Goal: Task Accomplishment & Management: Complete application form

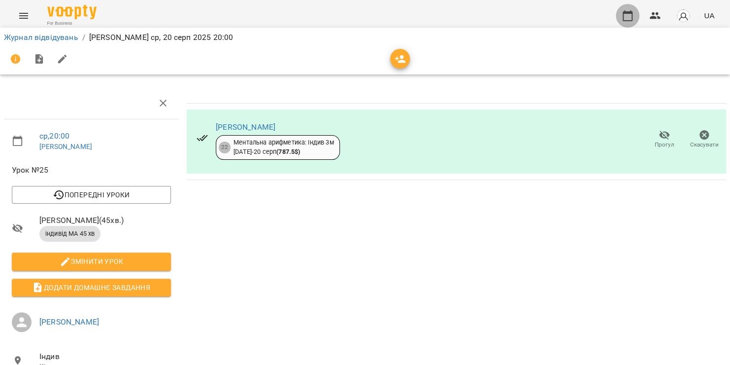
click at [623, 17] on icon "button" at bounding box center [628, 16] width 12 height 12
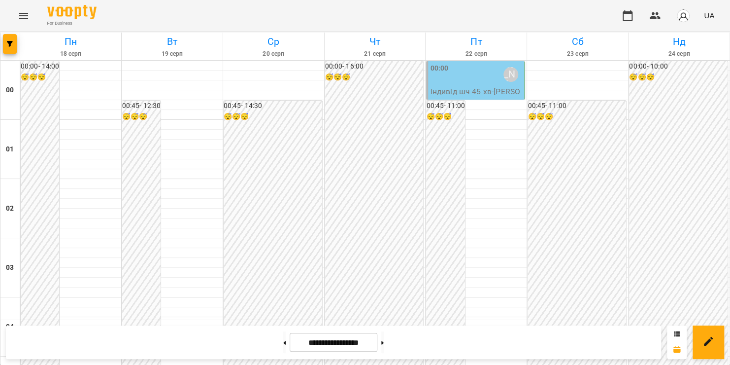
scroll to position [1159, 0]
click at [23, 18] on icon "Menu" at bounding box center [23, 16] width 9 height 6
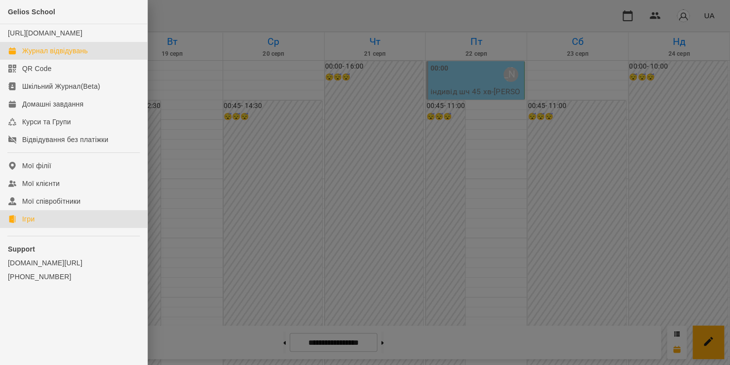
click at [28, 224] on div "Ігри" at bounding box center [28, 219] width 12 height 10
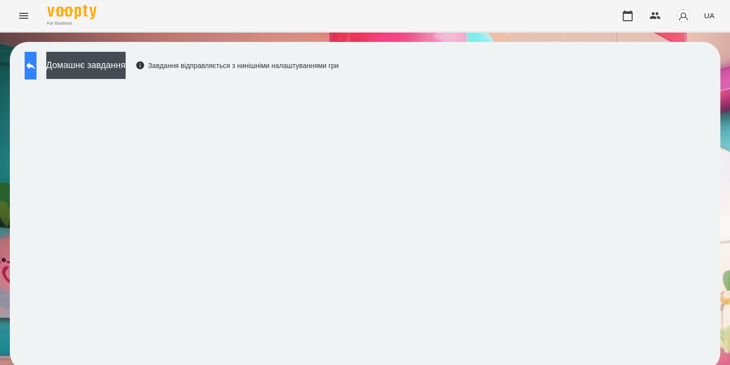
click at [36, 69] on icon at bounding box center [31, 66] width 12 height 12
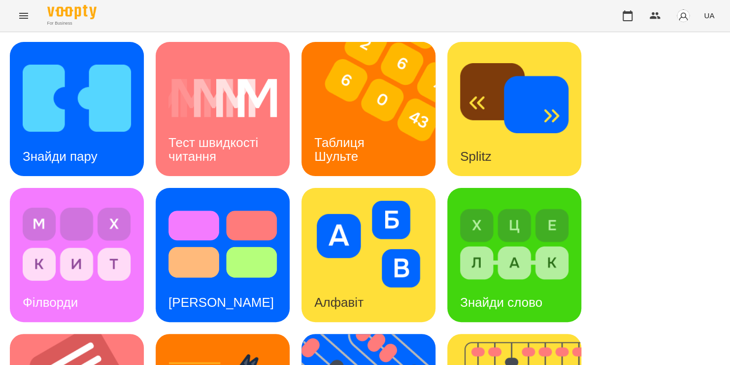
scroll to position [250, 0]
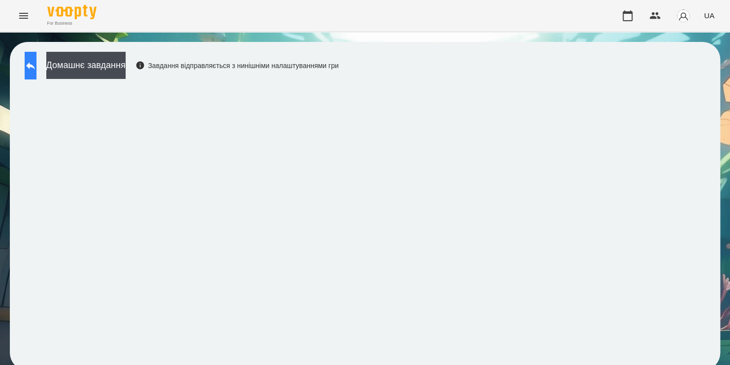
click at [35, 65] on icon at bounding box center [30, 65] width 9 height 7
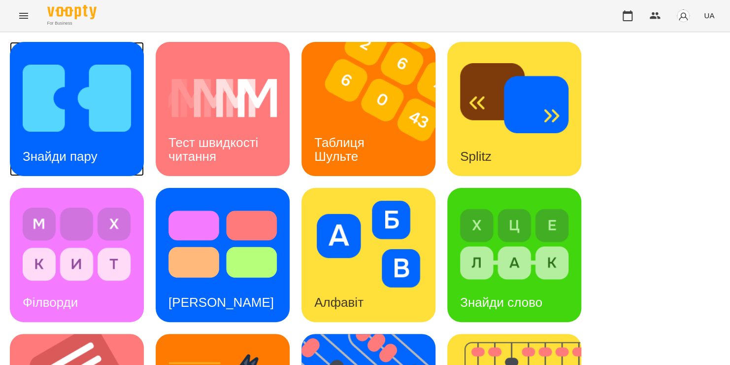
click at [56, 114] on img at bounding box center [77, 98] width 108 height 87
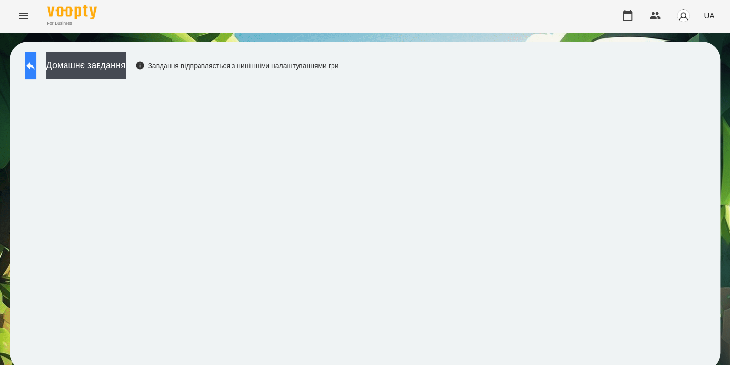
click at [36, 63] on icon at bounding box center [31, 66] width 12 height 12
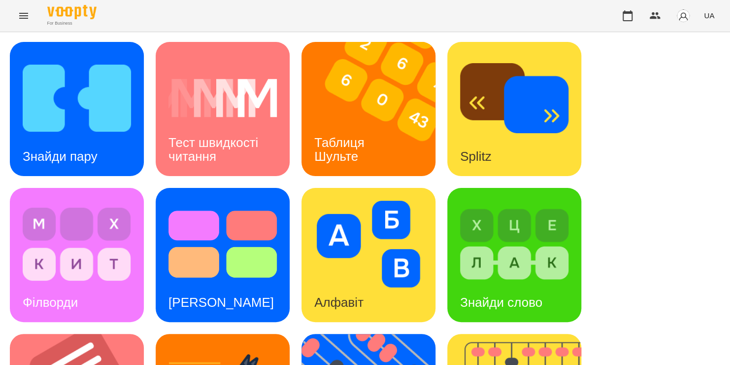
scroll to position [325, 0]
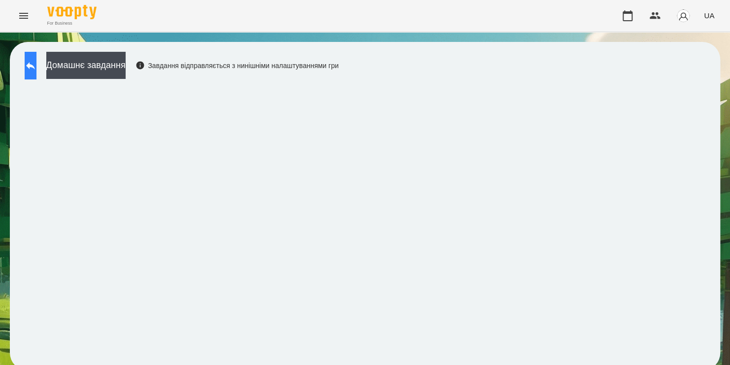
click at [35, 67] on icon at bounding box center [30, 65] width 9 height 7
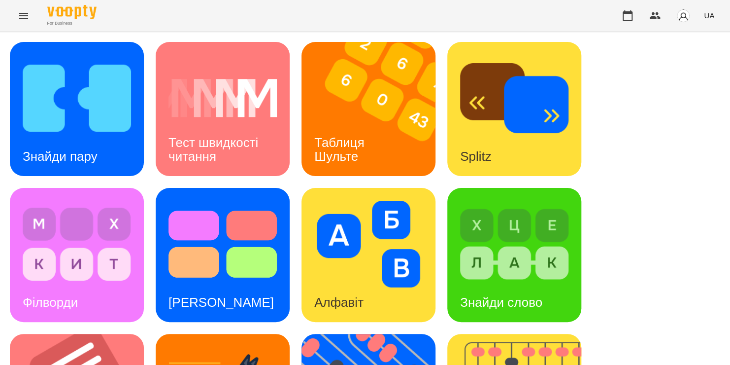
scroll to position [240, 0]
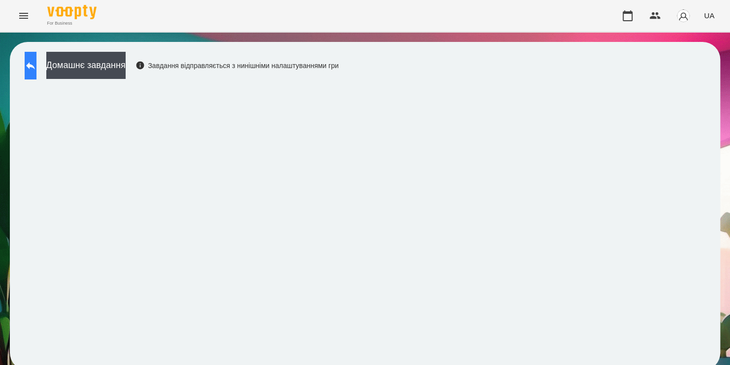
click at [36, 71] on button at bounding box center [31, 66] width 12 height 28
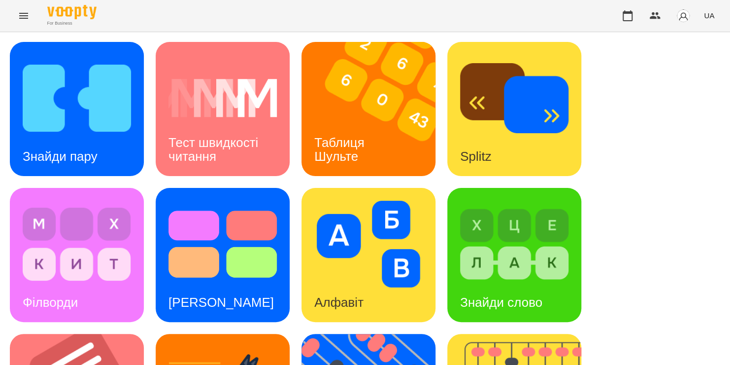
scroll to position [341, 0]
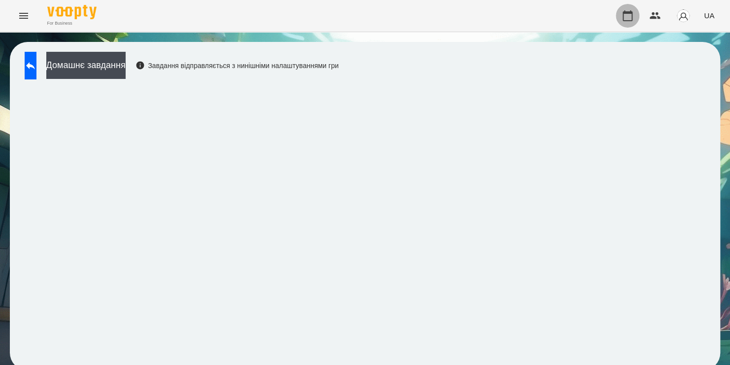
click at [619, 13] on button "button" at bounding box center [628, 16] width 24 height 24
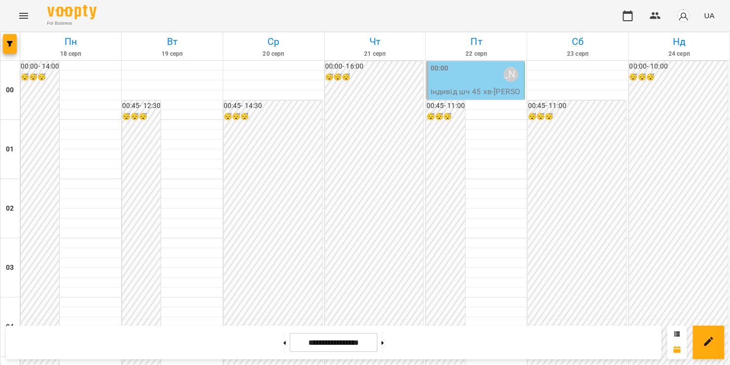
scroll to position [1159, 0]
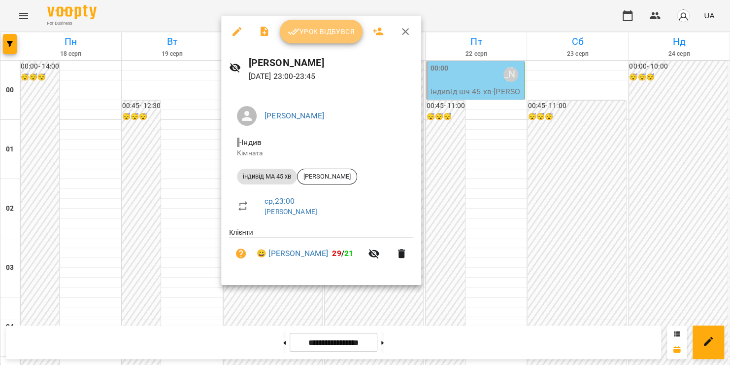
click at [329, 31] on span "Урок відбувся" at bounding box center [321, 32] width 67 height 12
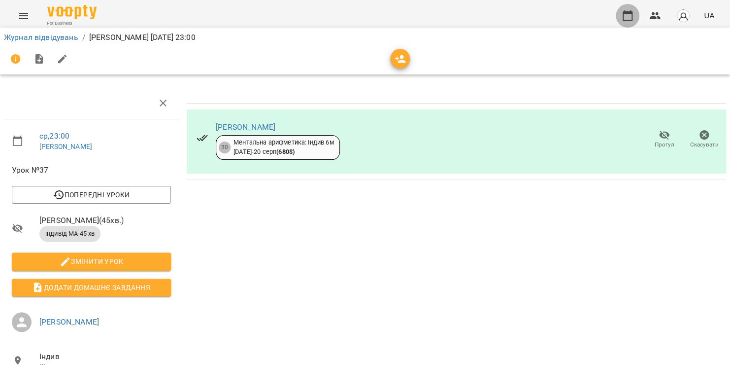
click at [623, 19] on icon "button" at bounding box center [628, 16] width 12 height 12
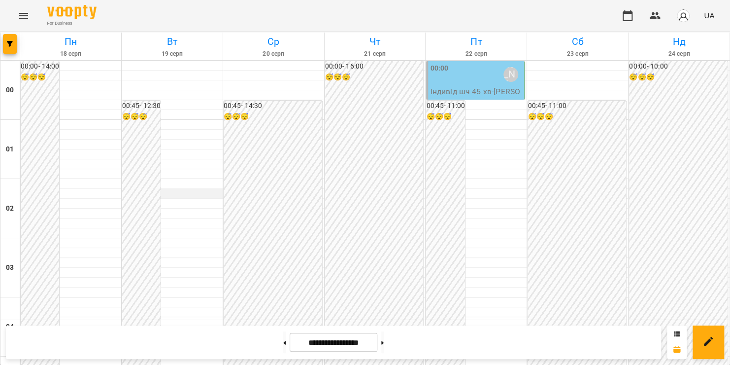
scroll to position [804, 0]
click at [630, 16] on icon "button" at bounding box center [628, 16] width 12 height 12
click at [16, 21] on button "Menu" at bounding box center [24, 16] width 24 height 24
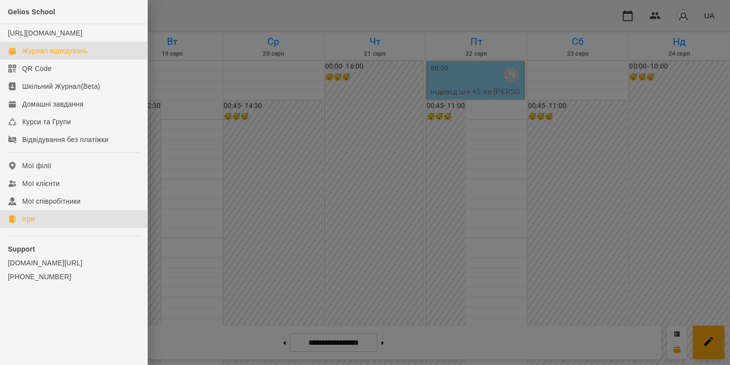
click at [54, 225] on link "Ігри" at bounding box center [73, 219] width 147 height 18
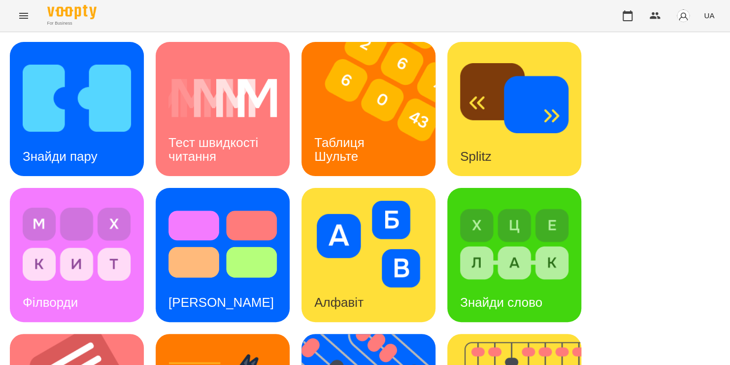
scroll to position [289, 0]
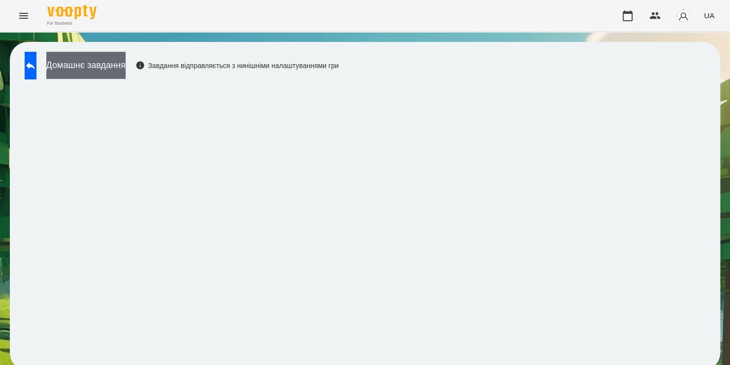
click at [123, 71] on button "Домашнє завдання" at bounding box center [85, 65] width 79 height 27
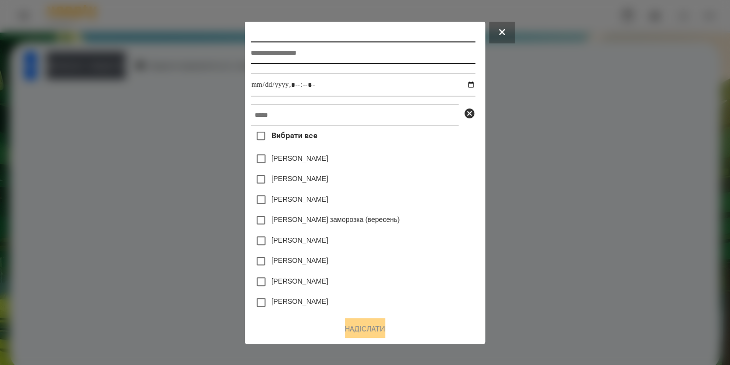
click at [303, 53] on input "text" at bounding box center [363, 52] width 224 height 23
type input "**********"
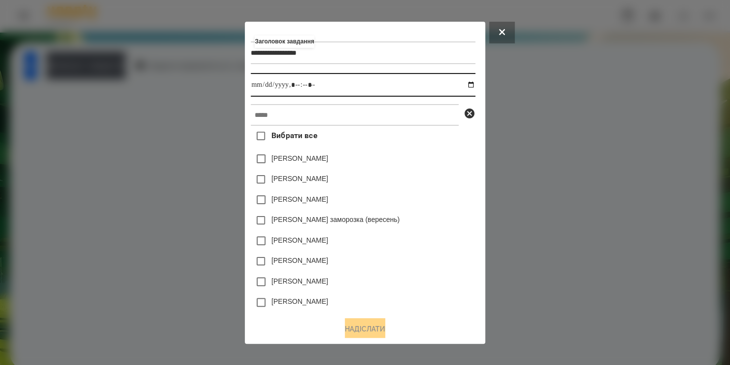
click at [473, 84] on input "datetime-local" at bounding box center [363, 85] width 224 height 24
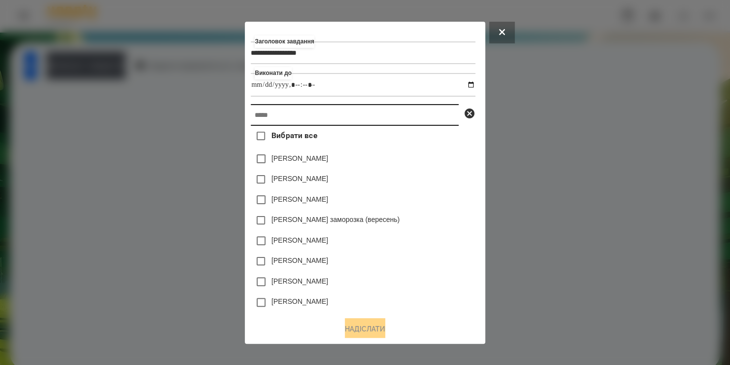
type input "**********"
click at [428, 118] on input "text" at bounding box center [355, 115] width 208 height 22
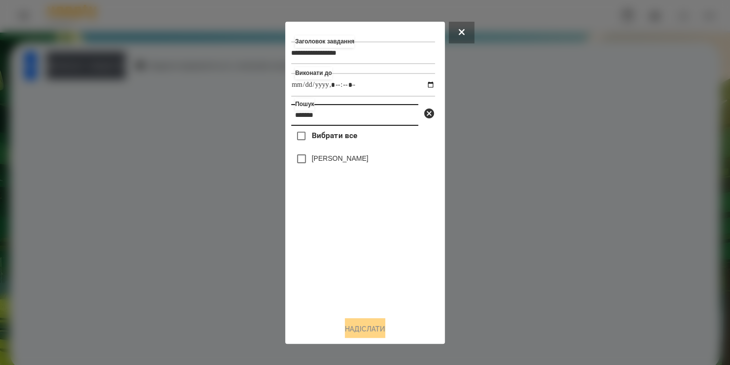
type input "*******"
click at [349, 161] on label "[PERSON_NAME]" at bounding box center [340, 158] width 57 height 10
click at [366, 330] on button "Надіслати" at bounding box center [365, 329] width 40 height 22
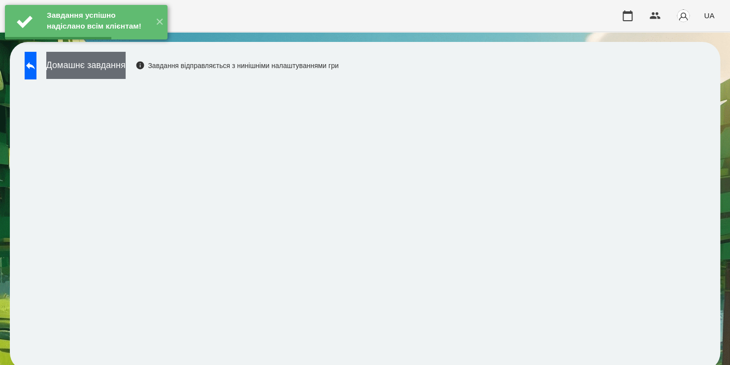
click at [95, 69] on button "Домашнє завдання" at bounding box center [85, 65] width 79 height 27
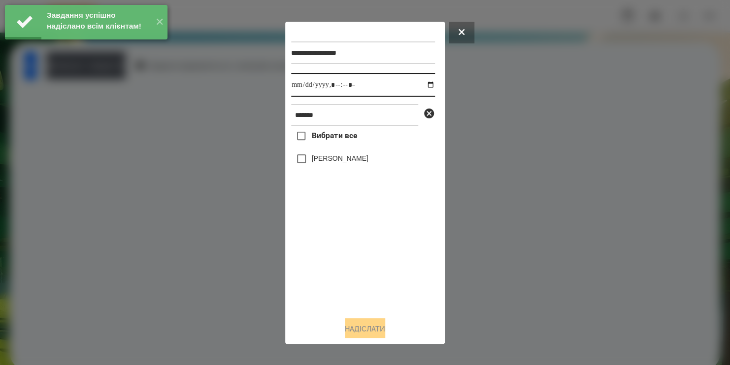
click at [425, 83] on input "datetime-local" at bounding box center [363, 85] width 144 height 24
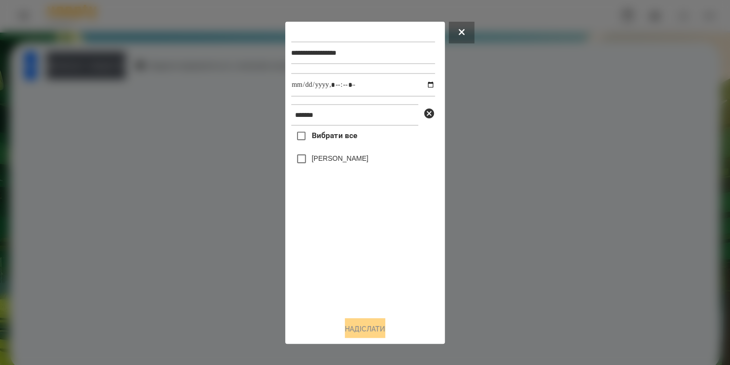
click at [393, 265] on div "Вибрати все [PERSON_NAME]" at bounding box center [363, 217] width 144 height 182
click at [420, 93] on input "datetime-local" at bounding box center [363, 85] width 144 height 24
click at [422, 84] on input "datetime-local" at bounding box center [363, 85] width 144 height 24
type input "**********"
drag, startPoint x: 354, startPoint y: 279, endPoint x: 325, endPoint y: 160, distance: 122.2
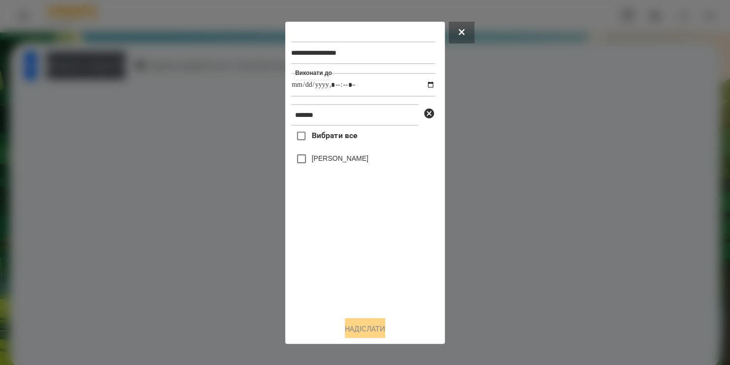
click at [325, 160] on div "Вибрати все [PERSON_NAME]" at bounding box center [363, 217] width 144 height 182
click at [325, 160] on label "[PERSON_NAME]" at bounding box center [340, 158] width 57 height 10
click at [355, 328] on button "Надіслати" at bounding box center [365, 329] width 40 height 22
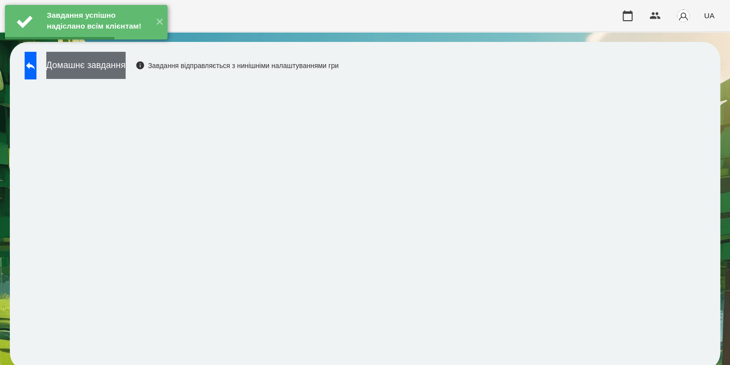
click at [109, 68] on button "Домашнє завдання" at bounding box center [85, 65] width 79 height 27
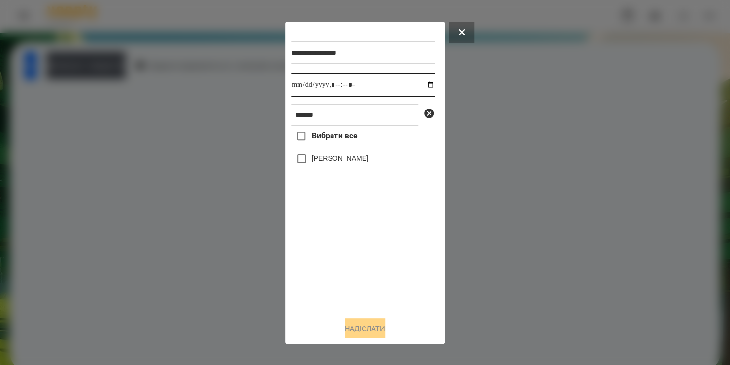
click at [423, 87] on input "datetime-local" at bounding box center [363, 85] width 144 height 24
type input "**********"
click at [304, 162] on div "Вибрати все [PERSON_NAME]" at bounding box center [363, 217] width 144 height 182
click at [373, 322] on button "Надіслати" at bounding box center [365, 329] width 40 height 22
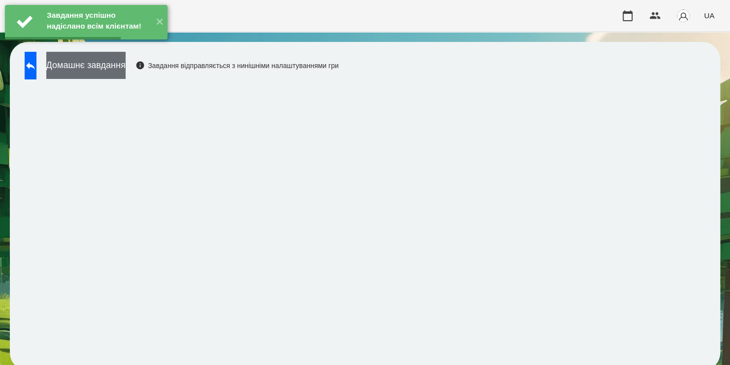
click at [126, 67] on button "Домашнє завдання" at bounding box center [85, 65] width 79 height 27
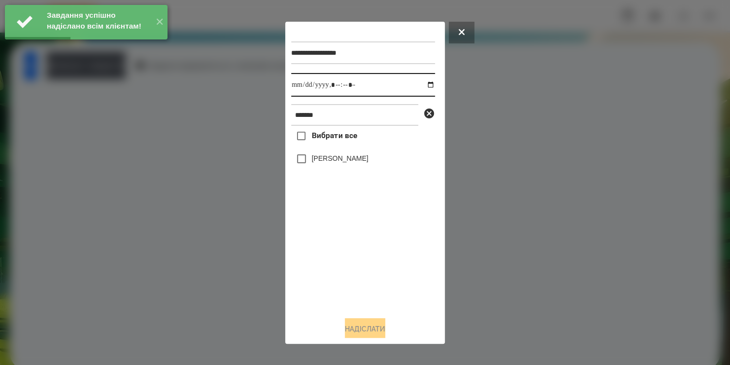
click at [422, 89] on input "datetime-local" at bounding box center [363, 85] width 144 height 24
type input "**********"
click at [308, 154] on div "Вибрати все [PERSON_NAME]" at bounding box center [363, 217] width 144 height 182
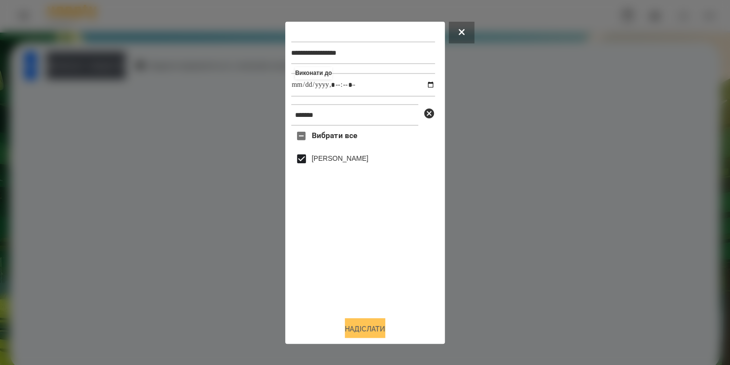
click at [357, 330] on button "Надіслати" at bounding box center [365, 329] width 40 height 22
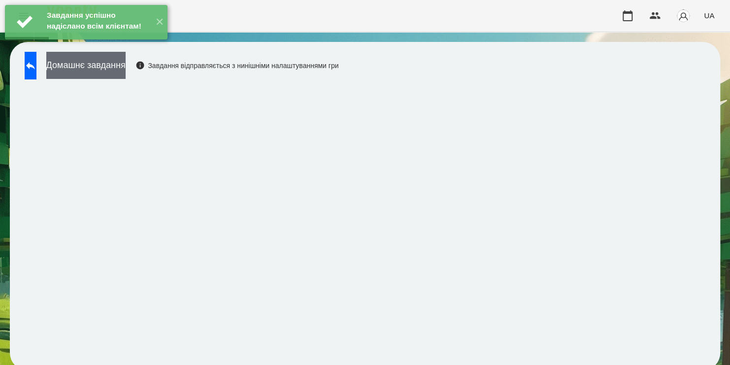
click at [126, 74] on button "Домашнє завдання" at bounding box center [85, 65] width 79 height 27
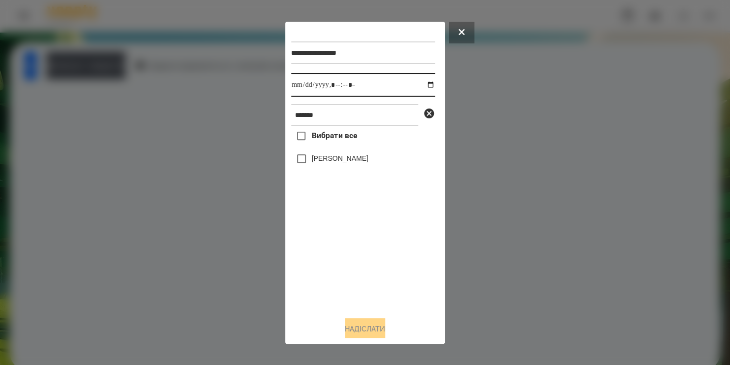
click at [423, 84] on input "datetime-local" at bounding box center [363, 85] width 144 height 24
type input "**********"
click at [302, 164] on div "Вибрати все [PERSON_NAME]" at bounding box center [363, 217] width 144 height 182
click at [355, 325] on button "Надіслати" at bounding box center [365, 329] width 40 height 22
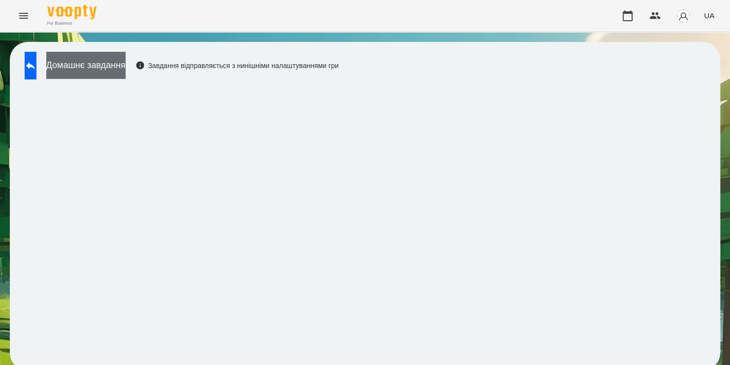
click at [98, 67] on button "Домашнє завдання" at bounding box center [85, 65] width 79 height 27
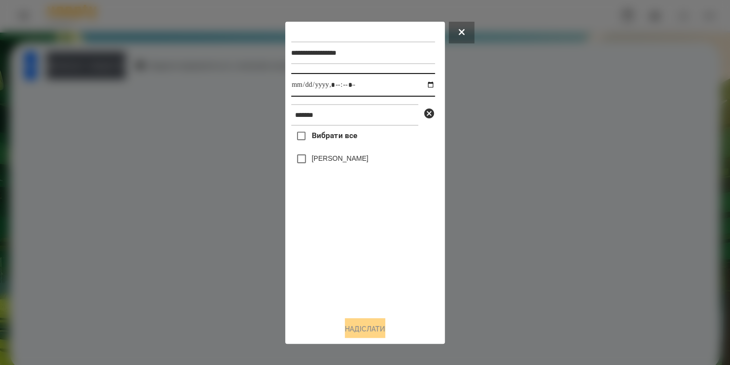
click at [422, 88] on input "datetime-local" at bounding box center [363, 85] width 144 height 24
type input "**********"
click at [385, 255] on div "Вибрати все [PERSON_NAME]" at bounding box center [363, 217] width 144 height 182
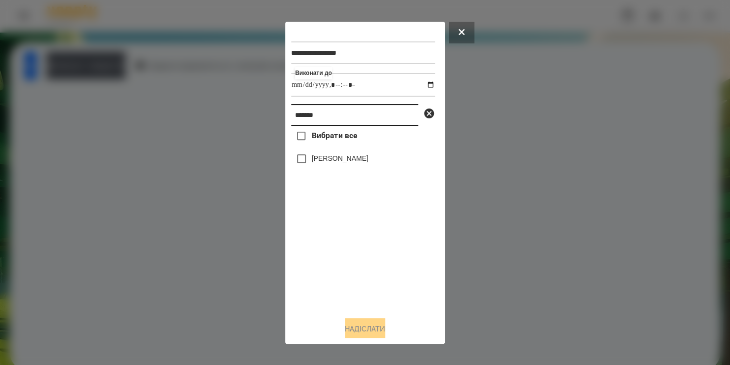
drag, startPoint x: 345, startPoint y: 112, endPoint x: 173, endPoint y: 128, distance: 172.6
click at [173, 128] on div "**********" at bounding box center [365, 182] width 730 height 365
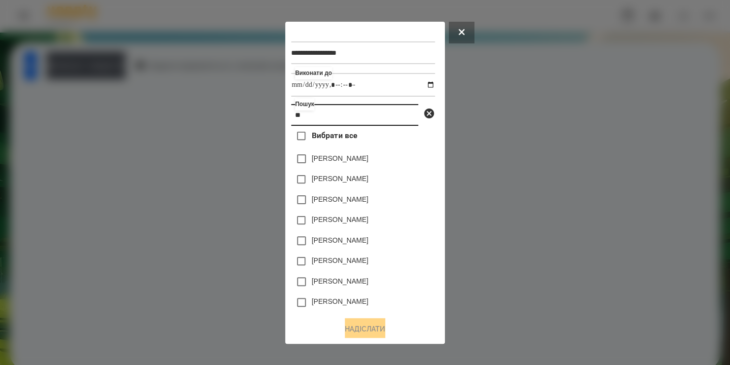
type input "*"
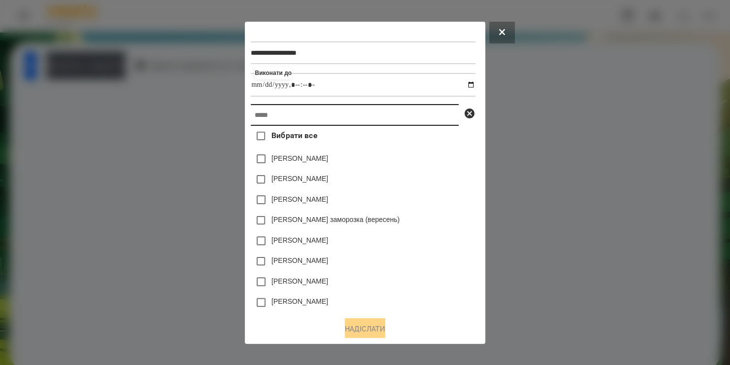
click at [398, 116] on input "text" at bounding box center [355, 115] width 208 height 22
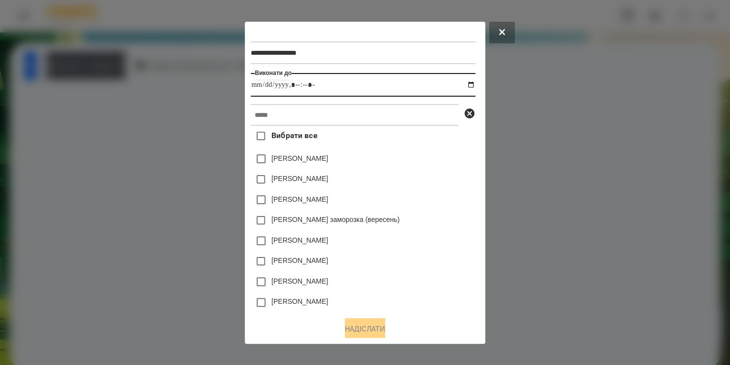
click at [324, 81] on input "datetime-local" at bounding box center [363, 85] width 224 height 24
click at [322, 85] on input "datetime-local" at bounding box center [363, 85] width 224 height 24
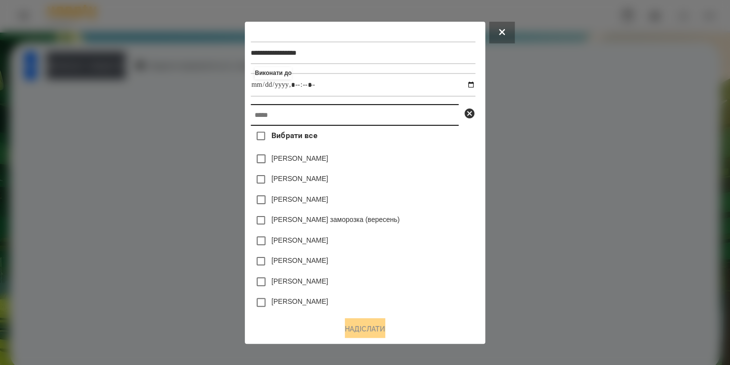
click at [311, 114] on input "text" at bounding box center [355, 115] width 208 height 22
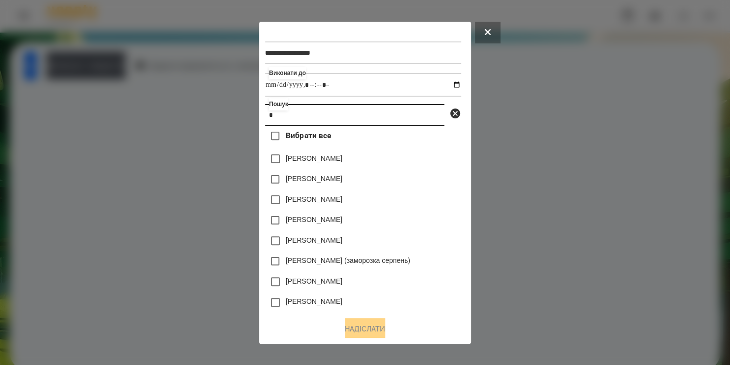
type input "*"
click at [493, 36] on button at bounding box center [488, 33] width 26 height 22
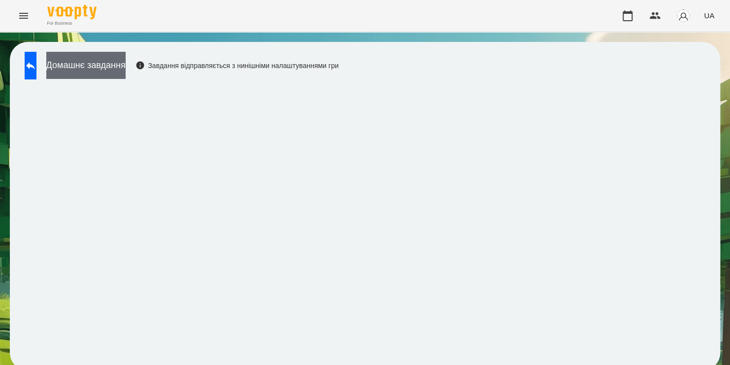
click at [126, 64] on button "Домашнє завдання" at bounding box center [85, 65] width 79 height 27
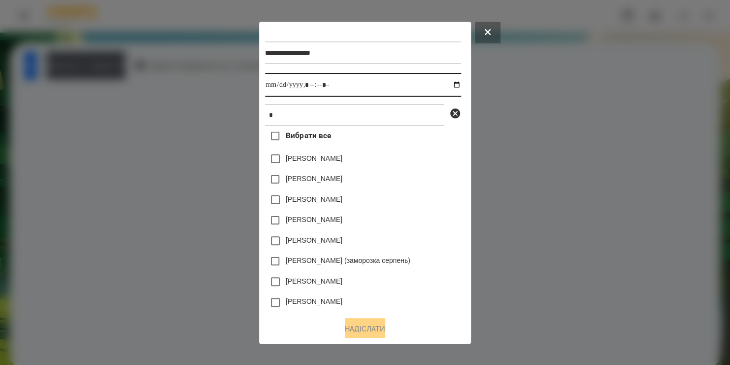
click at [457, 84] on input "datetime-local" at bounding box center [363, 85] width 196 height 24
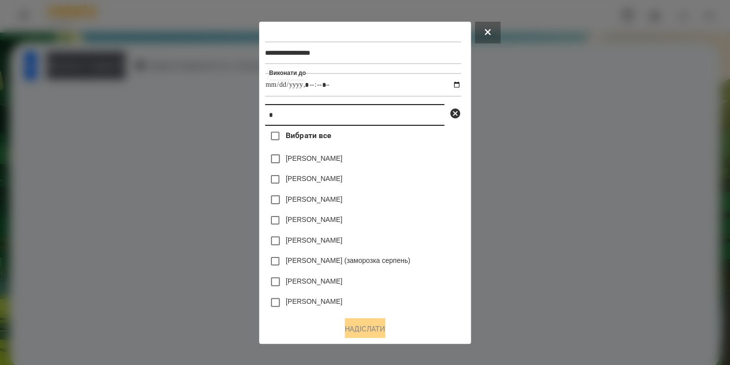
type input "**********"
click at [435, 122] on input "*" at bounding box center [354, 115] width 179 height 22
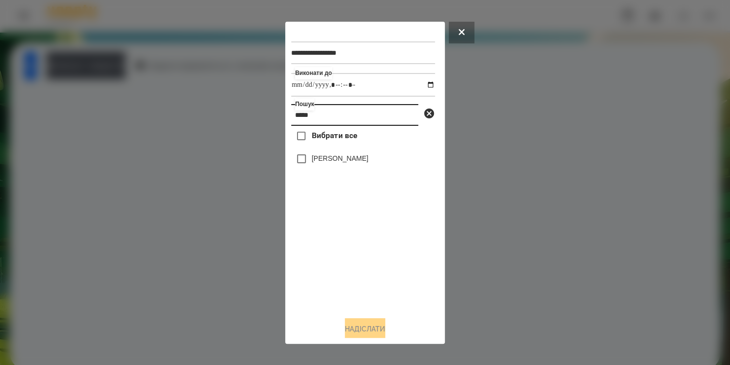
type input "*****"
click at [349, 163] on label "[PERSON_NAME]" at bounding box center [340, 158] width 57 height 10
click at [360, 333] on button "Надіслати" at bounding box center [365, 329] width 40 height 22
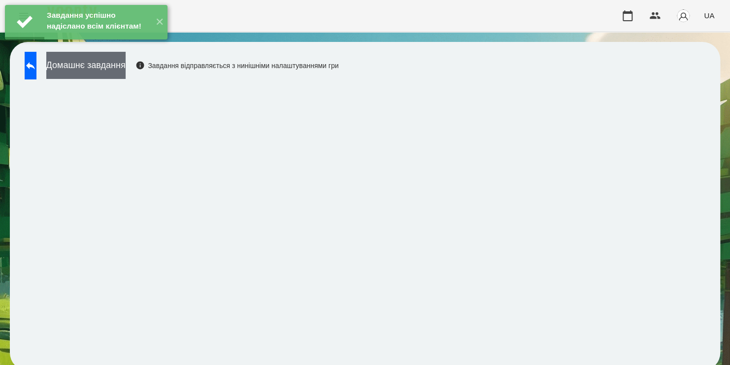
click at [126, 60] on button "Домашнє завдання" at bounding box center [85, 65] width 79 height 27
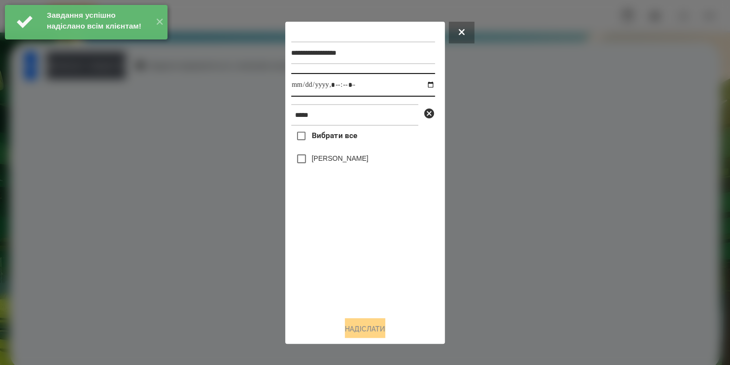
click at [422, 87] on input "datetime-local" at bounding box center [363, 85] width 144 height 24
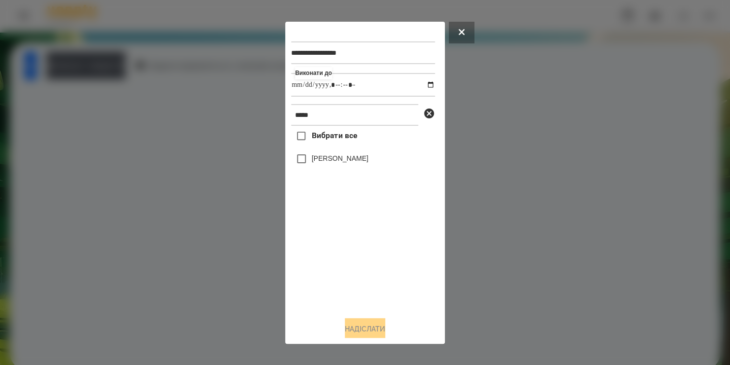
type input "**********"
click at [347, 280] on div "Вибрати все [PERSON_NAME]" at bounding box center [363, 217] width 144 height 182
click at [347, 330] on button "Надіслати" at bounding box center [365, 329] width 40 height 22
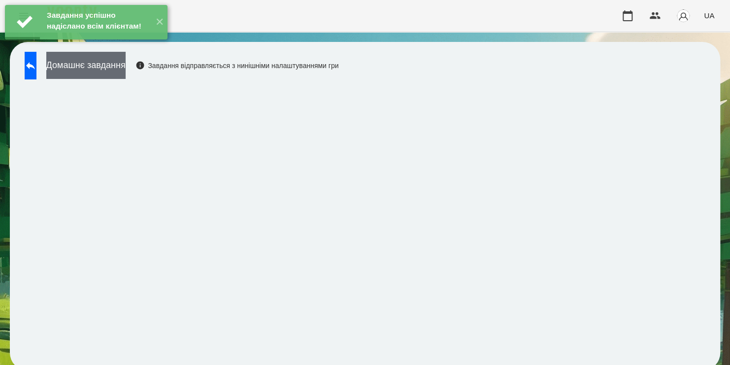
click at [126, 67] on button "Домашнє завдання" at bounding box center [85, 65] width 79 height 27
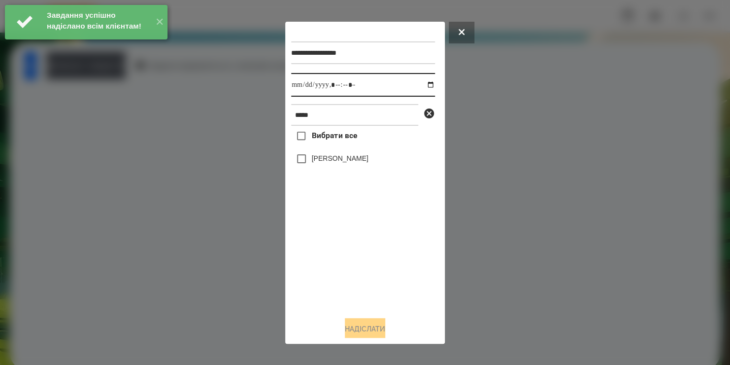
click at [418, 86] on input "datetime-local" at bounding box center [363, 85] width 144 height 24
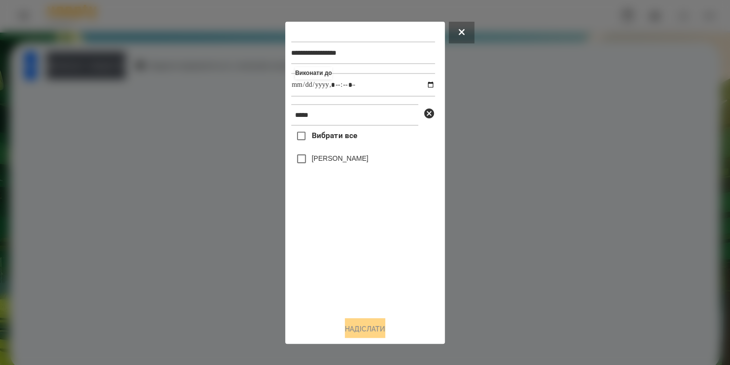
type input "**********"
drag, startPoint x: 365, startPoint y: 285, endPoint x: 326, endPoint y: 158, distance: 132.6
click at [326, 158] on div "Вибрати все [PERSON_NAME]" at bounding box center [363, 217] width 144 height 182
click at [326, 158] on label "[PERSON_NAME]" at bounding box center [340, 158] width 57 height 10
click at [356, 333] on button "Надіслати" at bounding box center [365, 329] width 40 height 22
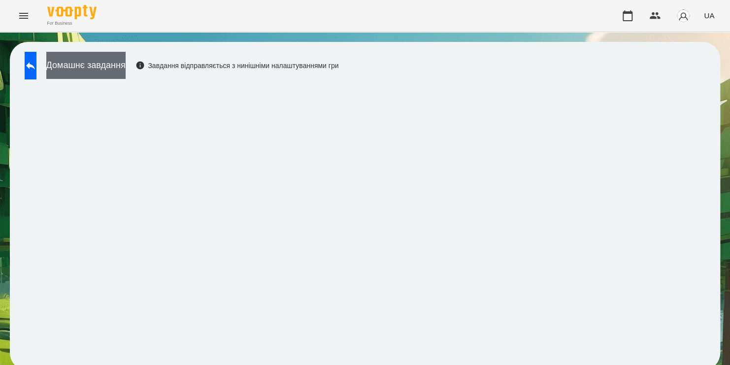
click at [123, 63] on button "Домашнє завдання" at bounding box center [85, 65] width 79 height 27
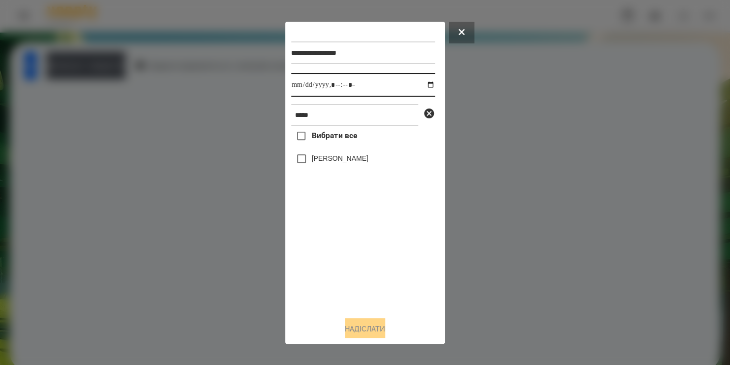
click at [421, 86] on input "datetime-local" at bounding box center [363, 85] width 144 height 24
type input "**********"
click at [301, 163] on div "Вибрати все [PERSON_NAME]" at bounding box center [363, 217] width 144 height 182
click at [358, 332] on button "Надіслати" at bounding box center [365, 329] width 40 height 22
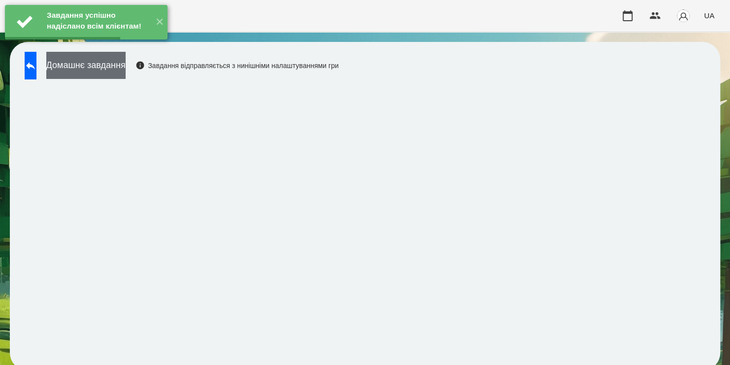
click at [126, 70] on button "Домашнє завдання" at bounding box center [85, 65] width 79 height 27
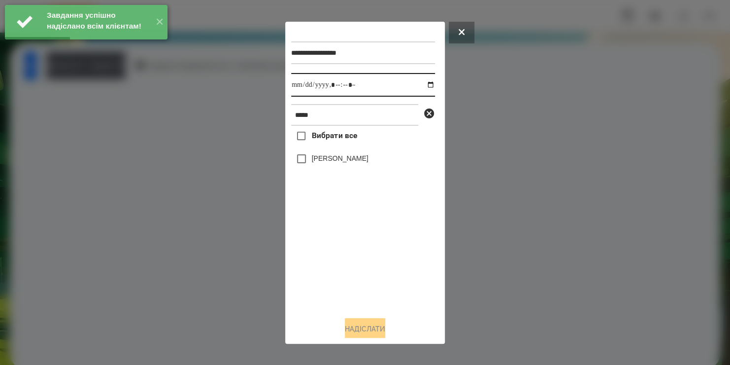
click at [424, 85] on input "datetime-local" at bounding box center [363, 85] width 144 height 24
type input "**********"
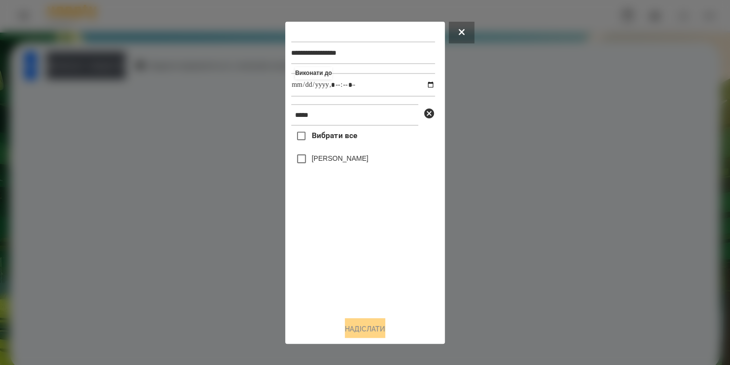
click at [340, 299] on div "Вибрати все [PERSON_NAME]" at bounding box center [363, 217] width 144 height 182
click at [356, 330] on button "Надіслати" at bounding box center [365, 329] width 40 height 22
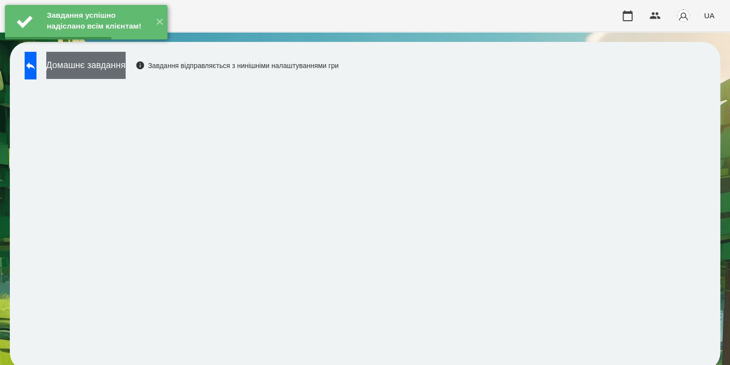
click at [118, 62] on button "Домашнє завдання" at bounding box center [85, 65] width 79 height 27
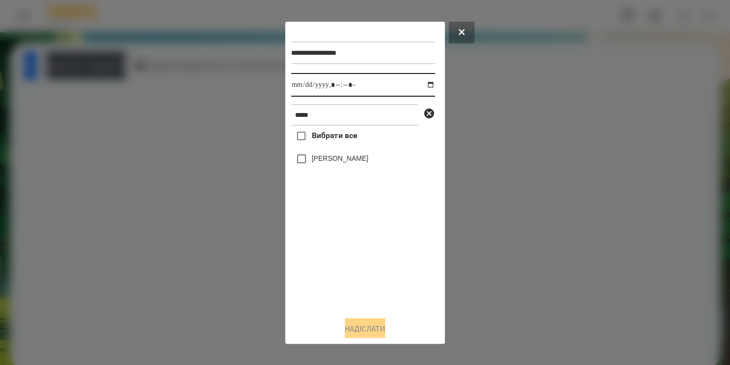
click at [422, 87] on input "datetime-local" at bounding box center [363, 85] width 144 height 24
type input "**********"
click at [299, 165] on div "Вибрати все [PERSON_NAME]" at bounding box center [363, 217] width 144 height 182
click at [361, 327] on button "Надіслати" at bounding box center [365, 329] width 40 height 22
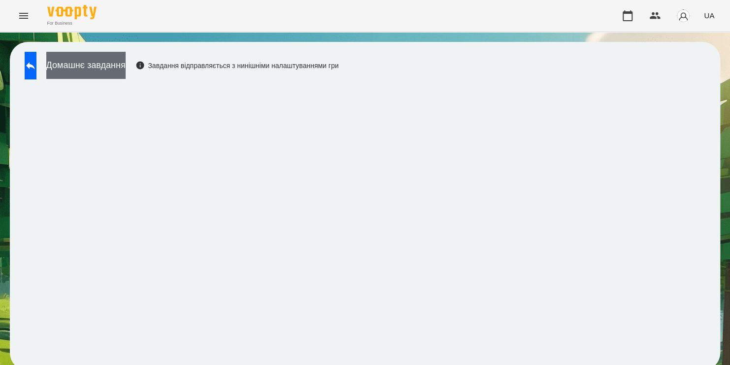
click at [124, 68] on button "Домашнє завдання" at bounding box center [85, 65] width 79 height 27
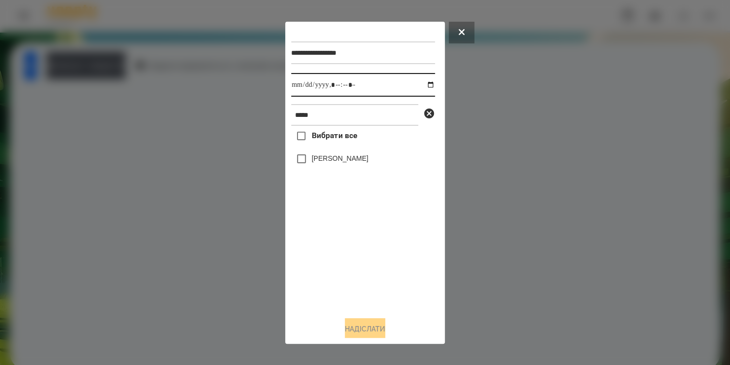
click at [418, 86] on input "datetime-local" at bounding box center [363, 85] width 144 height 24
type input "**********"
drag, startPoint x: 331, startPoint y: 258, endPoint x: 316, endPoint y: 155, distance: 104.5
click at [316, 155] on div "Вибрати все [PERSON_NAME]" at bounding box center [363, 217] width 144 height 182
click at [316, 155] on div "[PERSON_NAME]" at bounding box center [363, 158] width 144 height 21
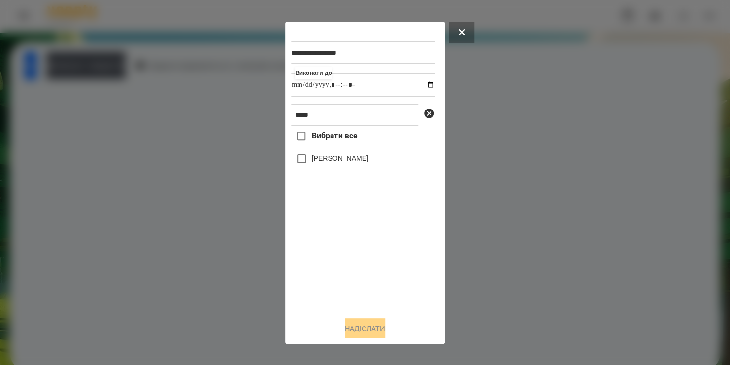
click at [312, 163] on label "[PERSON_NAME]" at bounding box center [340, 158] width 57 height 10
click at [356, 331] on button "Надіслати" at bounding box center [365, 329] width 40 height 22
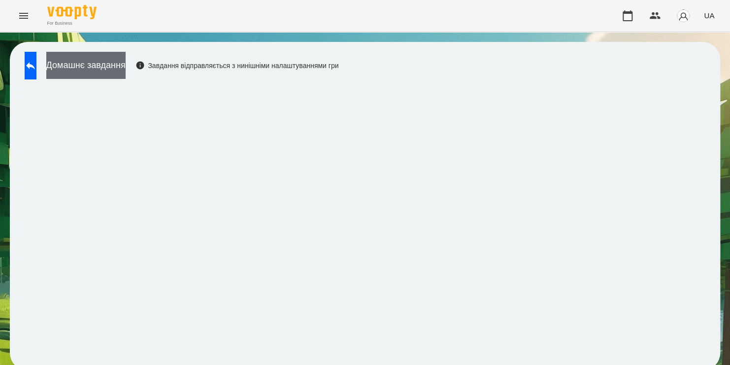
click at [126, 59] on button "Домашнє завдання" at bounding box center [85, 65] width 79 height 27
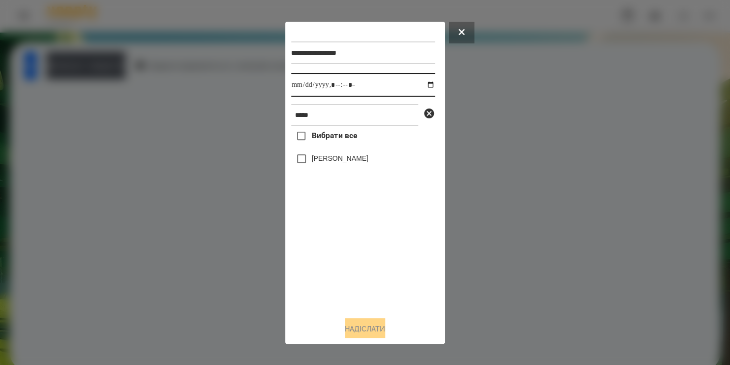
click at [422, 86] on input "datetime-local" at bounding box center [363, 85] width 144 height 24
type input "**********"
click at [404, 264] on div "Вибрати все [PERSON_NAME]" at bounding box center [363, 217] width 144 height 182
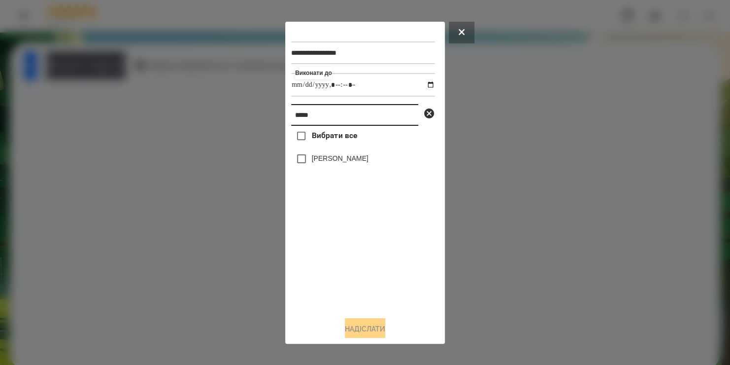
drag, startPoint x: 328, startPoint y: 114, endPoint x: 170, endPoint y: 130, distance: 158.9
click at [170, 130] on div "**********" at bounding box center [365, 182] width 730 height 365
type input "*******"
click at [315, 163] on label "[PERSON_NAME]" at bounding box center [340, 158] width 57 height 10
click at [353, 328] on button "Надіслати" at bounding box center [365, 329] width 40 height 22
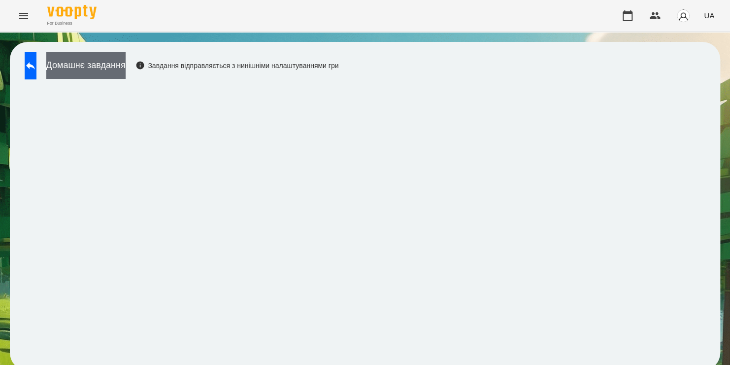
click at [121, 63] on button "Домашнє завдання" at bounding box center [85, 65] width 79 height 27
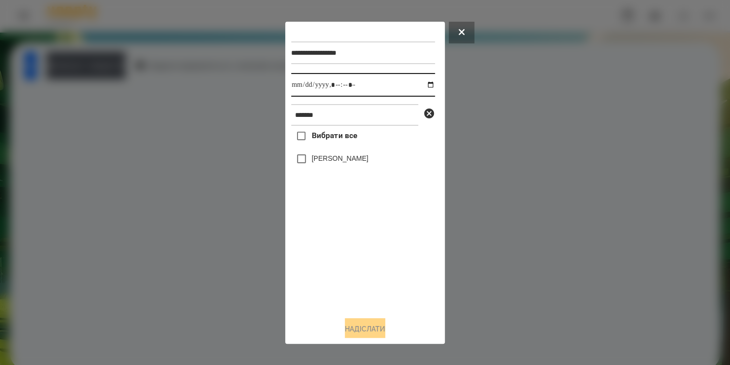
click at [422, 89] on input "datetime-local" at bounding box center [363, 85] width 144 height 24
type input "**********"
click at [345, 276] on div "Вибрати все [PERSON_NAME]" at bounding box center [363, 217] width 144 height 182
click at [318, 163] on label "[PERSON_NAME]" at bounding box center [340, 158] width 57 height 10
click at [353, 327] on button "Надіслати" at bounding box center [365, 329] width 40 height 22
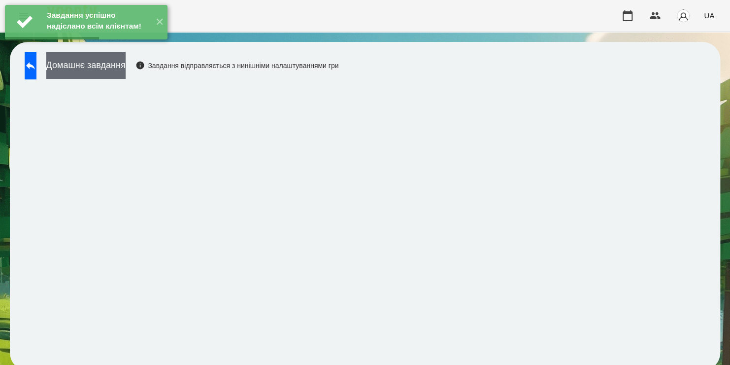
click at [122, 74] on button "Домашнє завдання" at bounding box center [85, 65] width 79 height 27
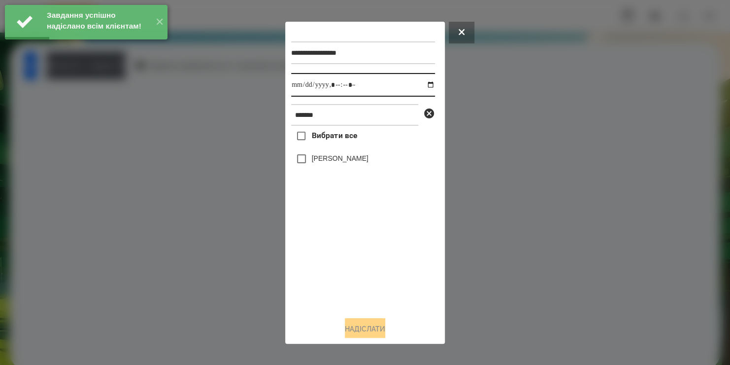
click at [424, 90] on input "datetime-local" at bounding box center [363, 85] width 144 height 24
type input "**********"
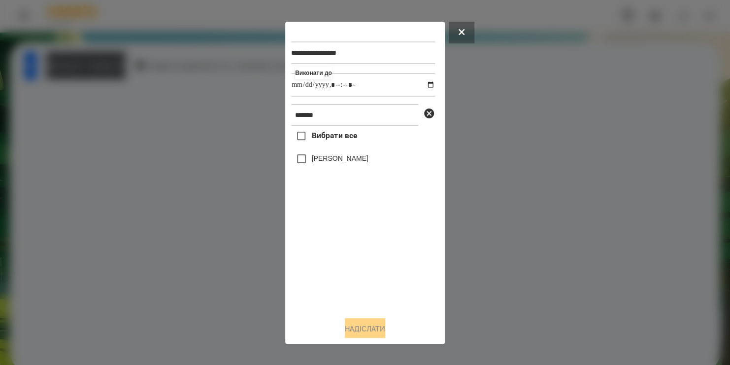
click at [367, 252] on div "Вибрати все [PERSON_NAME]" at bounding box center [363, 217] width 144 height 182
click at [315, 158] on label "[PERSON_NAME]" at bounding box center [340, 158] width 57 height 10
click at [347, 328] on button "Надіслати" at bounding box center [365, 329] width 40 height 22
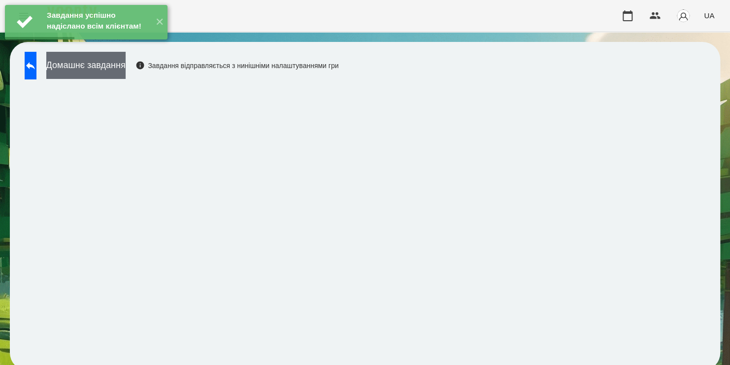
click at [113, 66] on button "Домашнє завдання" at bounding box center [85, 65] width 79 height 27
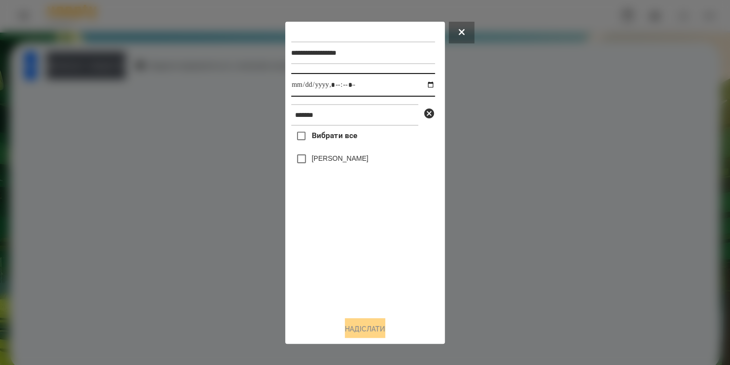
click at [424, 89] on input "datetime-local" at bounding box center [363, 85] width 144 height 24
type input "**********"
click at [371, 277] on div "Вибрати все [PERSON_NAME]" at bounding box center [363, 217] width 144 height 182
click at [312, 161] on label "[PERSON_NAME]" at bounding box center [340, 158] width 57 height 10
click at [361, 331] on button "Надіслати" at bounding box center [365, 329] width 40 height 22
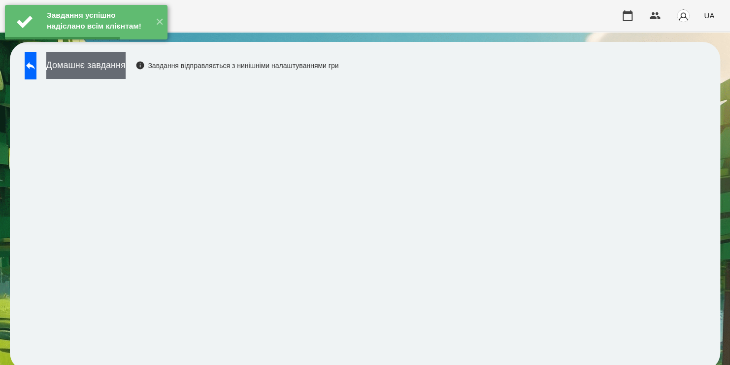
click at [126, 63] on button "Домашнє завдання" at bounding box center [85, 65] width 79 height 27
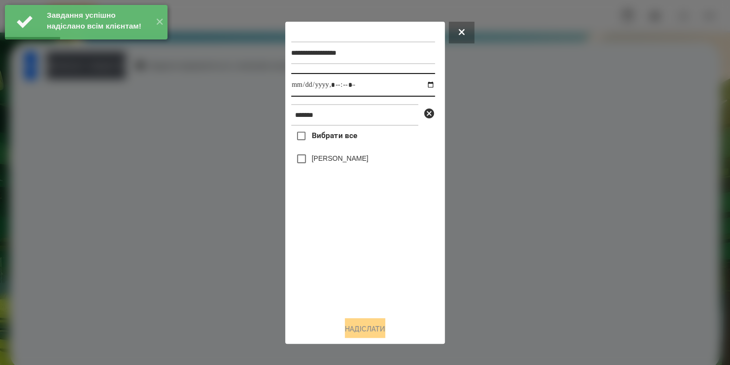
click at [420, 88] on input "datetime-local" at bounding box center [363, 85] width 144 height 24
type input "**********"
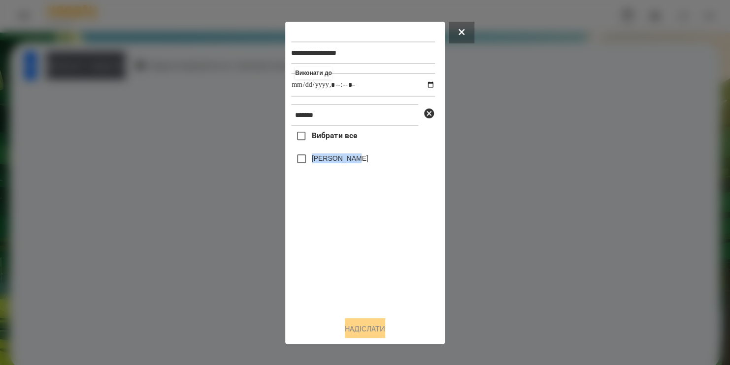
click at [306, 163] on div "Вибрати все [PERSON_NAME]" at bounding box center [363, 217] width 144 height 182
click at [351, 327] on button "Надіслати" at bounding box center [365, 329] width 40 height 22
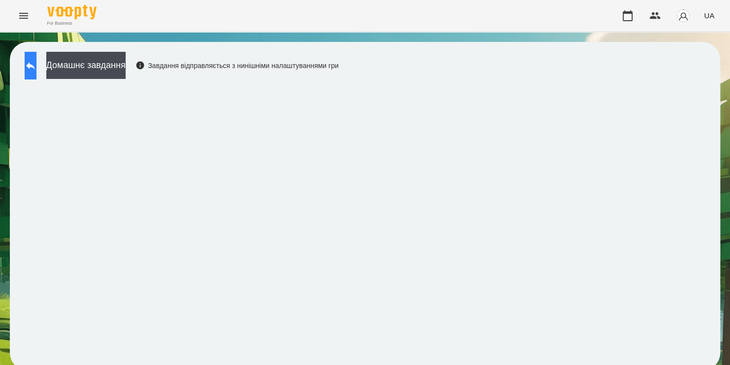
click at [36, 69] on icon at bounding box center [31, 66] width 12 height 12
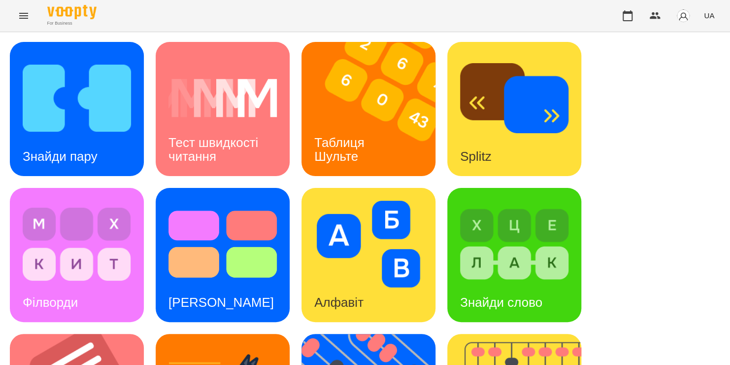
scroll to position [404, 0]
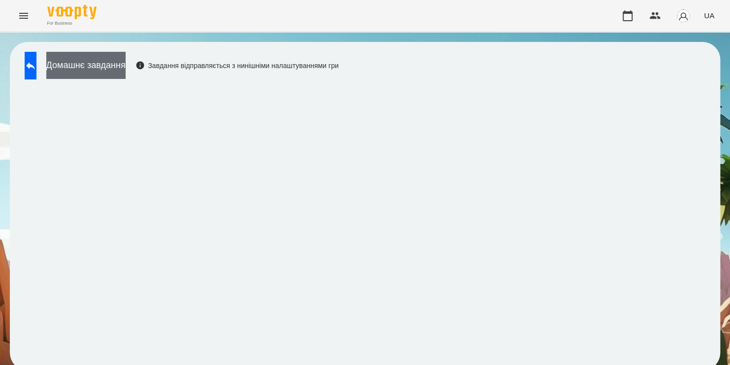
click at [125, 71] on button "Домашнє завдання" at bounding box center [85, 65] width 79 height 27
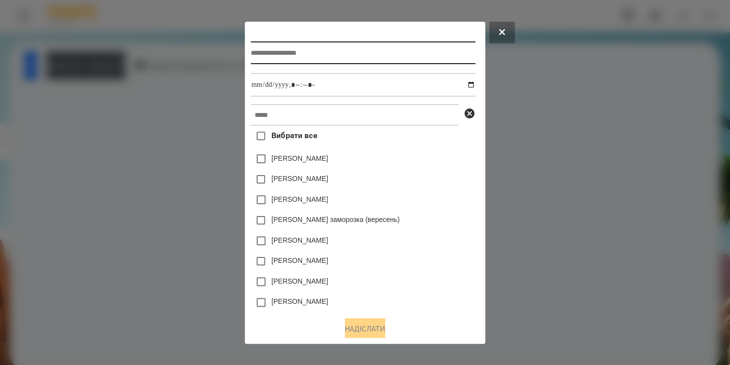
click at [310, 55] on input "text" at bounding box center [363, 52] width 224 height 23
type input "*******"
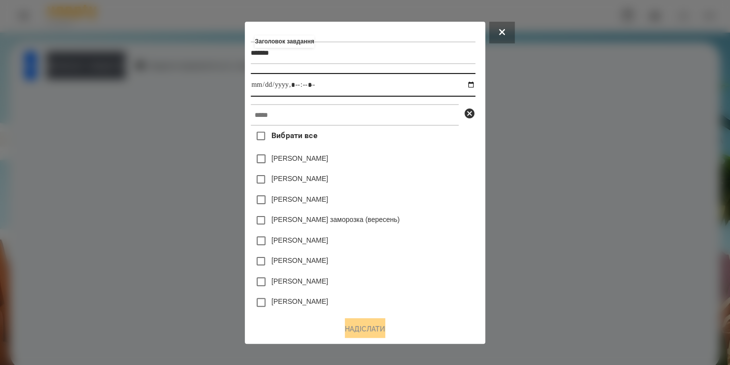
click at [470, 89] on input "datetime-local" at bounding box center [363, 85] width 224 height 24
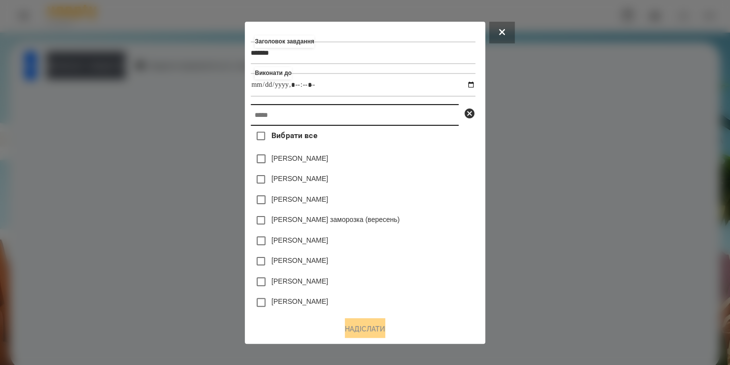
type input "**********"
click at [436, 109] on input "text" at bounding box center [355, 115] width 208 height 22
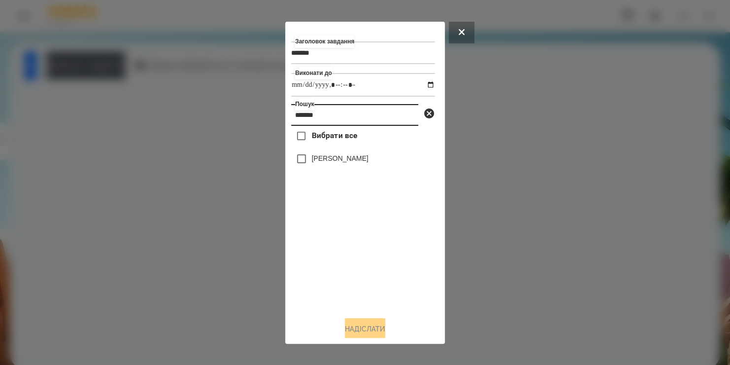
type input "*******"
click at [368, 159] on label "[PERSON_NAME]" at bounding box center [340, 158] width 57 height 10
click at [348, 332] on button "Надіслати" at bounding box center [365, 329] width 40 height 22
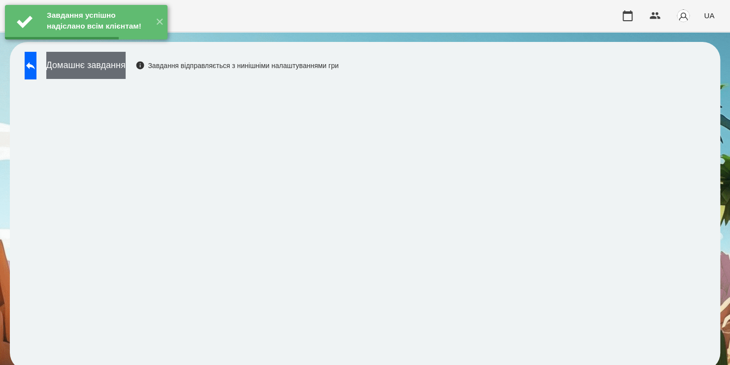
click at [100, 73] on button "Домашнє завдання" at bounding box center [85, 65] width 79 height 27
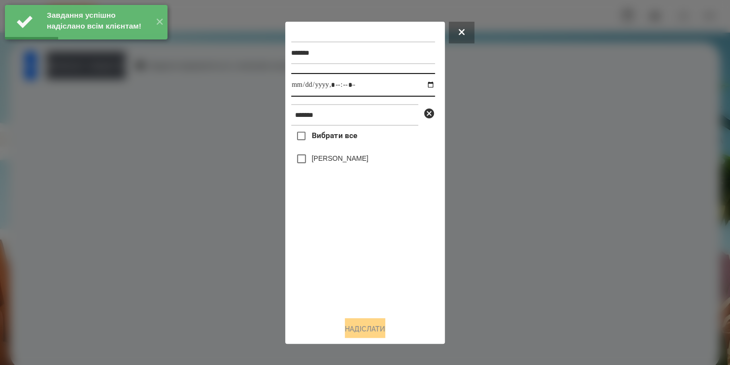
click at [422, 86] on input "datetime-local" at bounding box center [363, 85] width 144 height 24
type input "**********"
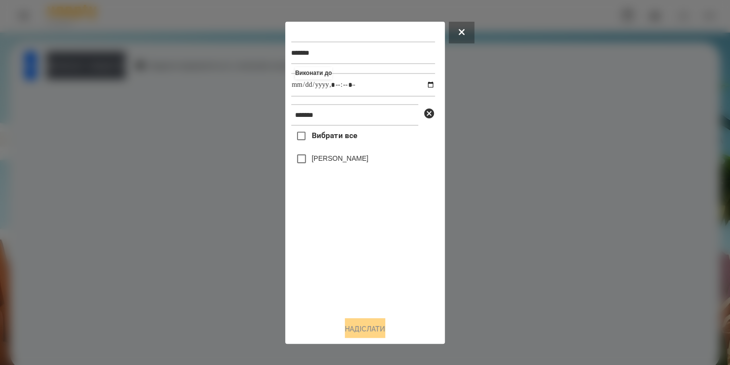
drag, startPoint x: 352, startPoint y: 271, endPoint x: 324, endPoint y: 158, distance: 117.3
click at [324, 158] on div "Вибрати все [PERSON_NAME]" at bounding box center [363, 217] width 144 height 182
click at [324, 158] on label "[PERSON_NAME]" at bounding box center [340, 158] width 57 height 10
click at [370, 333] on button "Надіслати" at bounding box center [365, 329] width 40 height 22
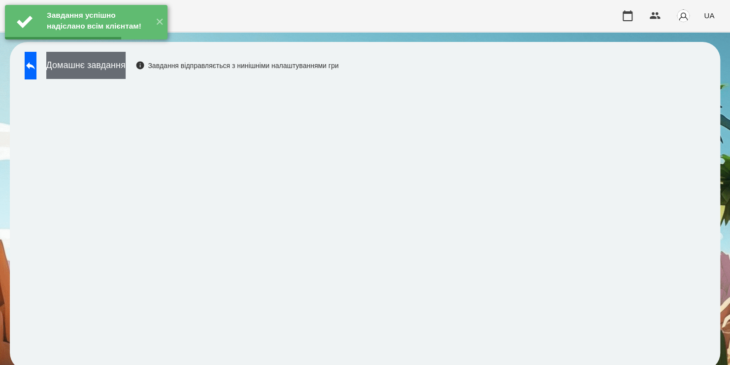
click at [125, 69] on button "Домашнє завдання" at bounding box center [85, 65] width 79 height 27
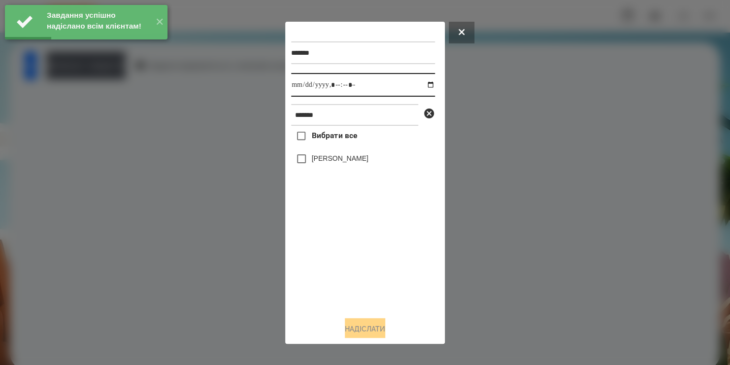
click at [421, 84] on input "datetime-local" at bounding box center [363, 85] width 144 height 24
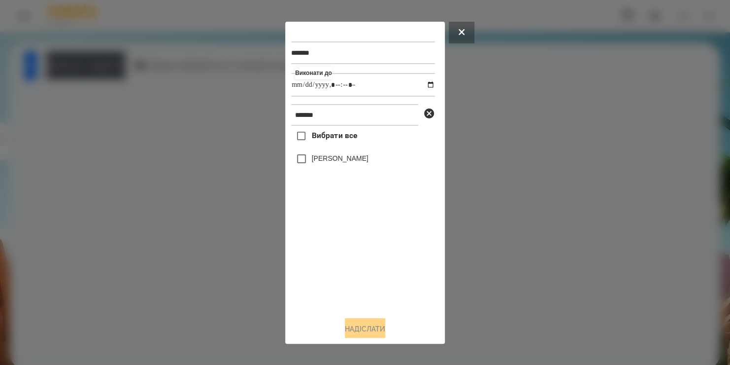
type input "**********"
drag, startPoint x: 361, startPoint y: 277, endPoint x: 329, endPoint y: 164, distance: 117.6
click at [329, 164] on div "Вибрати все [PERSON_NAME]" at bounding box center [363, 217] width 144 height 182
click at [329, 163] on label "[PERSON_NAME]" at bounding box center [340, 158] width 57 height 10
click at [348, 325] on button "Надіслати" at bounding box center [365, 329] width 40 height 22
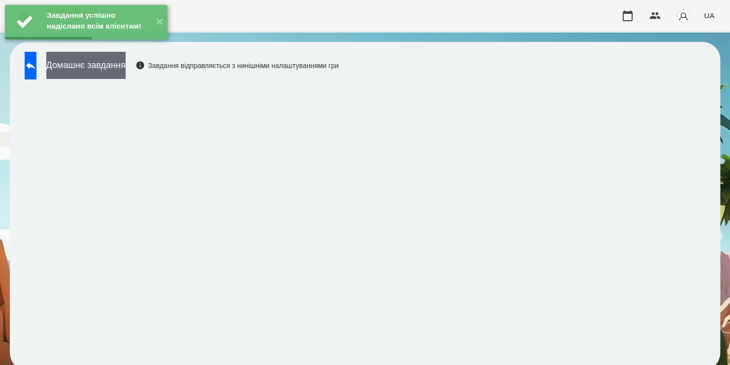
click at [126, 68] on button "Домашнє завдання" at bounding box center [85, 65] width 79 height 27
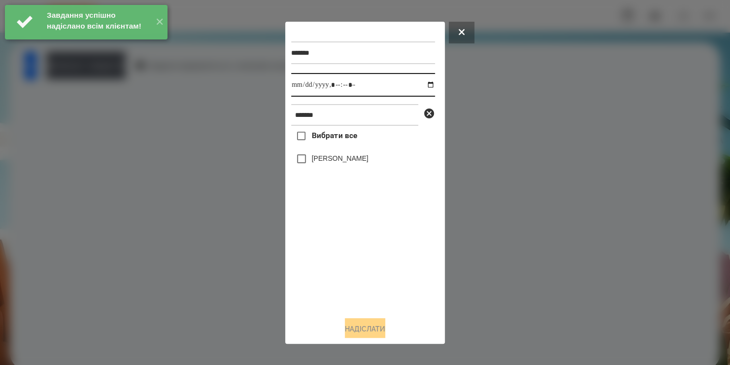
click at [423, 84] on input "datetime-local" at bounding box center [363, 85] width 144 height 24
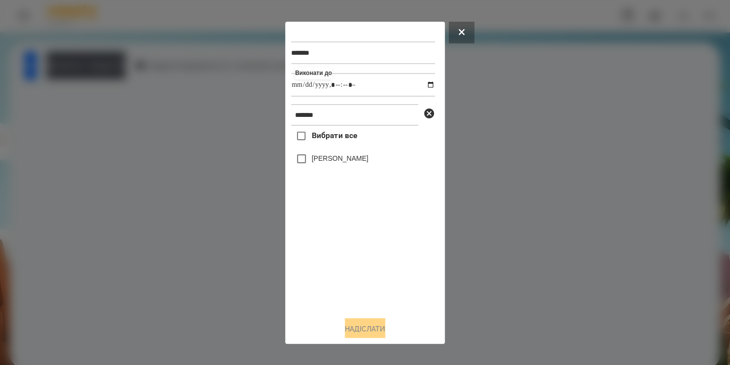
type input "**********"
drag, startPoint x: 372, startPoint y: 278, endPoint x: 323, endPoint y: 161, distance: 127.2
click at [323, 161] on div "Вибрати все [PERSON_NAME]" at bounding box center [363, 217] width 144 height 182
click at [323, 161] on label "[PERSON_NAME]" at bounding box center [340, 158] width 57 height 10
click at [356, 329] on button "Надіслати" at bounding box center [365, 329] width 40 height 22
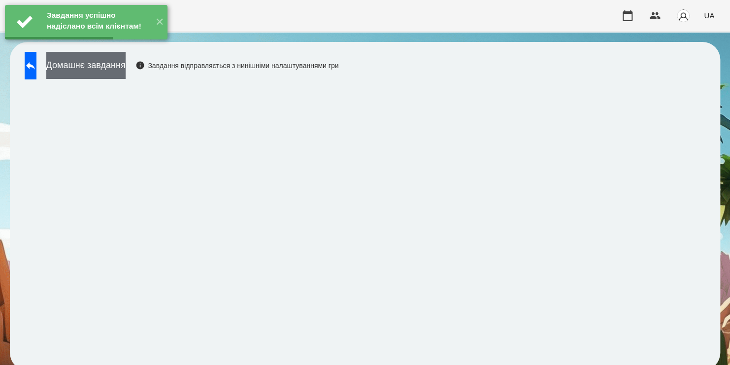
click at [126, 60] on button "Домашнє завдання" at bounding box center [85, 65] width 79 height 27
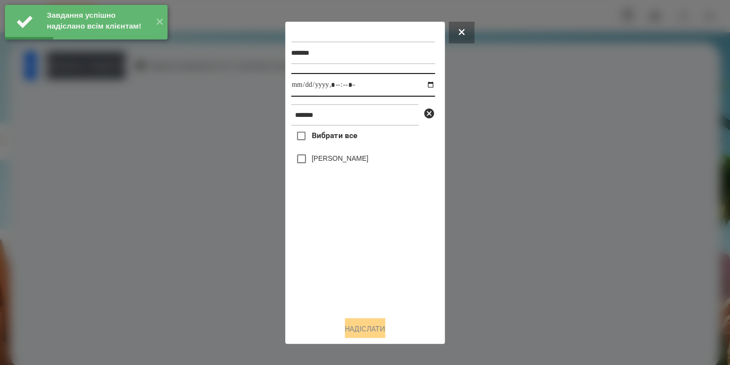
click at [424, 84] on input "datetime-local" at bounding box center [363, 85] width 144 height 24
type input "**********"
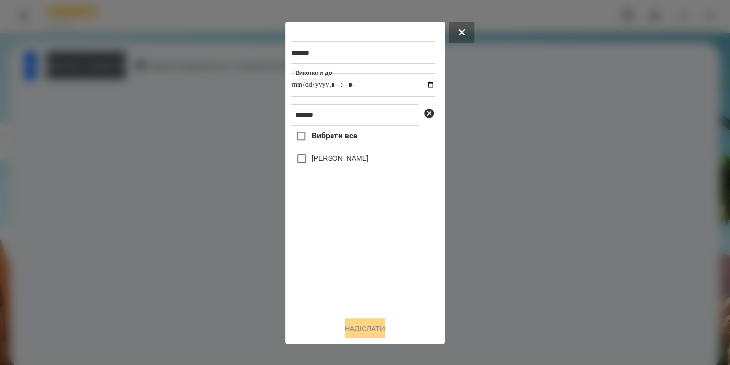
click at [307, 160] on div "Вибрати все [PERSON_NAME]" at bounding box center [363, 217] width 144 height 182
click at [369, 330] on button "Надіслати" at bounding box center [365, 329] width 40 height 22
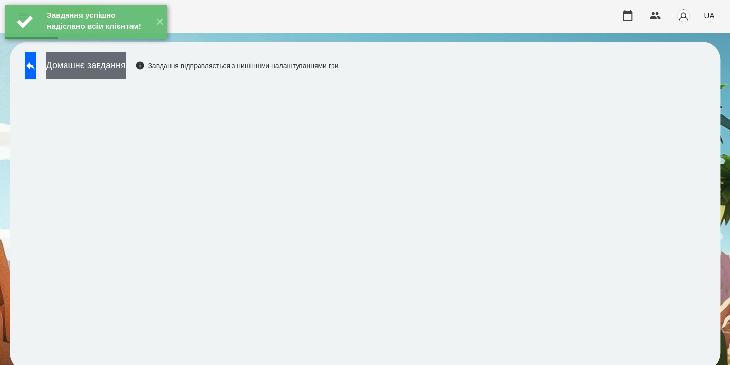
click at [123, 70] on button "Домашнє завдання" at bounding box center [85, 65] width 79 height 27
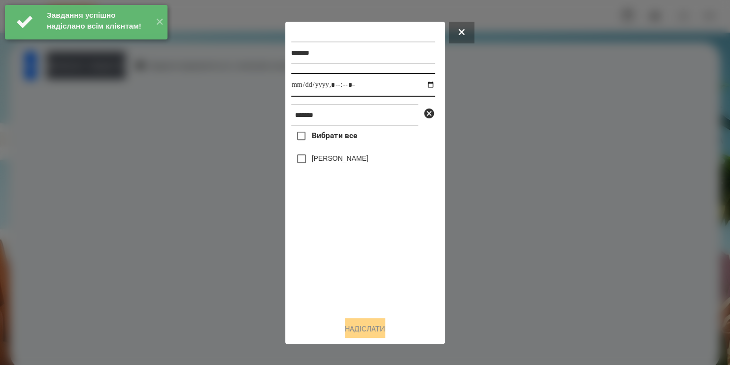
click at [422, 84] on input "datetime-local" at bounding box center [363, 85] width 144 height 24
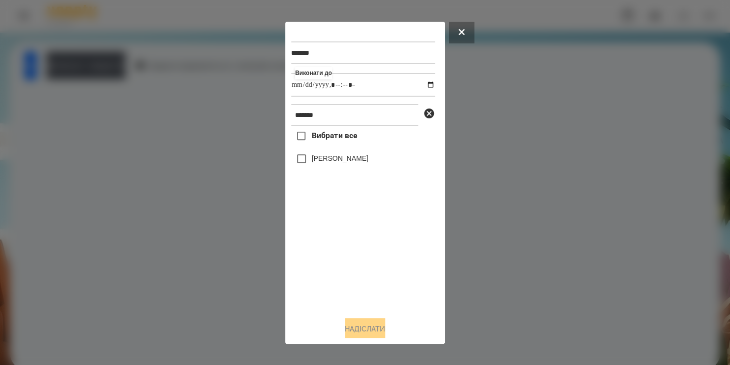
type input "**********"
drag, startPoint x: 335, startPoint y: 272, endPoint x: 312, endPoint y: 159, distance: 115.6
click at [312, 159] on div "Вибрати все [PERSON_NAME]" at bounding box center [363, 217] width 144 height 182
click at [312, 159] on label "[PERSON_NAME]" at bounding box center [340, 158] width 57 height 10
click at [352, 328] on button "Надіслати" at bounding box center [365, 329] width 40 height 22
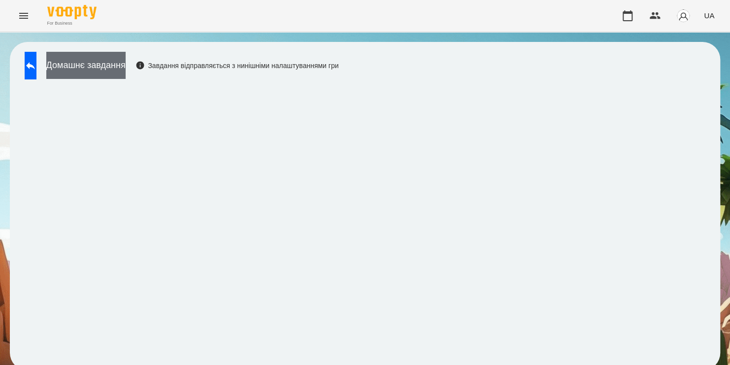
click at [108, 59] on button "Домашнє завдання" at bounding box center [85, 65] width 79 height 27
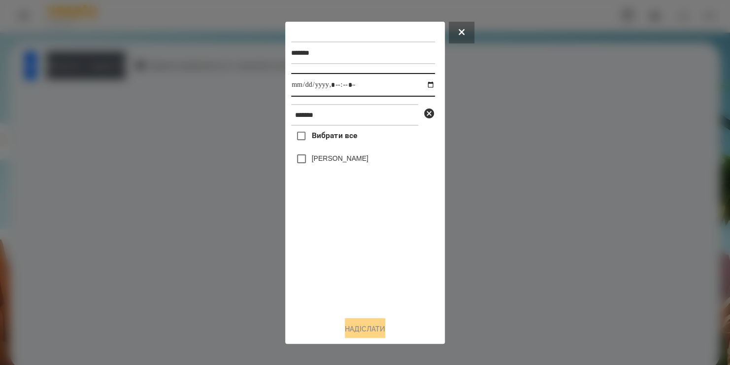
click at [418, 81] on input "datetime-local" at bounding box center [363, 85] width 144 height 24
type input "**********"
click at [398, 265] on div "Вибрати все [PERSON_NAME]" at bounding box center [363, 217] width 144 height 182
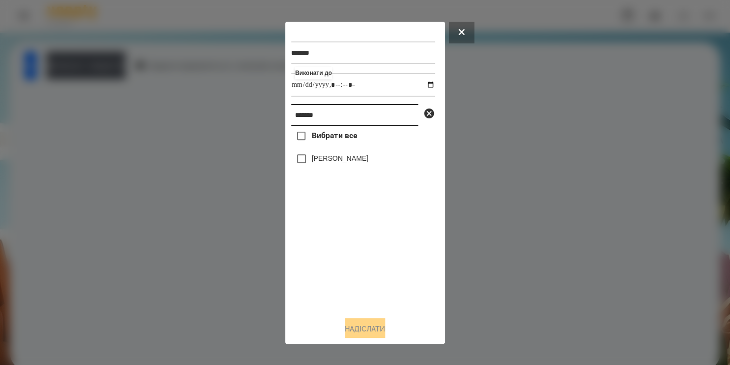
drag, startPoint x: 339, startPoint y: 118, endPoint x: 183, endPoint y: 138, distance: 157.0
click at [183, 138] on div "******* Виконати до ******* Вибрати все [PERSON_NAME]" at bounding box center [365, 182] width 730 height 365
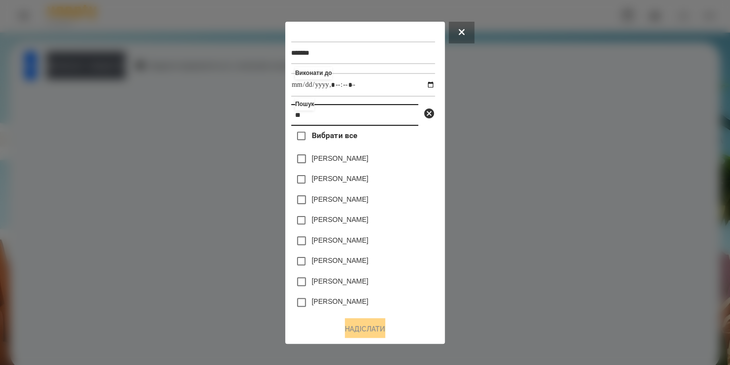
type input "*"
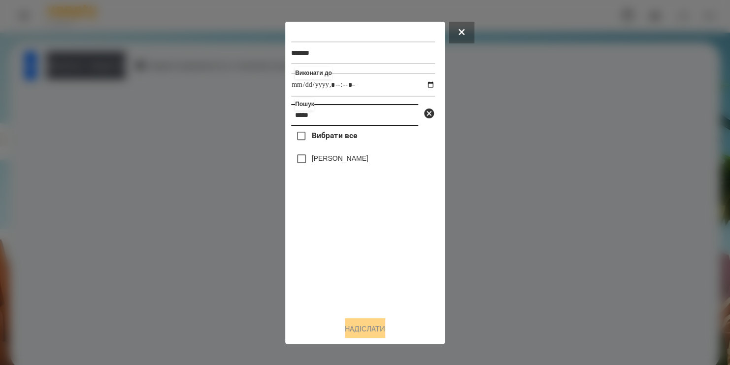
type input "*****"
click at [368, 160] on label "[PERSON_NAME]" at bounding box center [340, 158] width 57 height 10
click at [355, 333] on button "Надіслати" at bounding box center [365, 329] width 40 height 22
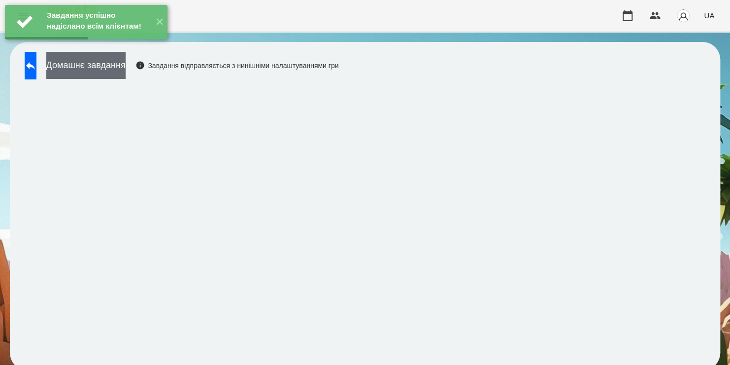
click at [113, 67] on button "Домашнє завдання" at bounding box center [85, 65] width 79 height 27
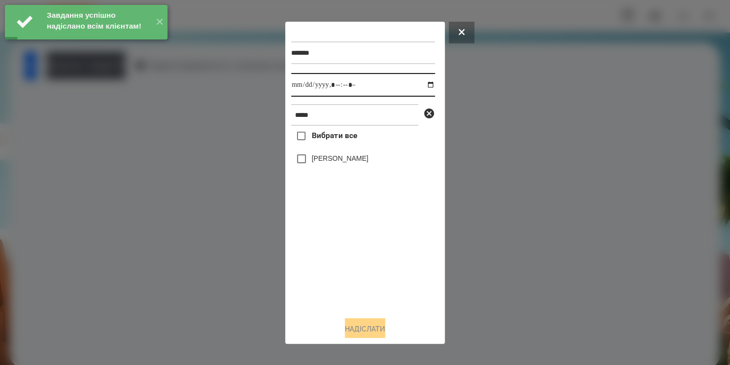
click at [424, 80] on input "datetime-local" at bounding box center [363, 85] width 144 height 24
click at [422, 87] on input "datetime-local" at bounding box center [363, 85] width 144 height 24
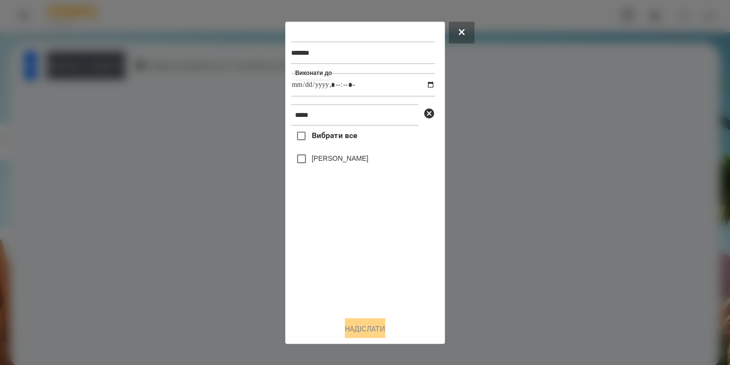
type input "**********"
click at [357, 280] on div "Вибрати все [PERSON_NAME]" at bounding box center [363, 217] width 144 height 182
click at [312, 158] on label "[PERSON_NAME]" at bounding box center [340, 158] width 57 height 10
click at [349, 321] on button "Надіслати" at bounding box center [365, 329] width 40 height 22
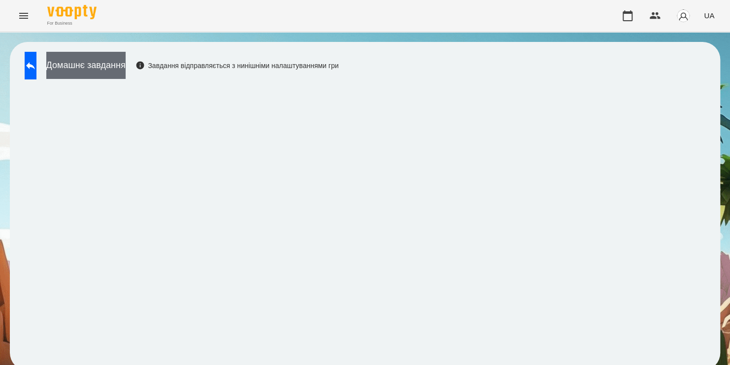
click at [126, 69] on button "Домашнє завдання" at bounding box center [85, 65] width 79 height 27
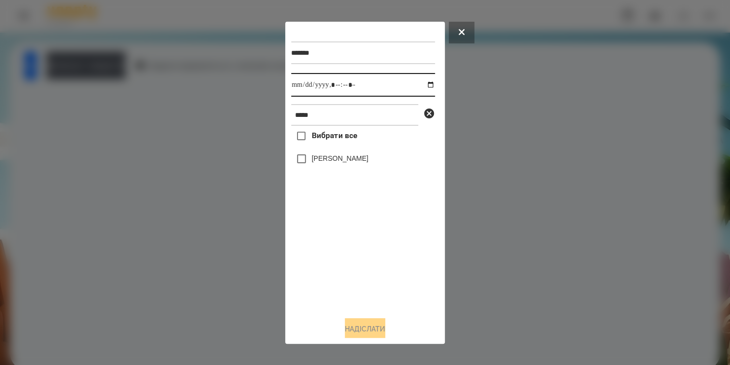
click at [419, 85] on input "datetime-local" at bounding box center [363, 85] width 144 height 24
type input "**********"
click at [324, 166] on div "******* Виконати до ***** Вибрати все [PERSON_NAME] Надіслати" at bounding box center [365, 183] width 148 height 310
click at [324, 163] on label "[PERSON_NAME]" at bounding box center [340, 158] width 57 height 10
click at [353, 331] on button "Надіслати" at bounding box center [365, 329] width 40 height 22
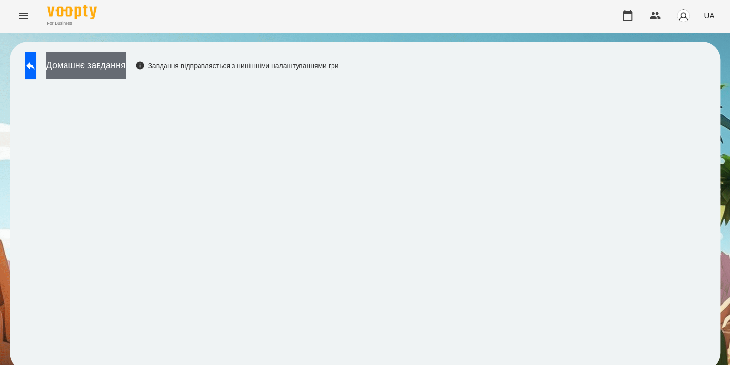
click at [126, 65] on button "Домашнє завдання" at bounding box center [85, 65] width 79 height 27
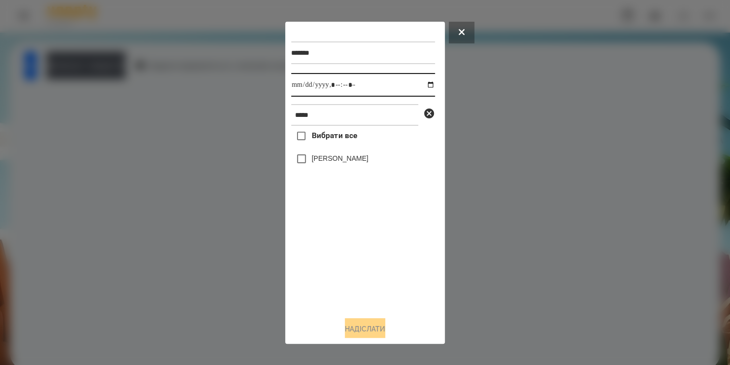
click at [425, 87] on input "datetime-local" at bounding box center [363, 85] width 144 height 24
type input "**********"
click at [381, 252] on div "Вибрати все [PERSON_NAME]" at bounding box center [363, 217] width 144 height 182
click at [350, 327] on button "Надіслати" at bounding box center [365, 329] width 40 height 22
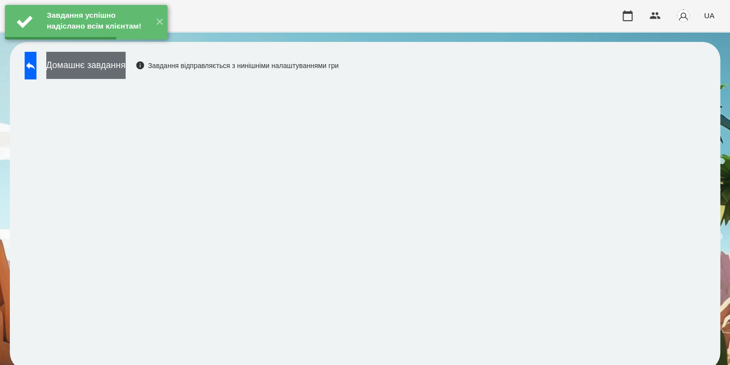
click at [126, 70] on button "Домашнє завдання" at bounding box center [85, 65] width 79 height 27
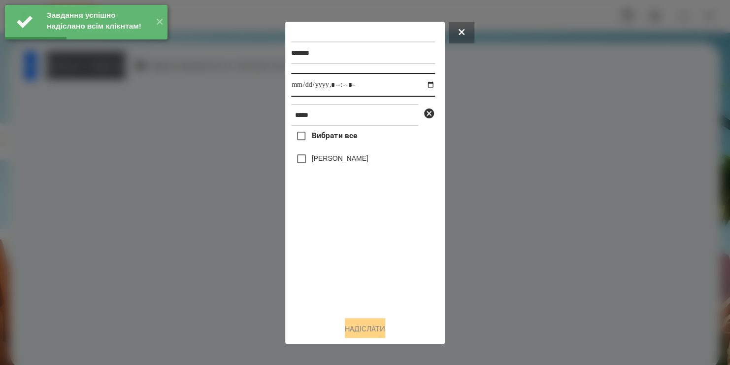
click at [425, 86] on input "datetime-local" at bounding box center [363, 85] width 144 height 24
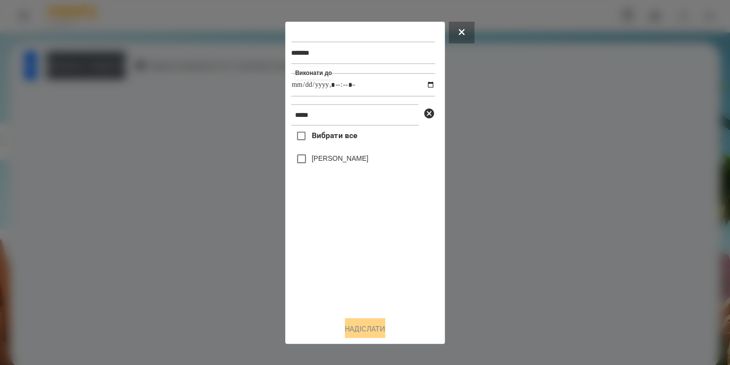
type input "**********"
click at [306, 165] on div "Вибрати все [PERSON_NAME]" at bounding box center [363, 217] width 144 height 182
click at [356, 335] on button "Надіслати" at bounding box center [365, 329] width 40 height 22
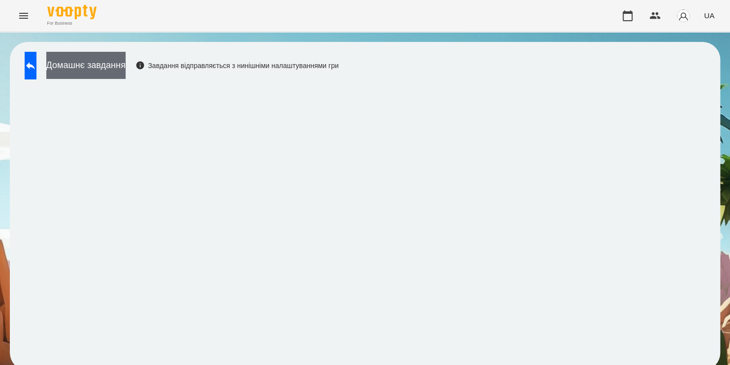
click at [126, 65] on button "Домашнє завдання" at bounding box center [85, 65] width 79 height 27
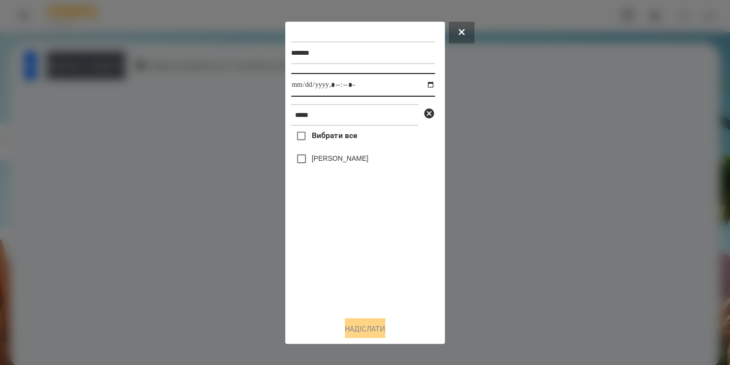
click at [421, 85] on input "datetime-local" at bounding box center [363, 85] width 144 height 24
type input "**********"
drag, startPoint x: 322, startPoint y: 263, endPoint x: 310, endPoint y: 158, distance: 105.5
click at [310, 158] on div "Вибрати все [PERSON_NAME]" at bounding box center [363, 217] width 144 height 182
click at [312, 158] on label "[PERSON_NAME]" at bounding box center [340, 158] width 57 height 10
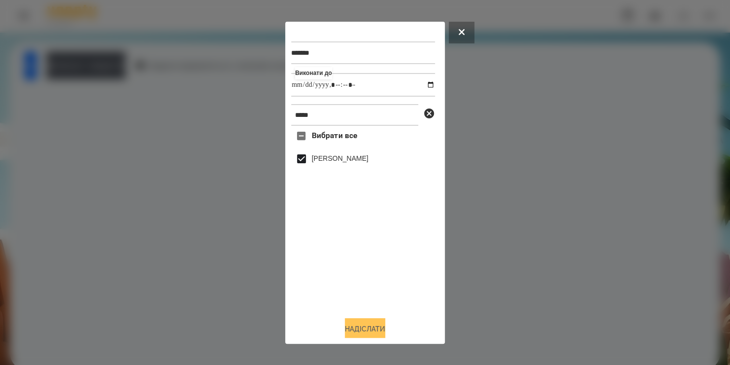
click at [352, 328] on button "Надіслати" at bounding box center [365, 329] width 40 height 22
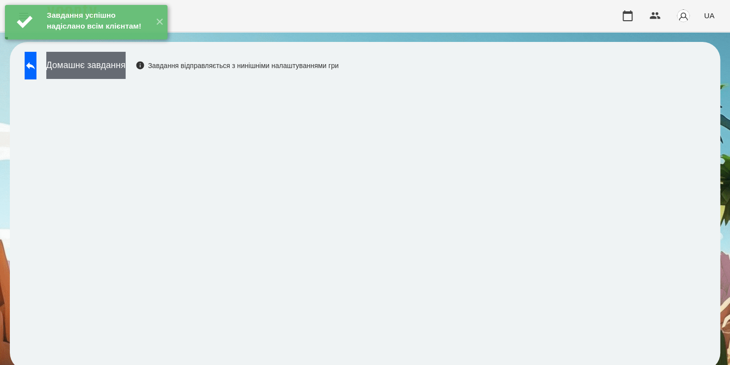
click at [126, 66] on button "Домашнє завдання" at bounding box center [85, 65] width 79 height 27
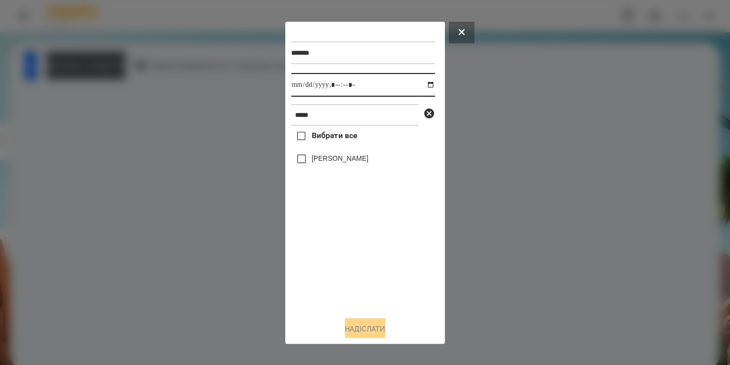
click at [424, 85] on input "datetime-local" at bounding box center [363, 85] width 144 height 24
type input "**********"
click at [306, 163] on div "Вибрати все [PERSON_NAME]" at bounding box center [363, 217] width 144 height 182
click at [363, 333] on button "Надіслати" at bounding box center [365, 329] width 40 height 22
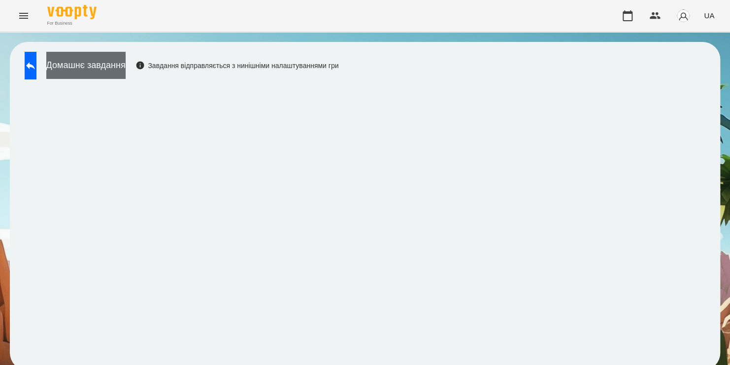
click at [97, 65] on button "Домашнє завдання" at bounding box center [85, 65] width 79 height 27
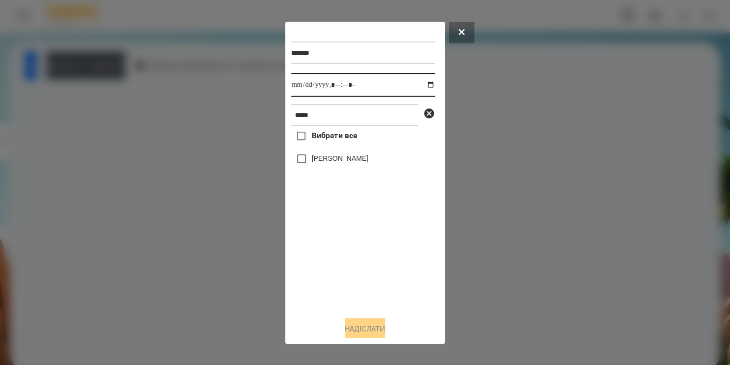
click at [424, 86] on input "datetime-local" at bounding box center [363, 85] width 144 height 24
type input "**********"
click at [377, 268] on div "Вибрати все [PERSON_NAME]" at bounding box center [363, 217] width 144 height 182
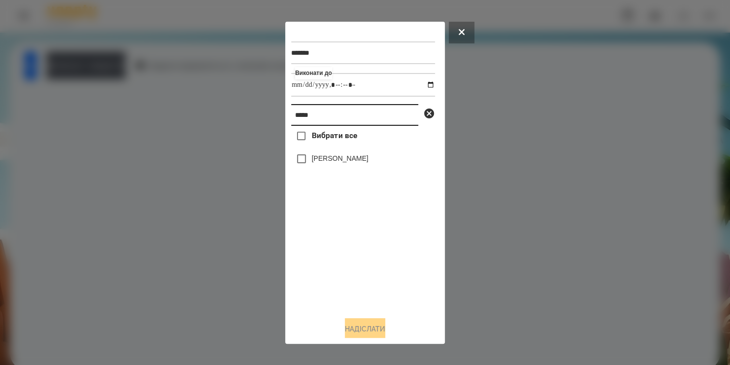
drag, startPoint x: 341, startPoint y: 116, endPoint x: 66, endPoint y: 158, distance: 279.0
click at [66, 158] on div "******* Виконати до ***** Вибрати все [PERSON_NAME] Надіслати" at bounding box center [365, 182] width 730 height 365
type input "****"
click at [318, 158] on label "[PERSON_NAME]" at bounding box center [340, 158] width 57 height 10
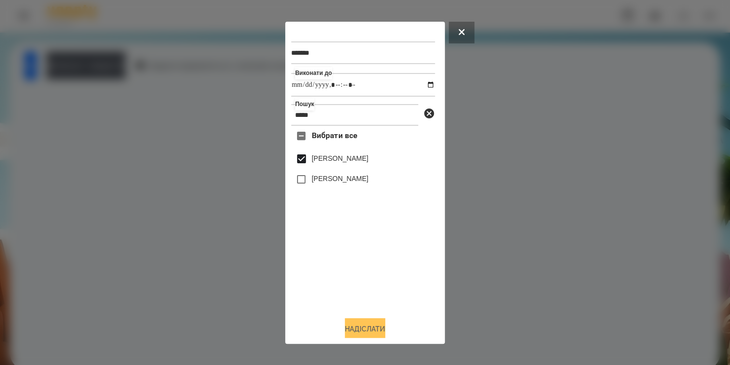
click at [359, 332] on button "Надіслати" at bounding box center [365, 329] width 40 height 22
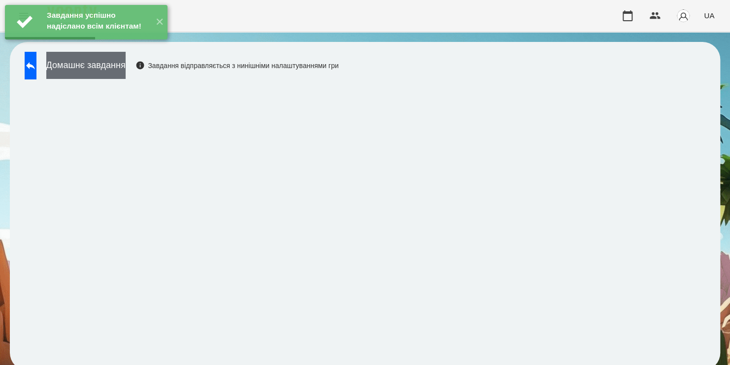
click at [126, 70] on button "Домашнє завдання" at bounding box center [85, 65] width 79 height 27
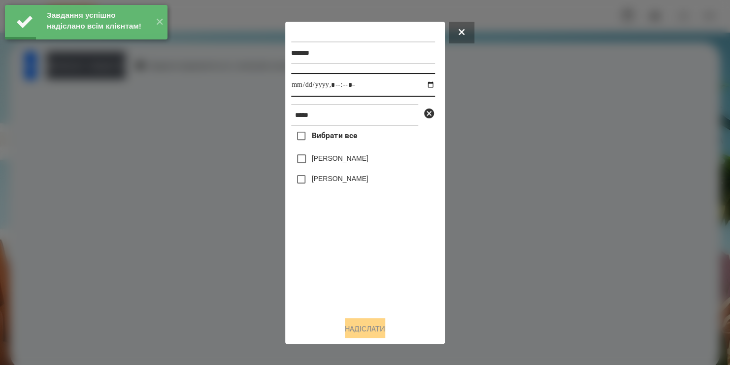
click at [426, 84] on input "datetime-local" at bounding box center [363, 85] width 144 height 24
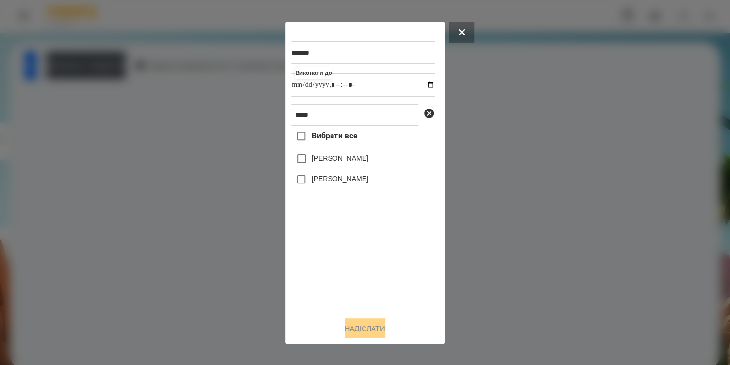
type input "**********"
drag, startPoint x: 347, startPoint y: 288, endPoint x: 319, endPoint y: 163, distance: 127.6
click at [319, 163] on div "Вибрати все Біда [PERSON_NAME] [PERSON_NAME]" at bounding box center [363, 217] width 144 height 182
click at [319, 163] on label "[PERSON_NAME]" at bounding box center [340, 158] width 57 height 10
click at [361, 329] on button "Надіслати" at bounding box center [365, 329] width 40 height 22
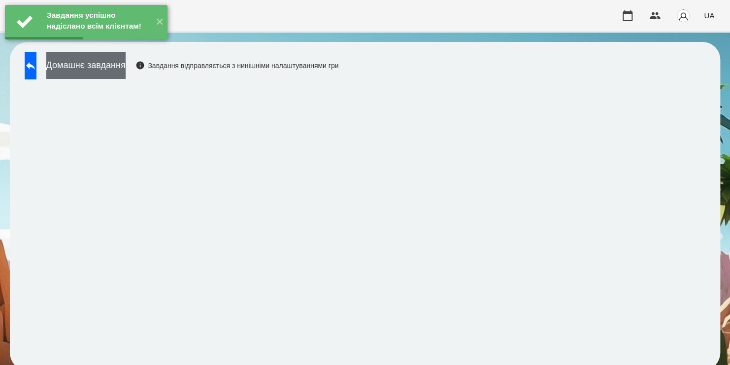
click at [123, 70] on button "Домашнє завдання" at bounding box center [85, 65] width 79 height 27
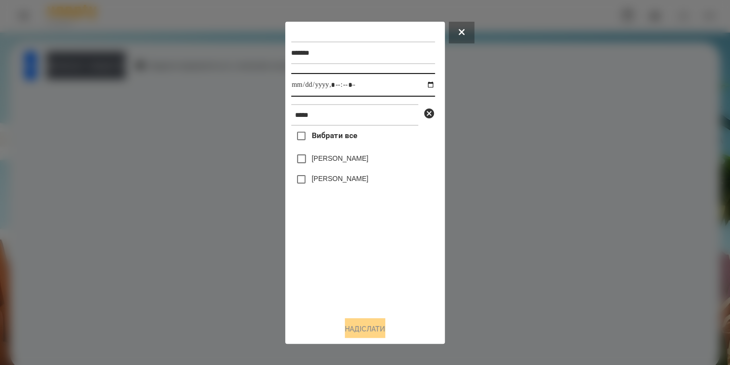
click at [421, 87] on input "datetime-local" at bounding box center [363, 85] width 144 height 24
type input "**********"
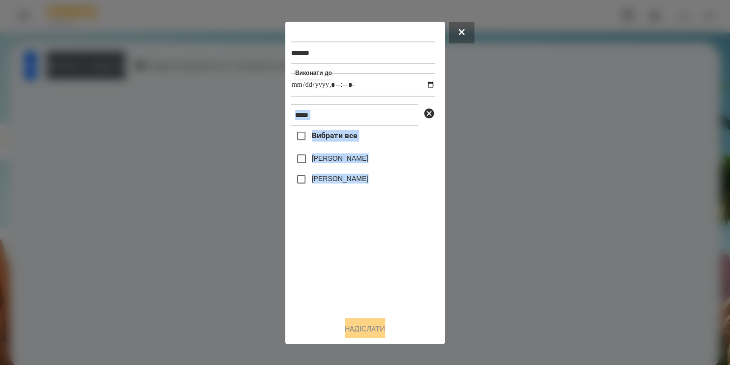
drag, startPoint x: 354, startPoint y: 268, endPoint x: 330, endPoint y: 108, distance: 161.4
click at [330, 108] on div "******* Виконати до **** Вибрати все [PERSON_NAME]" at bounding box center [365, 168] width 148 height 280
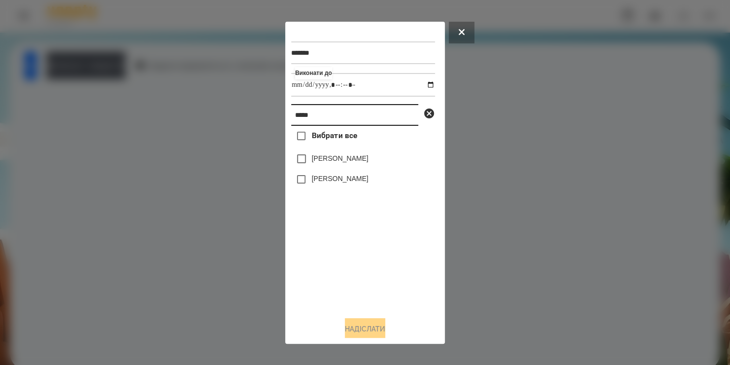
click at [330, 108] on input "****" at bounding box center [354, 115] width 127 height 22
type input "******"
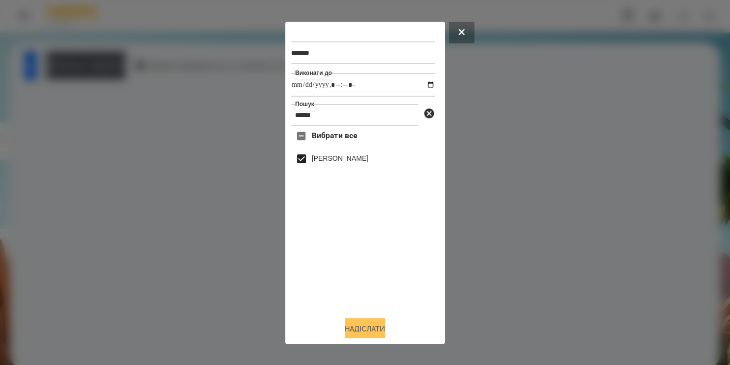
click at [358, 329] on button "Надіслати" at bounding box center [365, 329] width 40 height 22
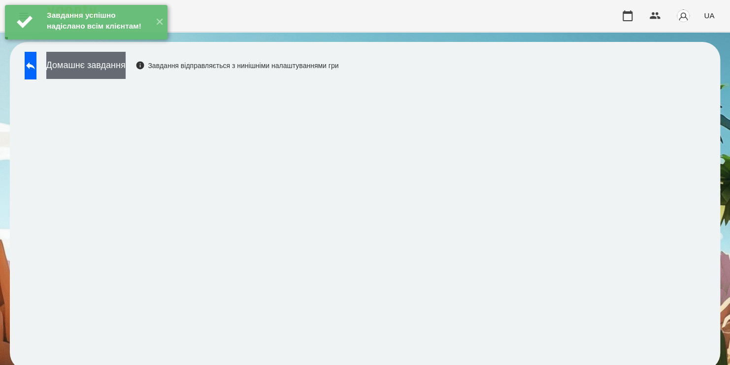
click at [126, 68] on button "Домашнє завдання" at bounding box center [85, 65] width 79 height 27
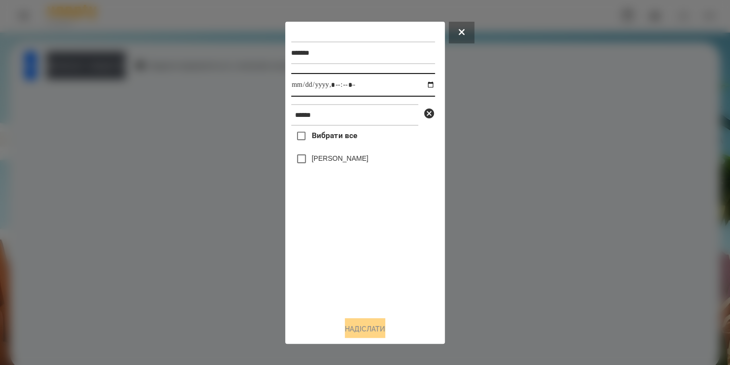
click at [420, 85] on input "datetime-local" at bounding box center [363, 85] width 144 height 24
type input "**********"
click at [365, 267] on div "Вибрати все [PERSON_NAME]" at bounding box center [363, 217] width 144 height 182
click at [329, 160] on label "[PERSON_NAME]" at bounding box center [340, 158] width 57 height 10
click at [358, 327] on button "Надіслати" at bounding box center [365, 329] width 40 height 22
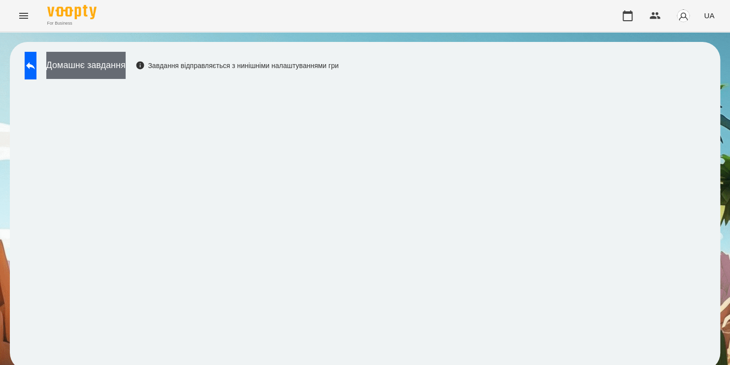
click at [117, 66] on button "Домашнє завдання" at bounding box center [85, 65] width 79 height 27
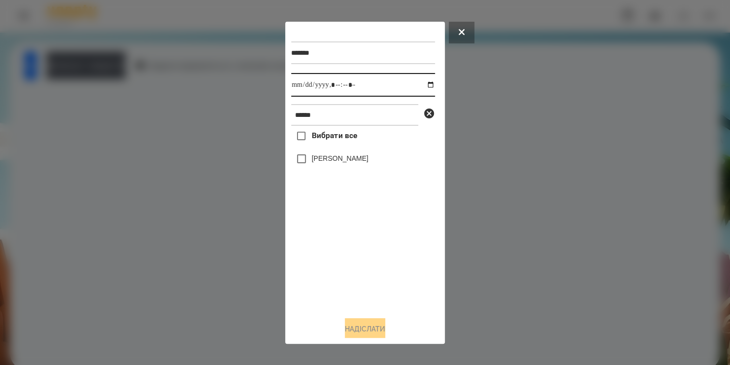
click at [421, 87] on input "datetime-local" at bounding box center [363, 85] width 144 height 24
type input "**********"
click at [323, 263] on div "Вибрати все [PERSON_NAME]" at bounding box center [363, 217] width 144 height 182
click at [381, 325] on button "Надіслати" at bounding box center [365, 329] width 40 height 22
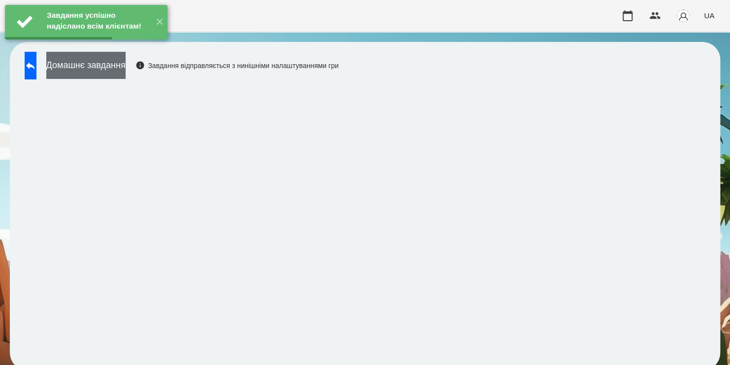
click at [126, 69] on button "Домашнє завдання" at bounding box center [85, 65] width 79 height 27
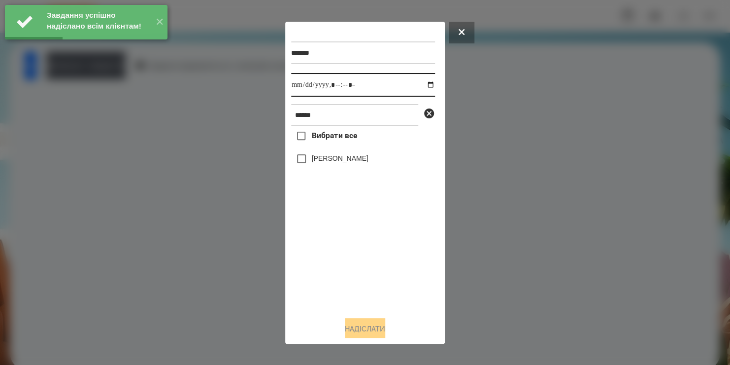
click at [424, 85] on input "datetime-local" at bounding box center [363, 85] width 144 height 24
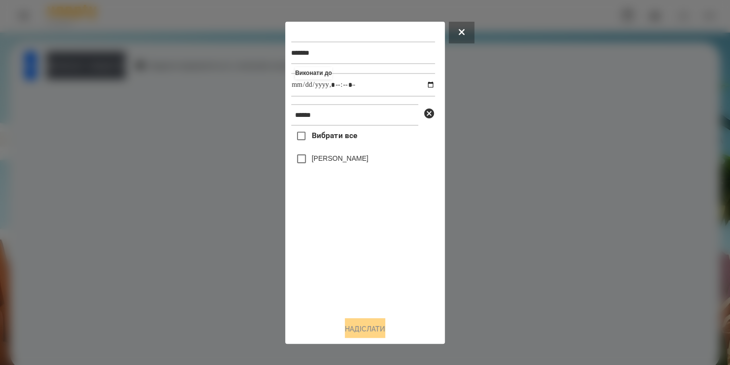
type input "**********"
drag, startPoint x: 326, startPoint y: 270, endPoint x: 314, endPoint y: 160, distance: 111.0
click at [314, 160] on div "Вибрати все [PERSON_NAME]" at bounding box center [363, 217] width 144 height 182
click at [314, 160] on label "[PERSON_NAME]" at bounding box center [340, 158] width 57 height 10
click at [355, 325] on button "Надіслати" at bounding box center [365, 329] width 40 height 22
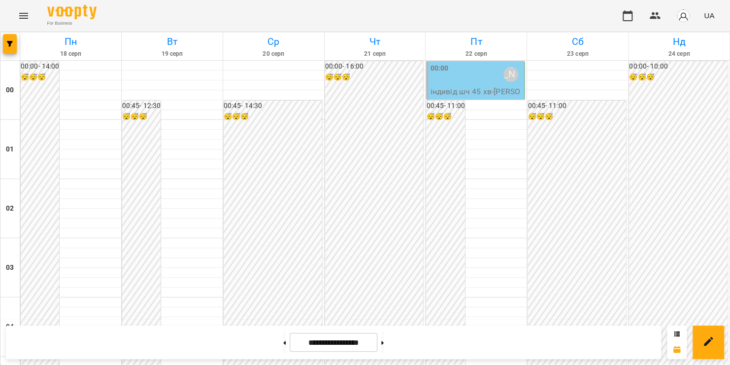
scroll to position [961, 0]
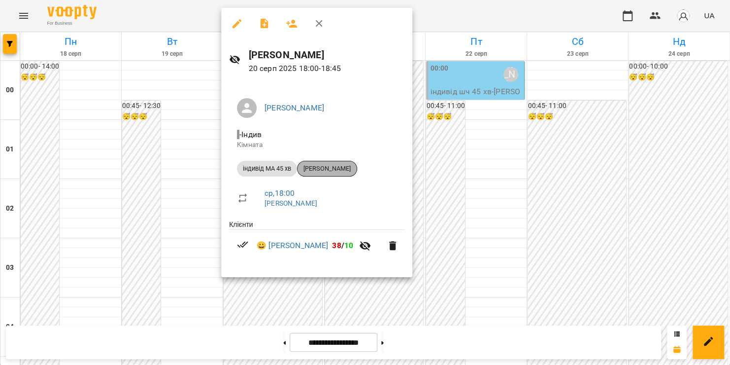
click at [328, 165] on span "Пахомов Іван" at bounding box center [327, 168] width 59 height 9
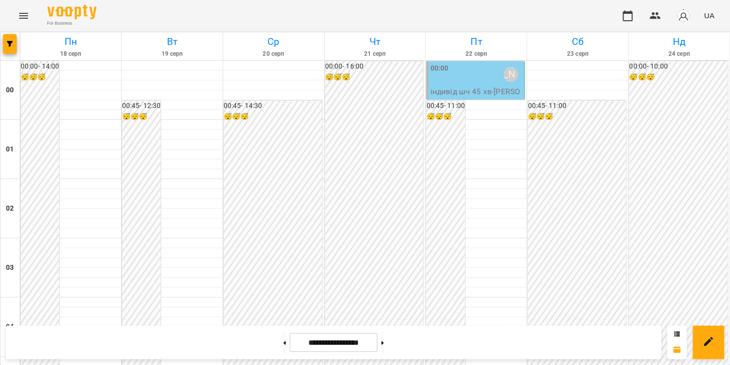
scroll to position [1159, 0]
click at [22, 14] on icon "Menu" at bounding box center [24, 16] width 12 height 12
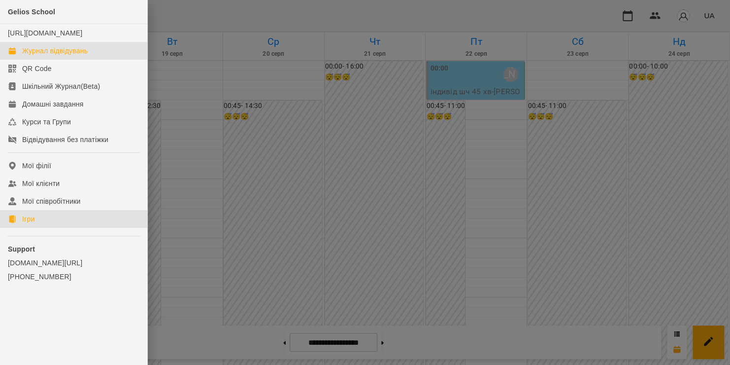
click at [34, 224] on div "Ігри" at bounding box center [28, 219] width 12 height 10
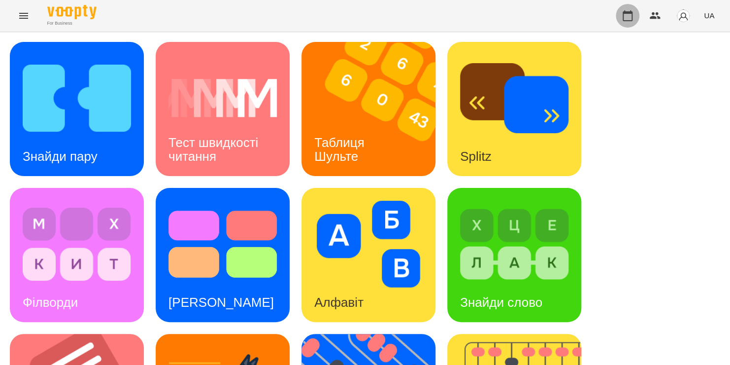
click at [636, 21] on button "button" at bounding box center [628, 16] width 24 height 24
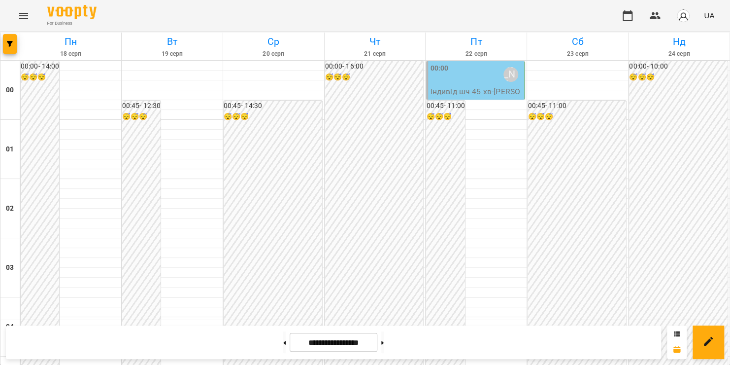
scroll to position [952, 0]
click at [26, 14] on icon "Menu" at bounding box center [24, 16] width 12 height 12
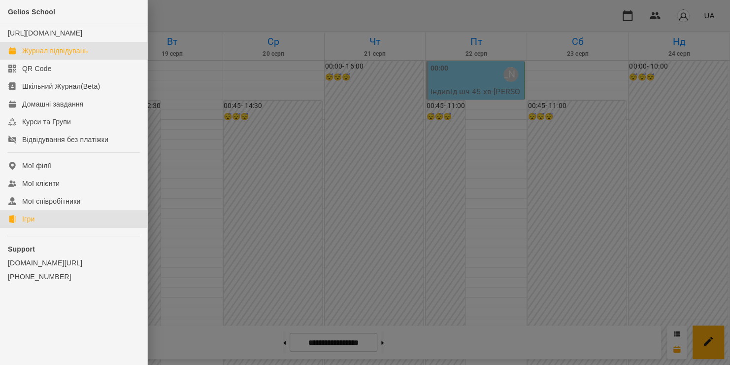
click at [40, 228] on link "Ігри" at bounding box center [73, 219] width 147 height 18
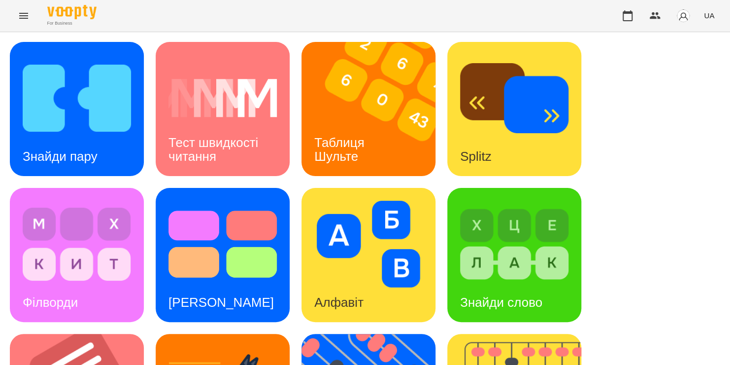
scroll to position [185, 0]
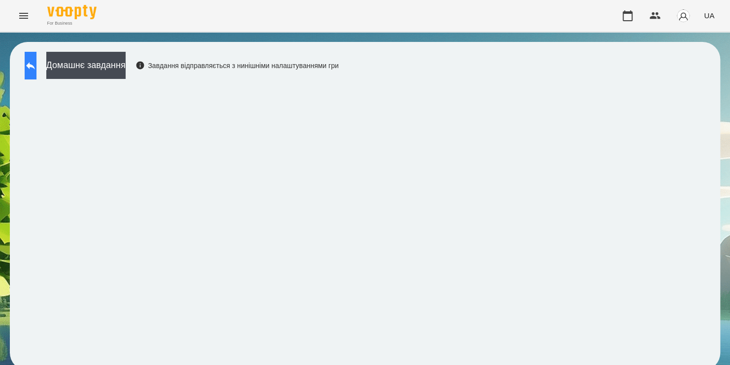
click at [35, 67] on icon at bounding box center [30, 65] width 9 height 7
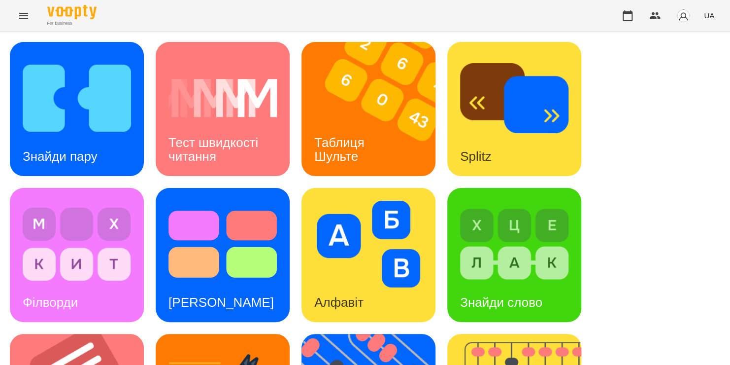
scroll to position [323, 0]
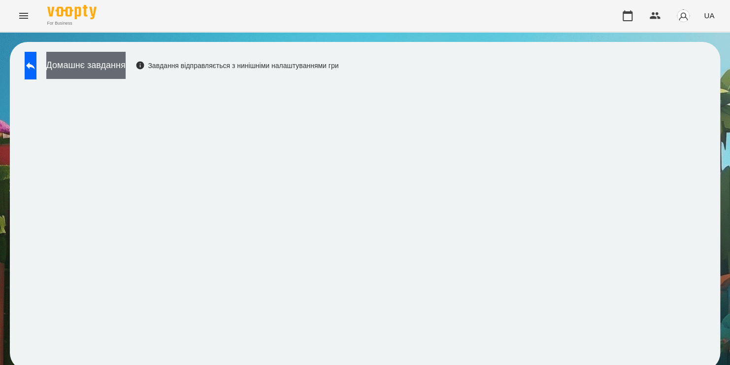
click at [120, 63] on button "Домашнє завдання" at bounding box center [85, 65] width 79 height 27
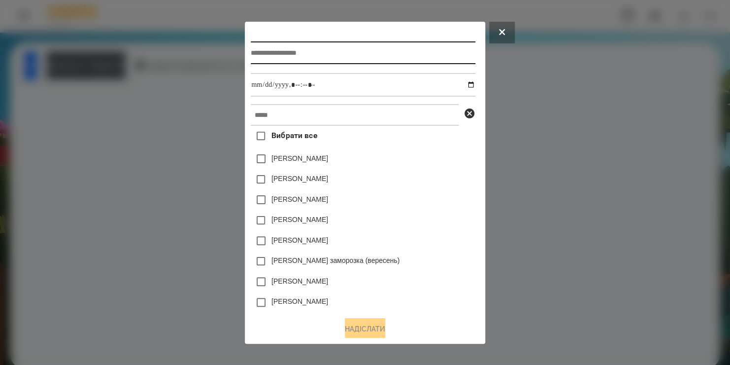
click at [304, 57] on input "text" at bounding box center [363, 52] width 224 height 23
type input "******"
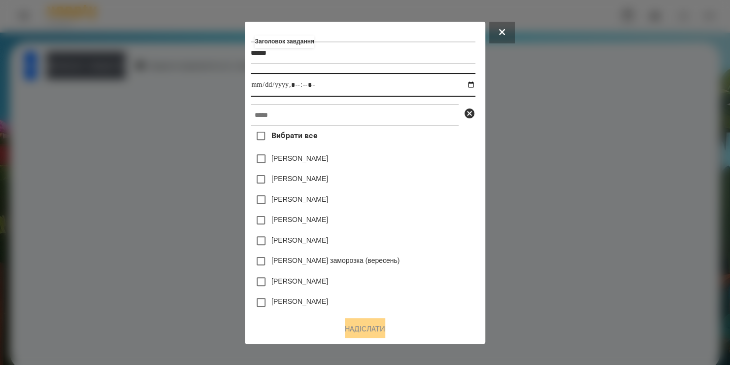
click at [473, 86] on input "datetime-local" at bounding box center [363, 85] width 224 height 24
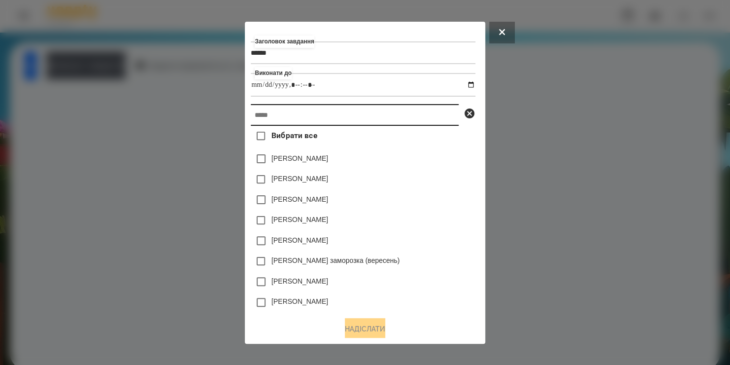
type input "**********"
click at [434, 115] on input "text" at bounding box center [355, 115] width 208 height 22
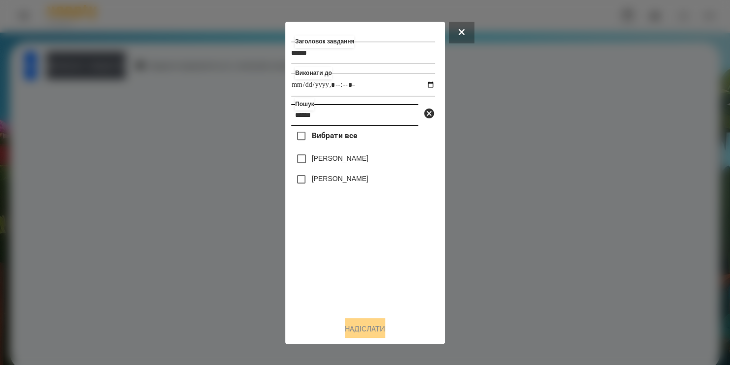
type input "******"
click at [347, 183] on label "[PERSON_NAME]" at bounding box center [340, 178] width 57 height 10
click at [363, 330] on button "Надіслати" at bounding box center [365, 329] width 40 height 22
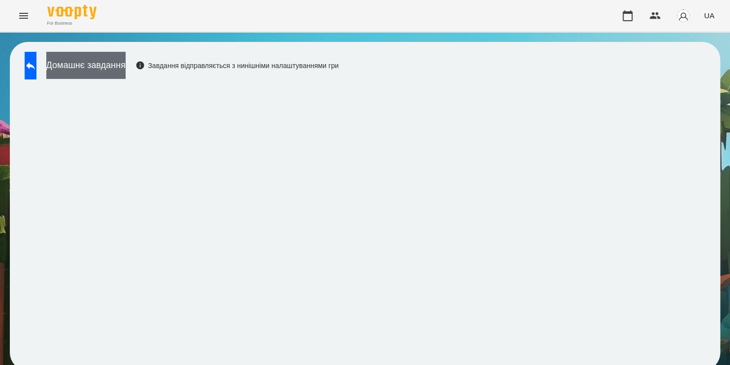
click at [126, 67] on button "Домашнє завдання" at bounding box center [85, 65] width 79 height 27
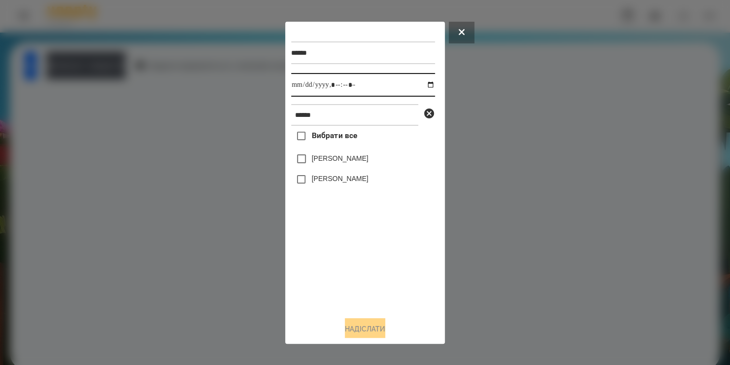
click at [426, 86] on input "datetime-local" at bounding box center [363, 85] width 144 height 24
type input "**********"
click at [358, 259] on div "Вибрати все Максим Сорока Сорока Надія" at bounding box center [363, 217] width 144 height 182
click at [333, 183] on label "[PERSON_NAME]" at bounding box center [340, 178] width 57 height 10
click at [358, 322] on button "Надіслати" at bounding box center [365, 329] width 40 height 22
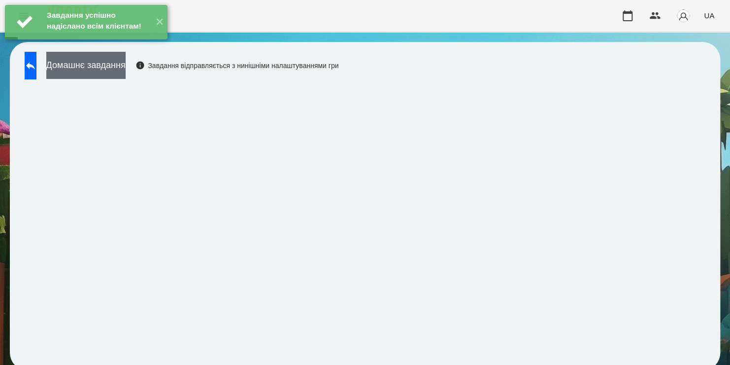
click at [126, 66] on button "Домашнє завдання" at bounding box center [85, 65] width 79 height 27
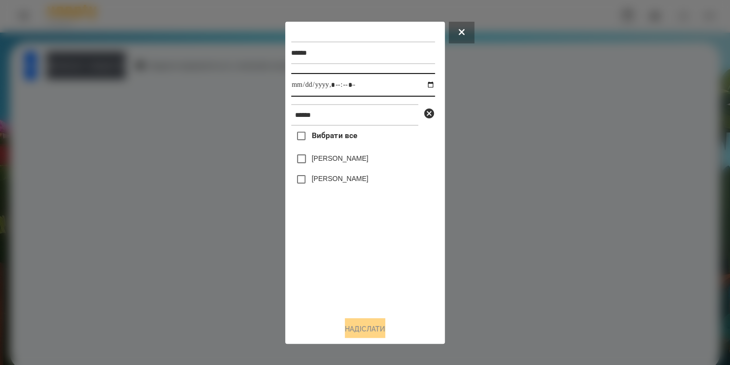
click at [423, 84] on input "datetime-local" at bounding box center [363, 85] width 144 height 24
type input "**********"
drag, startPoint x: 381, startPoint y: 267, endPoint x: 324, endPoint y: 179, distance: 104.4
click at [324, 179] on div "Вибрати все Максим Сорока Сорока Надія" at bounding box center [363, 217] width 144 height 182
click at [324, 179] on label "[PERSON_NAME]" at bounding box center [340, 178] width 57 height 10
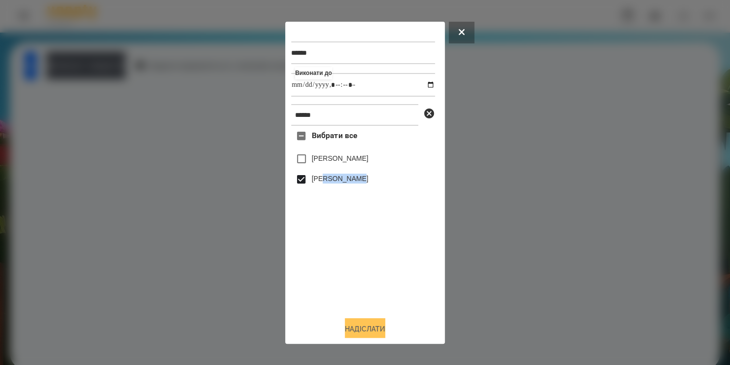
click at [353, 328] on button "Надіслати" at bounding box center [365, 329] width 40 height 22
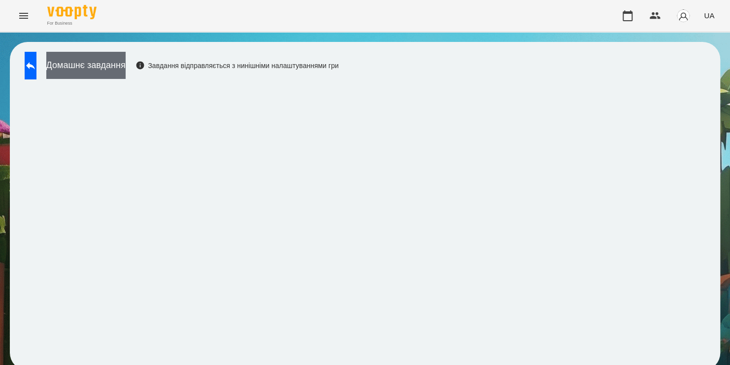
click at [126, 63] on button "Домашнє завдання" at bounding box center [85, 65] width 79 height 27
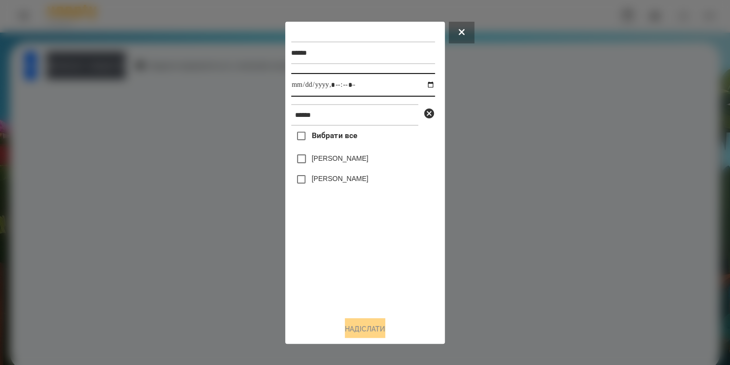
click at [423, 86] on input "datetime-local" at bounding box center [363, 85] width 144 height 24
type input "**********"
drag, startPoint x: 376, startPoint y: 267, endPoint x: 336, endPoint y: 183, distance: 92.5
click at [336, 183] on div "Вибрати все Максим Сорока Сорока Надія" at bounding box center [363, 217] width 144 height 182
click at [336, 183] on label "[PERSON_NAME]" at bounding box center [340, 178] width 57 height 10
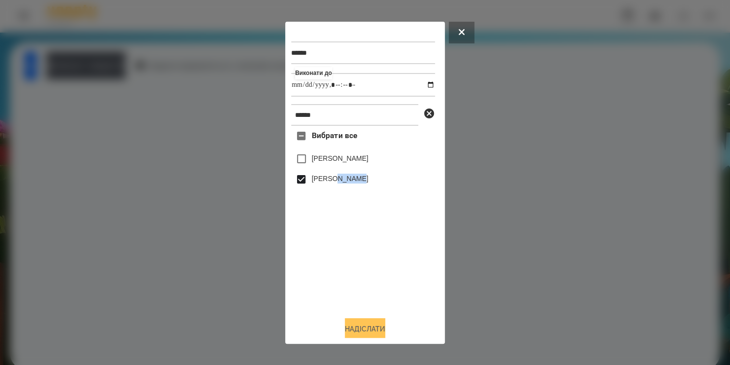
click at [345, 329] on button "Надіслати" at bounding box center [365, 329] width 40 height 22
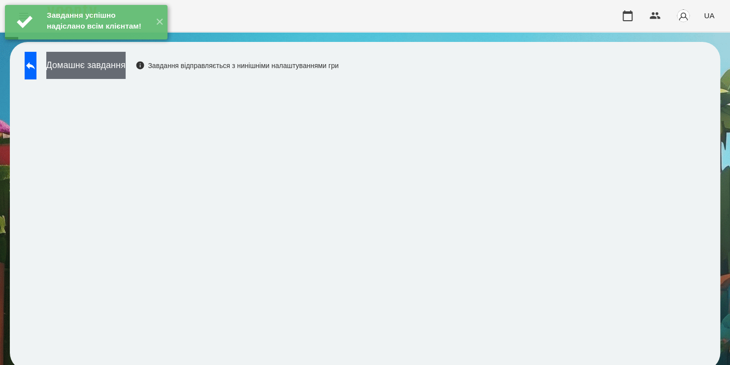
click at [126, 62] on button "Домашнє завдання" at bounding box center [85, 65] width 79 height 27
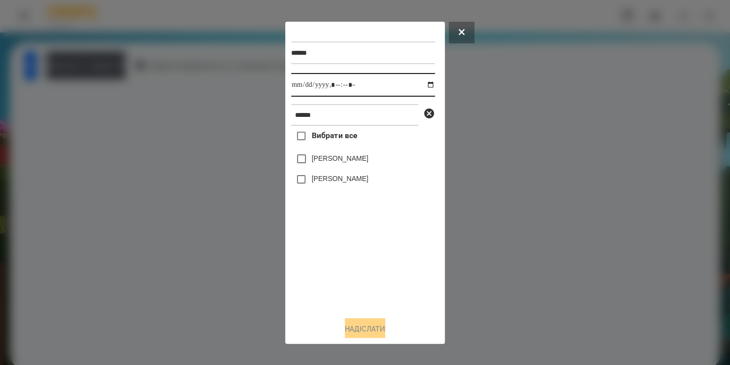
click at [420, 87] on input "datetime-local" at bounding box center [363, 85] width 144 height 24
type input "**********"
click at [322, 267] on div "Вибрати все Максим Сорока Сорока Надія" at bounding box center [363, 217] width 144 height 182
click at [316, 180] on label "[PERSON_NAME]" at bounding box center [340, 178] width 57 height 10
click at [355, 335] on button "Надіслати" at bounding box center [365, 329] width 40 height 22
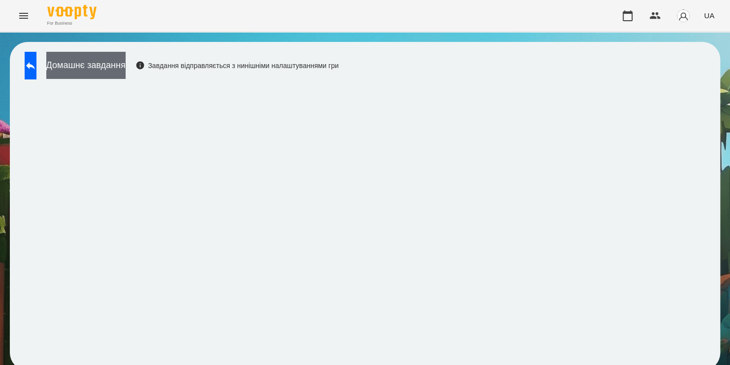
click at [126, 61] on button "Домашнє завдання" at bounding box center [85, 65] width 79 height 27
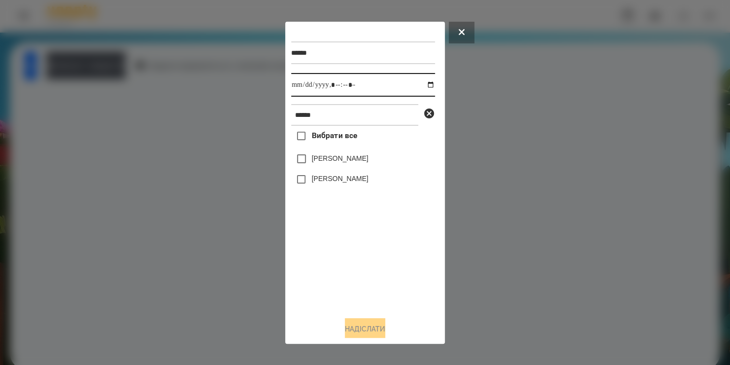
click at [420, 85] on input "datetime-local" at bounding box center [363, 85] width 144 height 24
type input "**********"
click at [307, 180] on div "Вибрати все Максим Сорока Сорока Надія" at bounding box center [363, 217] width 144 height 182
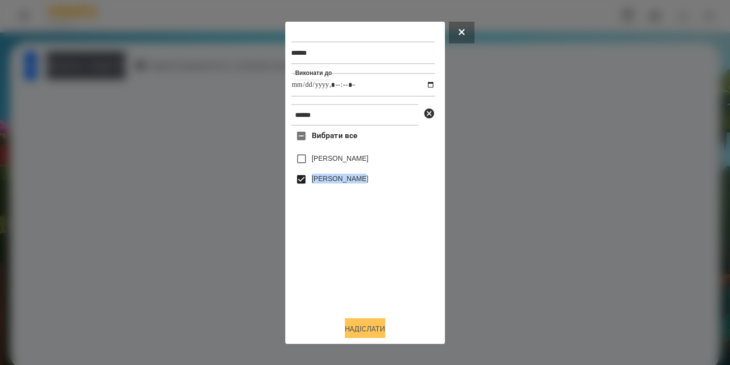
click at [361, 325] on button "Надіслати" at bounding box center [365, 329] width 40 height 22
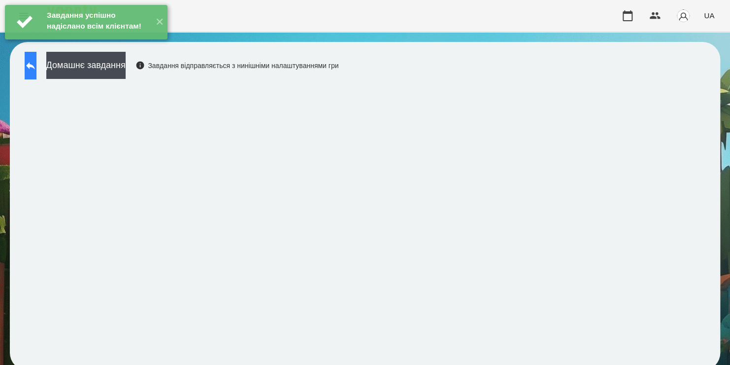
click at [35, 66] on icon at bounding box center [30, 65] width 9 height 7
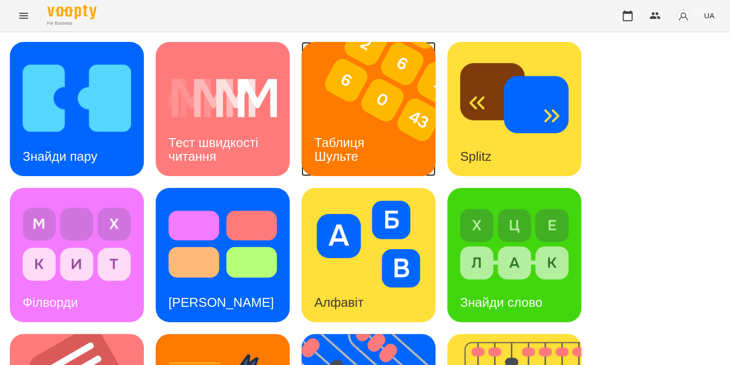
click at [346, 133] on div "Таблиця Шульте" at bounding box center [340, 149] width 79 height 53
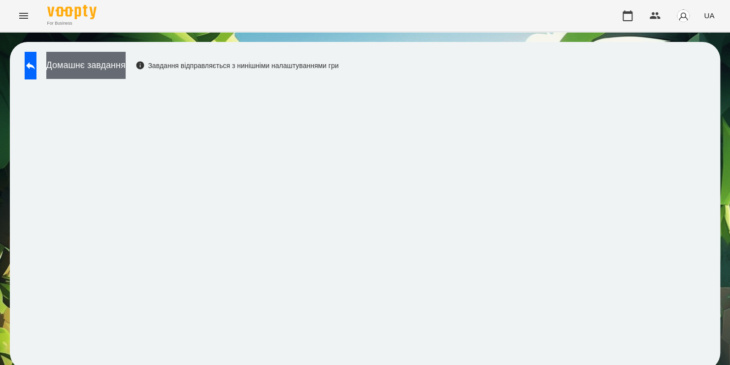
click at [102, 69] on button "Домашнє завдання" at bounding box center [85, 65] width 79 height 27
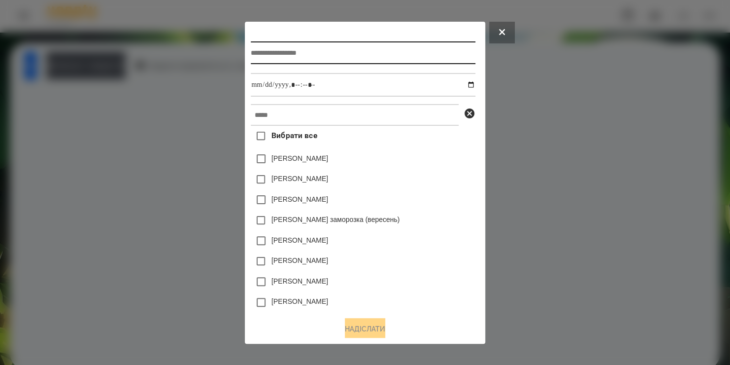
click at [287, 56] on input "text" at bounding box center [363, 52] width 224 height 23
type input "******"
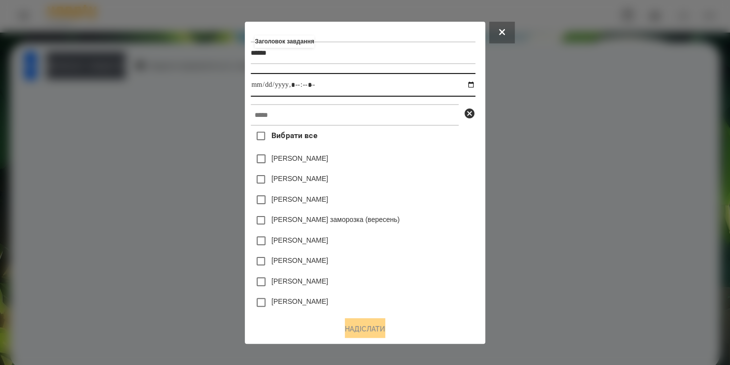
click at [475, 90] on input "datetime-local" at bounding box center [363, 85] width 224 height 24
click at [469, 85] on input "datetime-local" at bounding box center [363, 85] width 224 height 24
click at [310, 86] on input "datetime-local" at bounding box center [363, 85] width 224 height 24
type input "**********"
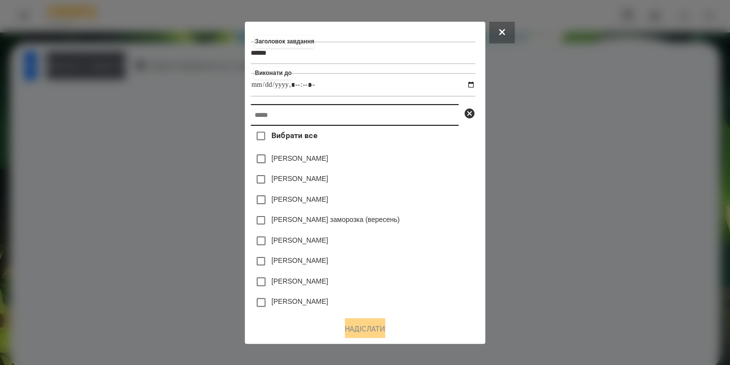
click at [291, 118] on input "text" at bounding box center [355, 115] width 208 height 22
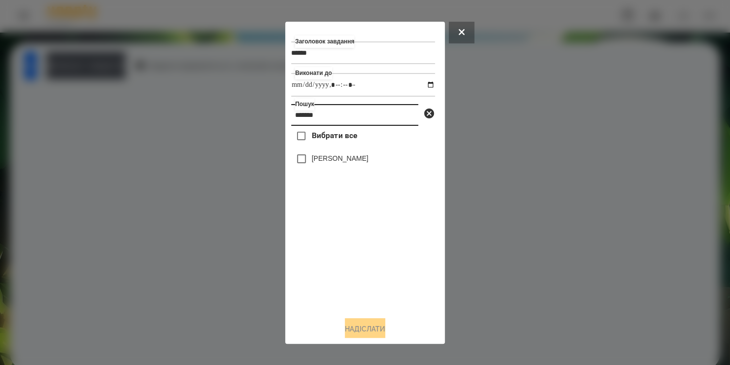
type input "******"
click at [327, 161] on label "[PERSON_NAME]" at bounding box center [340, 158] width 57 height 10
click at [365, 329] on button "Надіслати" at bounding box center [365, 329] width 40 height 22
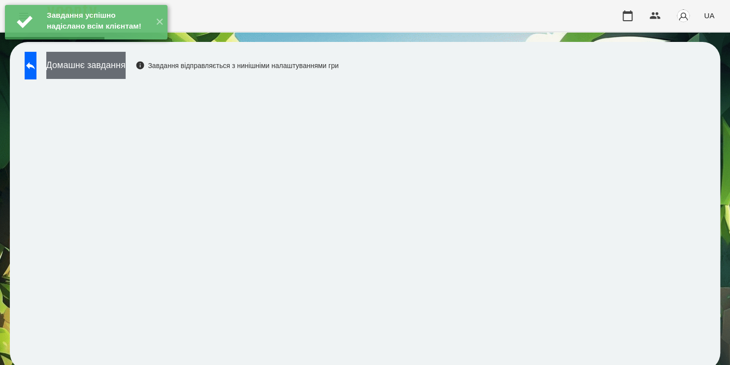
click at [126, 69] on button "Домашнє завдання" at bounding box center [85, 65] width 79 height 27
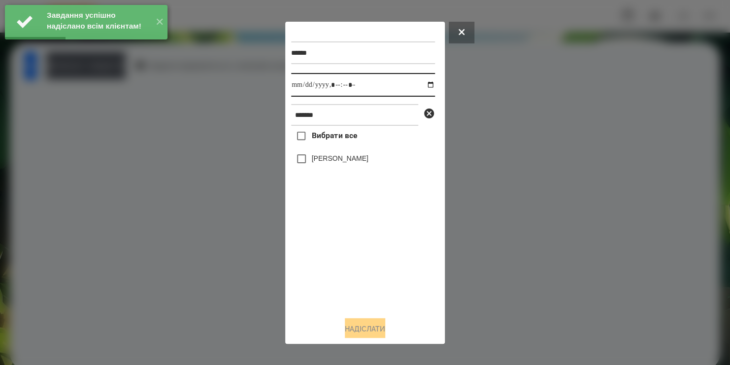
click at [424, 88] on input "datetime-local" at bounding box center [363, 85] width 144 height 24
type input "**********"
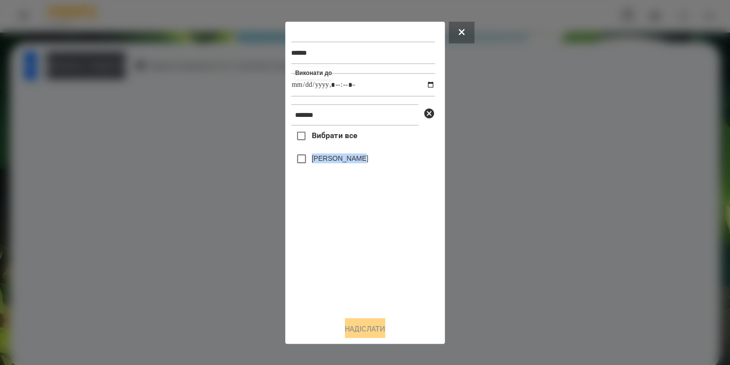
click at [308, 159] on div "Вибрати все Сорока Надія" at bounding box center [363, 217] width 144 height 182
click at [351, 325] on button "Надіслати" at bounding box center [365, 329] width 40 height 22
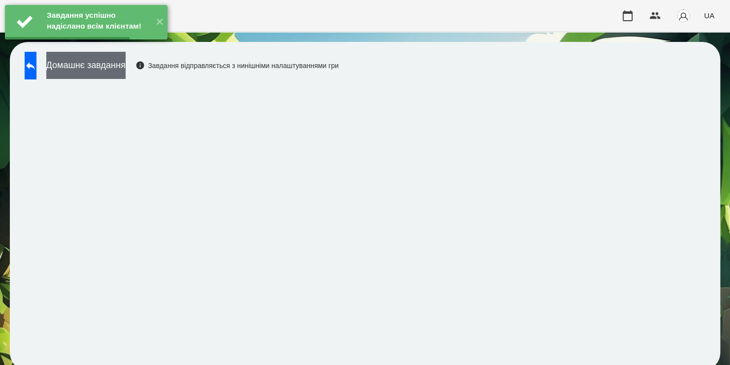
click at [126, 69] on button "Домашнє завдання" at bounding box center [85, 65] width 79 height 27
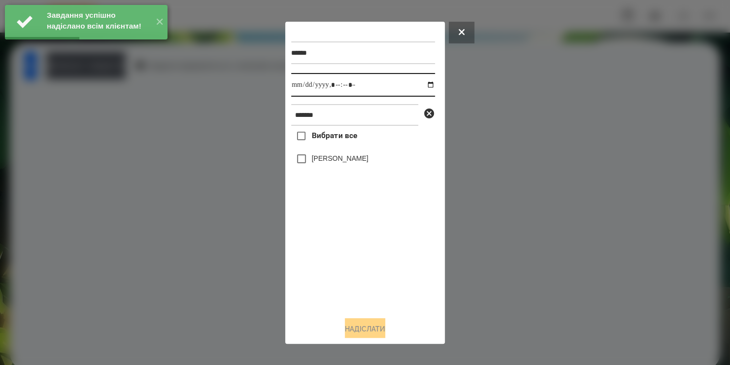
click at [423, 88] on input "datetime-local" at bounding box center [363, 85] width 144 height 24
type input "**********"
drag, startPoint x: 365, startPoint y: 286, endPoint x: 312, endPoint y: 166, distance: 131.9
click at [312, 166] on div "Вибрати все Сорока Надія" at bounding box center [363, 217] width 144 height 182
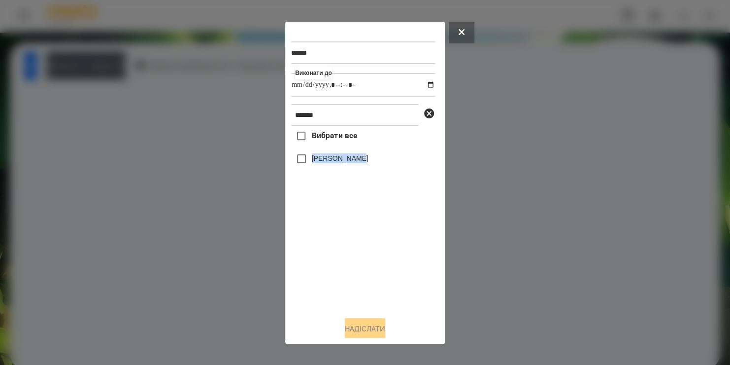
click at [312, 163] on label "[PERSON_NAME]" at bounding box center [340, 158] width 57 height 10
click at [361, 331] on button "Надіслати" at bounding box center [365, 329] width 40 height 22
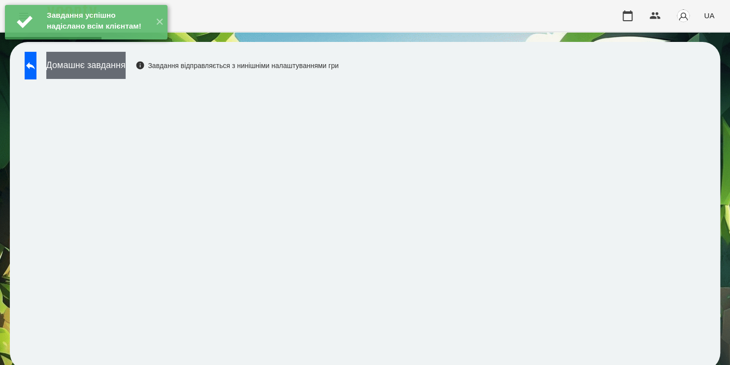
click at [119, 71] on button "Домашнє завдання" at bounding box center [85, 65] width 79 height 27
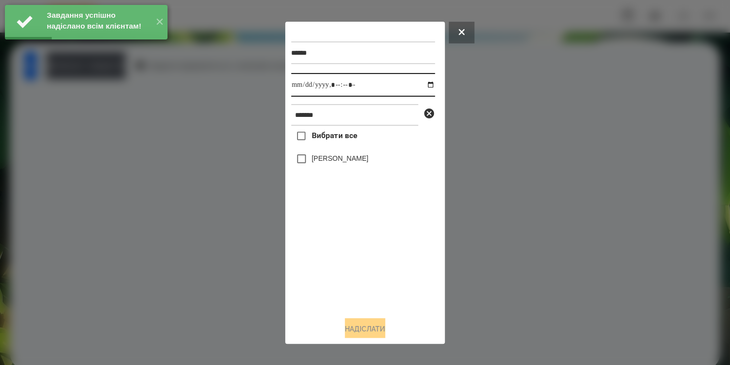
click at [424, 87] on input "datetime-local" at bounding box center [363, 85] width 144 height 24
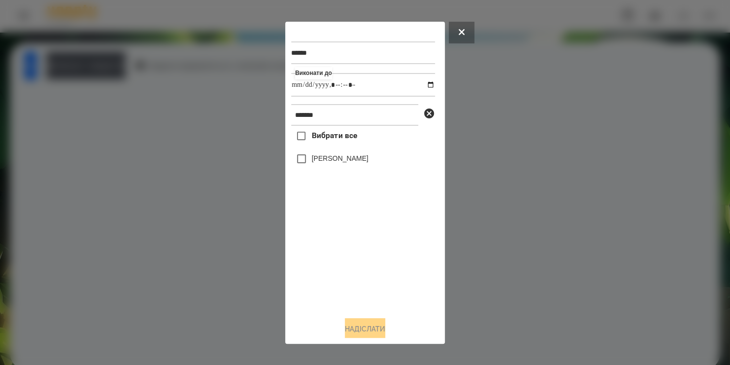
type input "**********"
drag, startPoint x: 380, startPoint y: 286, endPoint x: 324, endPoint y: 164, distance: 134.7
click at [324, 164] on div "Вибрати все Сорока Надія" at bounding box center [363, 217] width 144 height 182
click at [324, 163] on label "[PERSON_NAME]" at bounding box center [340, 158] width 57 height 10
click at [351, 326] on button "Надіслати" at bounding box center [365, 329] width 40 height 22
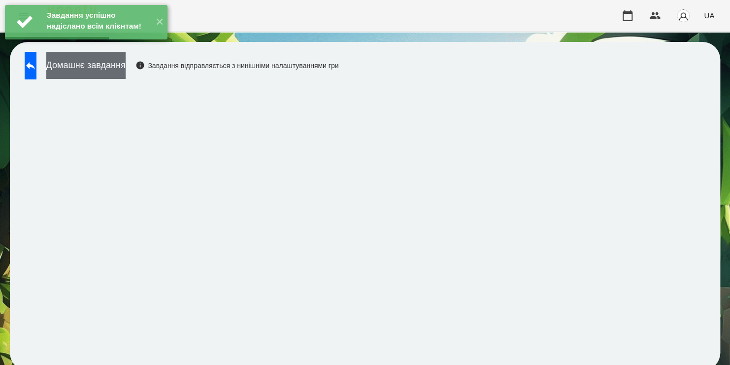
click at [124, 73] on button "Домашнє завдання" at bounding box center [85, 65] width 79 height 27
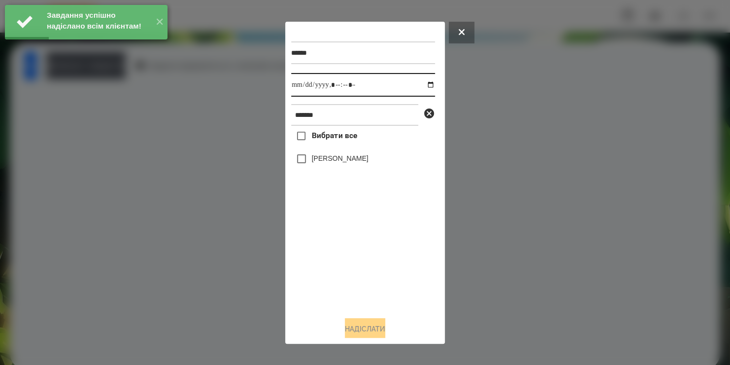
click at [417, 83] on input "datetime-local" at bounding box center [363, 85] width 144 height 24
type input "**********"
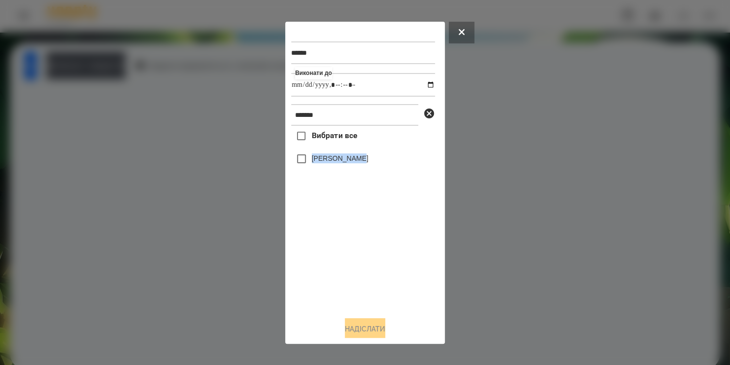
click at [305, 162] on div "Вибрати все Сорока Надія" at bounding box center [363, 217] width 144 height 182
click at [349, 320] on div "Надіслати" at bounding box center [365, 329] width 148 height 22
click at [365, 331] on button "Надіслати" at bounding box center [365, 329] width 40 height 22
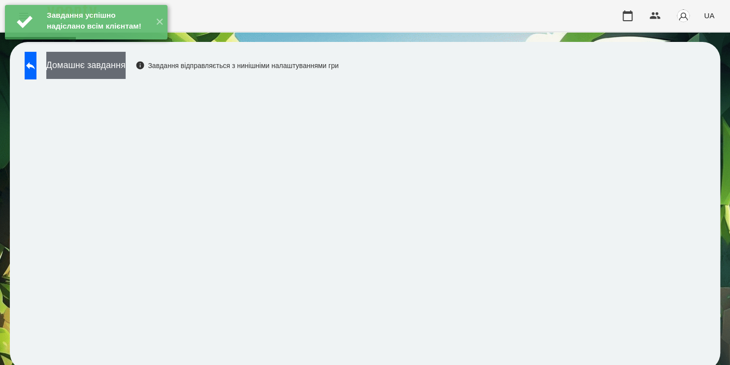
click at [126, 69] on button "Домашнє завдання" at bounding box center [85, 65] width 79 height 27
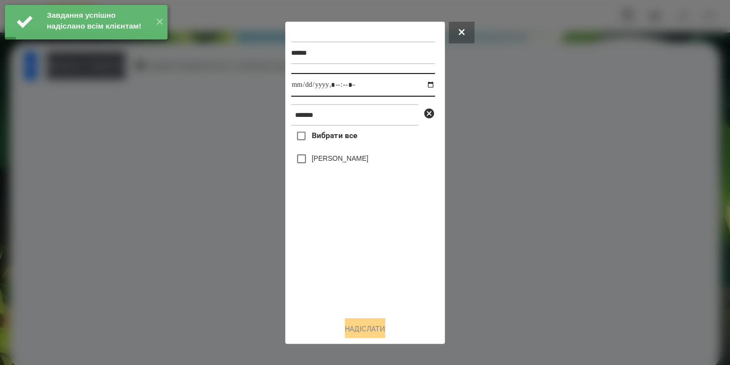
click at [418, 91] on input "datetime-local" at bounding box center [363, 85] width 144 height 24
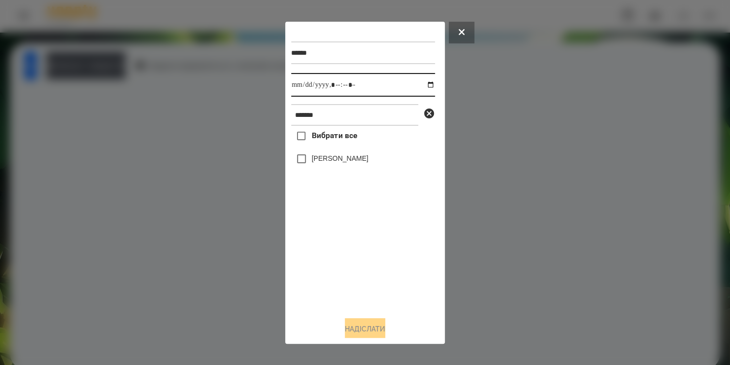
click at [420, 87] on input "datetime-local" at bounding box center [363, 85] width 144 height 24
type input "**********"
click at [322, 266] on div "Вибрати все Сорока Надія" at bounding box center [363, 217] width 144 height 182
click at [350, 327] on button "Надіслати" at bounding box center [365, 329] width 40 height 22
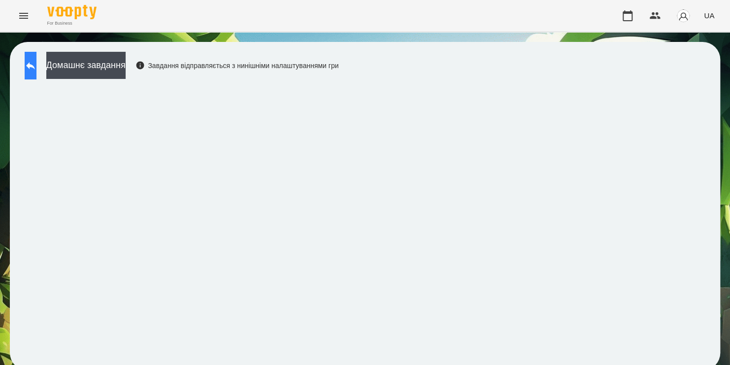
click at [36, 65] on button at bounding box center [31, 66] width 12 height 28
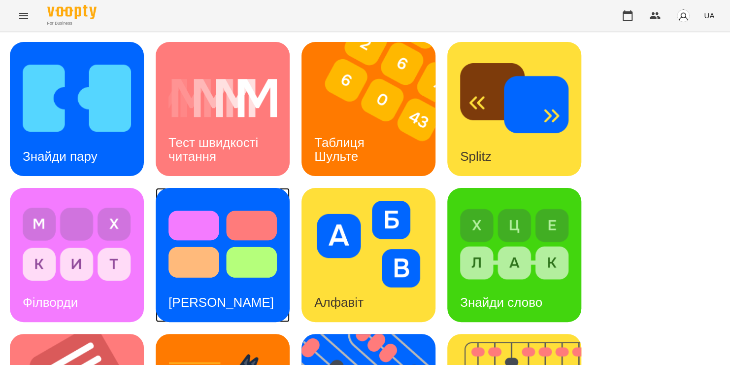
click at [253, 270] on img at bounding box center [222, 243] width 108 height 87
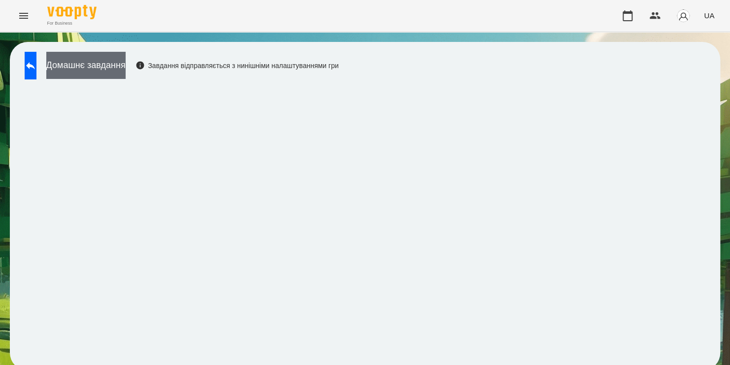
click at [111, 67] on button "Домашнє завдання" at bounding box center [85, 65] width 79 height 27
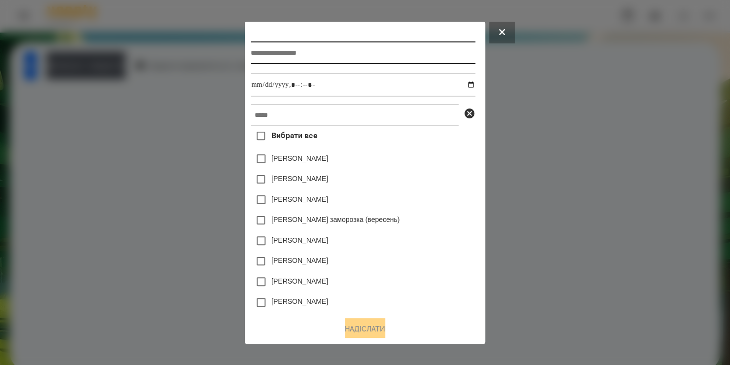
click at [268, 49] on input "text" at bounding box center [363, 52] width 224 height 23
type input "*****"
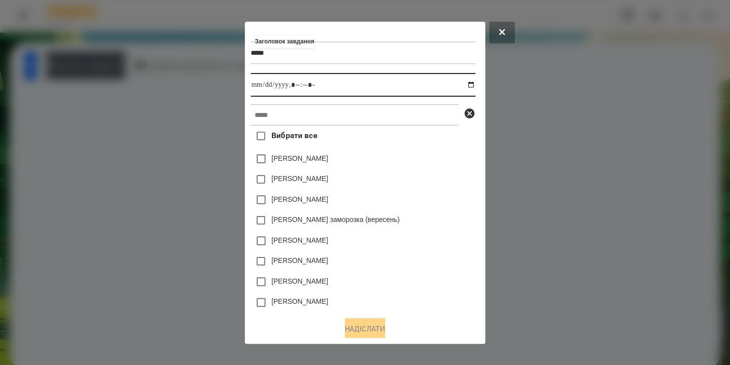
click at [472, 89] on input "datetime-local" at bounding box center [363, 85] width 224 height 24
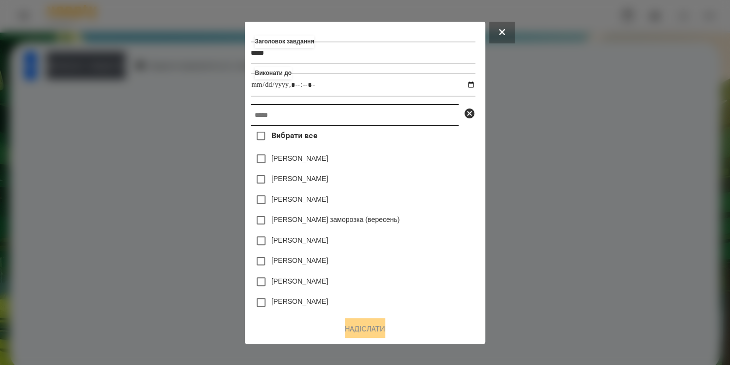
type input "**********"
click at [418, 126] on input "text" at bounding box center [355, 115] width 208 height 22
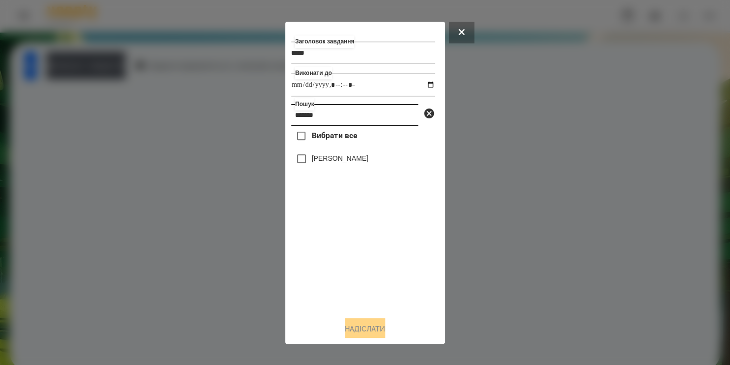
type input "******"
click at [345, 332] on button "Надіслати" at bounding box center [365, 329] width 40 height 22
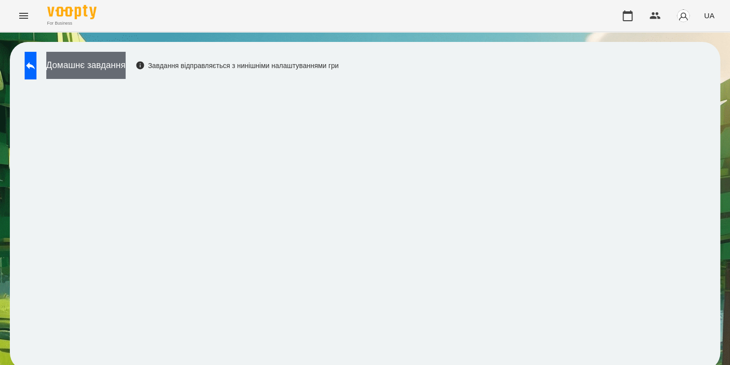
click at [126, 70] on button "Домашнє завдання" at bounding box center [85, 65] width 79 height 27
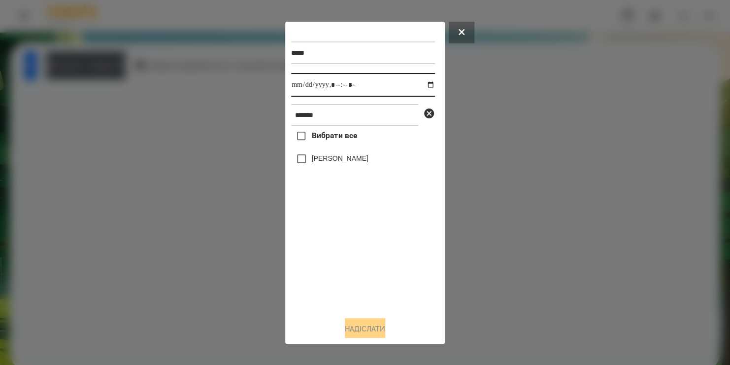
click at [425, 85] on input "datetime-local" at bounding box center [363, 85] width 144 height 24
type input "**********"
click at [345, 280] on div "Вибрати все Сорока Надія" at bounding box center [363, 217] width 144 height 182
click at [349, 326] on button "Надіслати" at bounding box center [365, 329] width 40 height 22
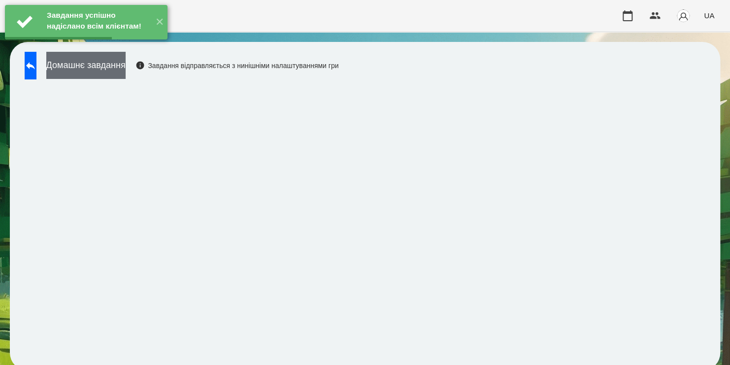
click at [126, 62] on button "Домашнє завдання" at bounding box center [85, 65] width 79 height 27
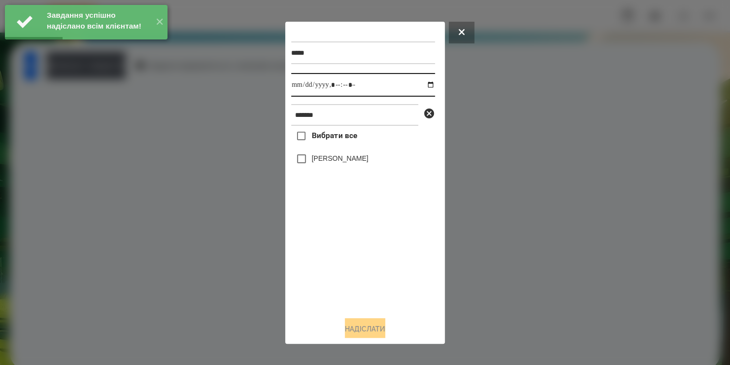
click at [424, 86] on input "datetime-local" at bounding box center [363, 85] width 144 height 24
type input "**********"
click at [365, 269] on div "Вибрати все Сорока Надія" at bounding box center [363, 217] width 144 height 182
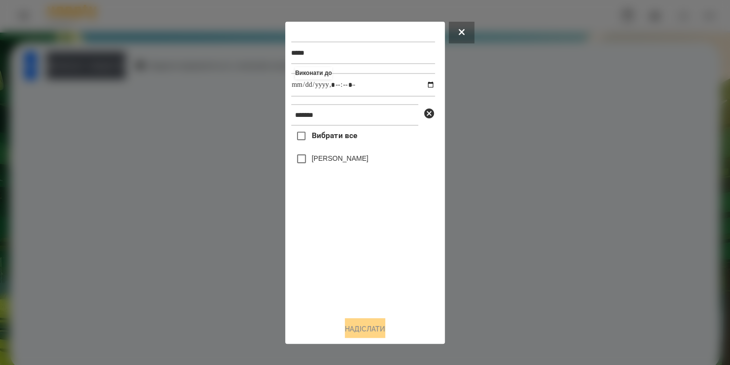
click at [314, 162] on label "[PERSON_NAME]" at bounding box center [340, 158] width 57 height 10
click at [359, 317] on div "***** Виконати до ****** Вибрати все Сорока Надія Надіслати" at bounding box center [365, 183] width 148 height 310
click at [361, 330] on button "Надіслати" at bounding box center [365, 329] width 40 height 22
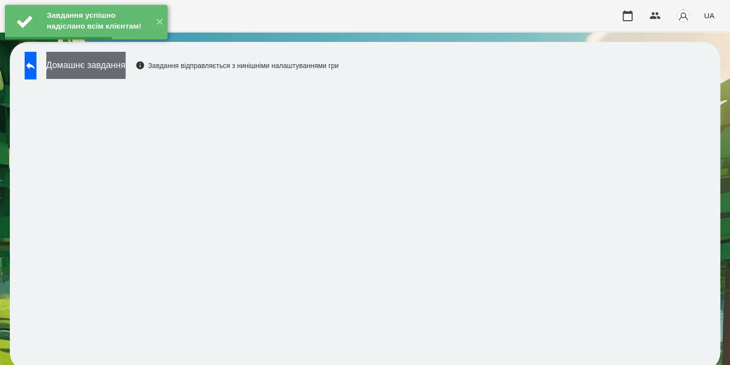
click at [126, 75] on button "Домашнє завдання" at bounding box center [85, 65] width 79 height 27
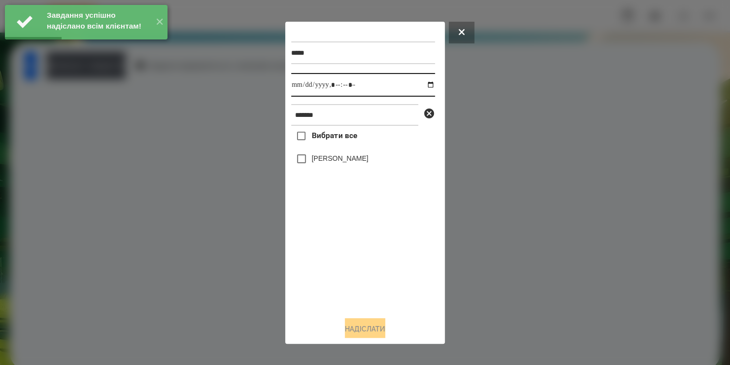
click at [424, 88] on input "datetime-local" at bounding box center [363, 85] width 144 height 24
type input "**********"
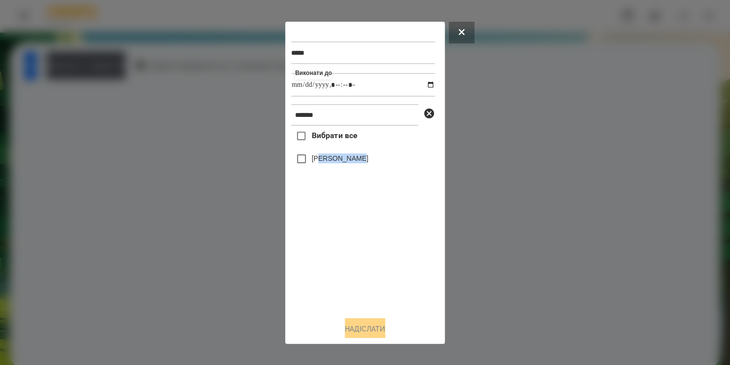
drag, startPoint x: 371, startPoint y: 264, endPoint x: 319, endPoint y: 165, distance: 112.1
click at [319, 165] on div "Вибрати все Сорока Надія" at bounding box center [363, 217] width 144 height 182
click at [319, 163] on label "[PERSON_NAME]" at bounding box center [340, 158] width 57 height 10
click at [352, 332] on button "Надіслати" at bounding box center [365, 329] width 40 height 22
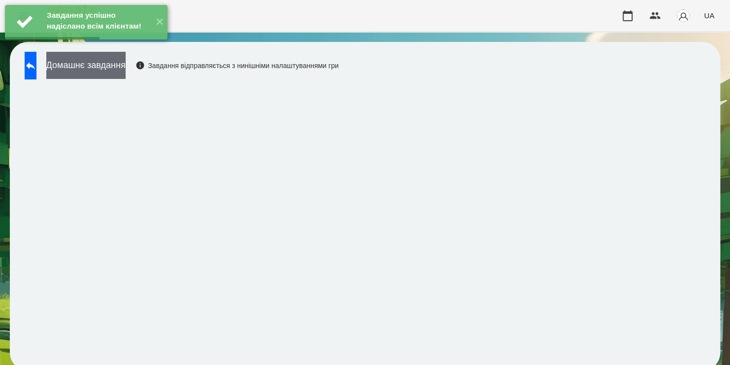
click at [126, 64] on button "Домашнє завдання" at bounding box center [85, 65] width 79 height 27
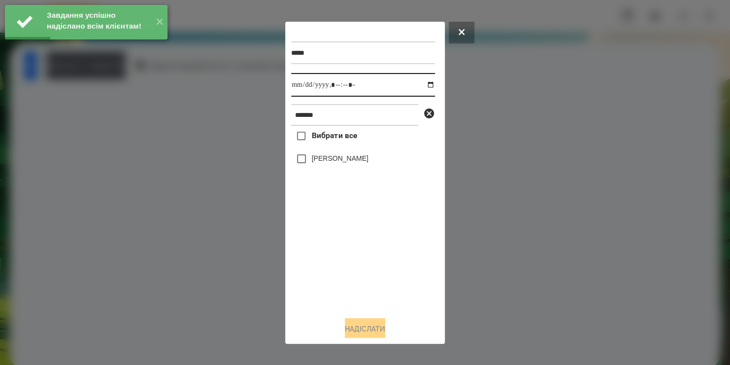
click at [422, 89] on input "datetime-local" at bounding box center [363, 85] width 144 height 24
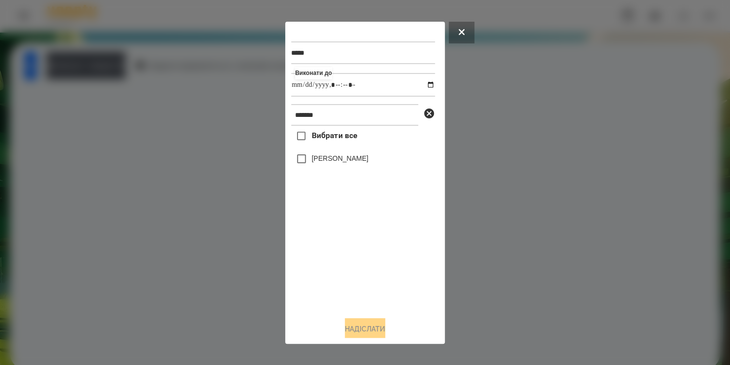
type input "**********"
click at [301, 162] on div "Вибрати все Сорока Надія" at bounding box center [363, 217] width 144 height 182
click at [367, 326] on button "Надіслати" at bounding box center [365, 329] width 40 height 22
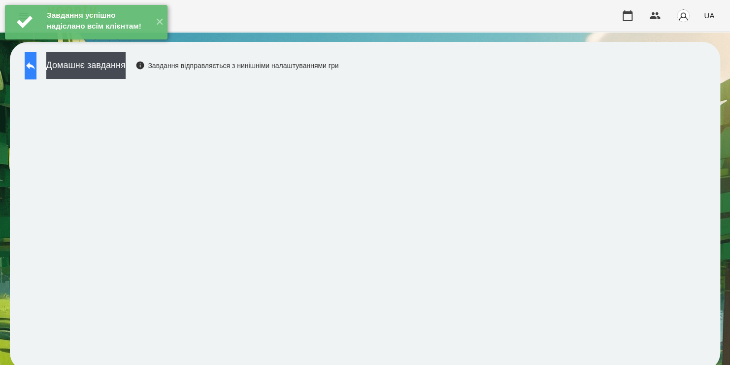
click at [36, 64] on button at bounding box center [31, 66] width 12 height 28
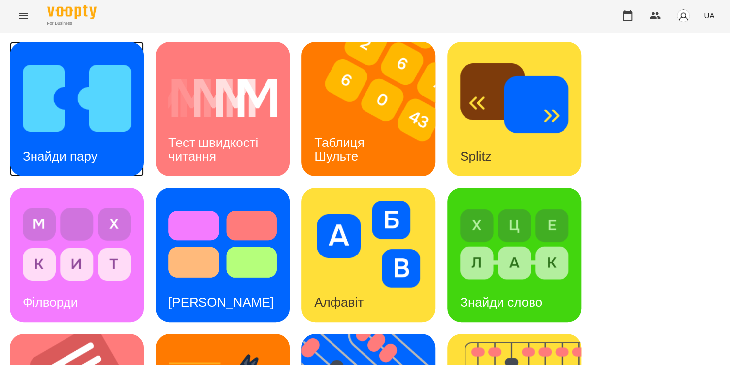
click at [65, 130] on img at bounding box center [77, 98] width 108 height 87
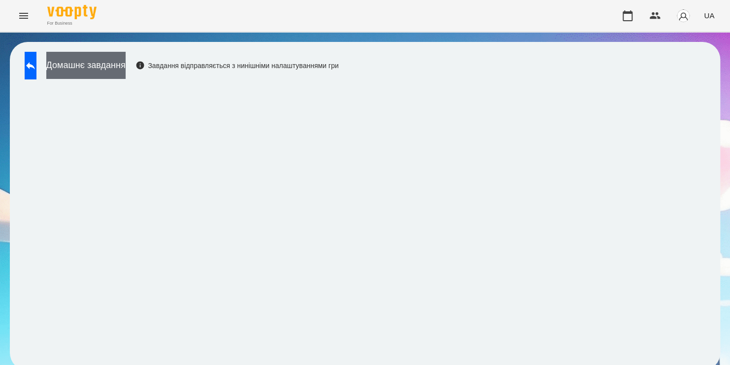
click at [107, 73] on button "Домашнє завдання" at bounding box center [85, 65] width 79 height 27
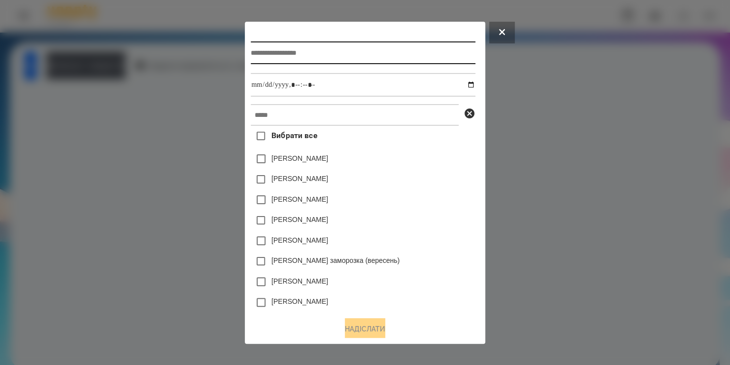
click at [271, 55] on input "text" at bounding box center [363, 52] width 224 height 23
type input "**********"
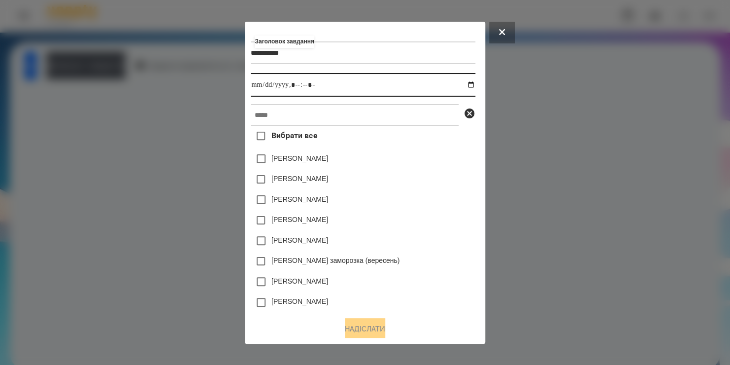
click at [475, 87] on input "datetime-local" at bounding box center [363, 85] width 224 height 24
click at [308, 87] on input "datetime-local" at bounding box center [363, 85] width 224 height 24
type input "**********"
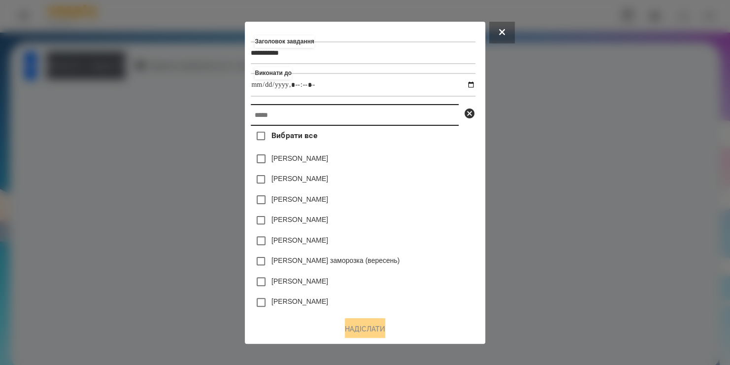
click at [294, 123] on input "text" at bounding box center [355, 115] width 208 height 22
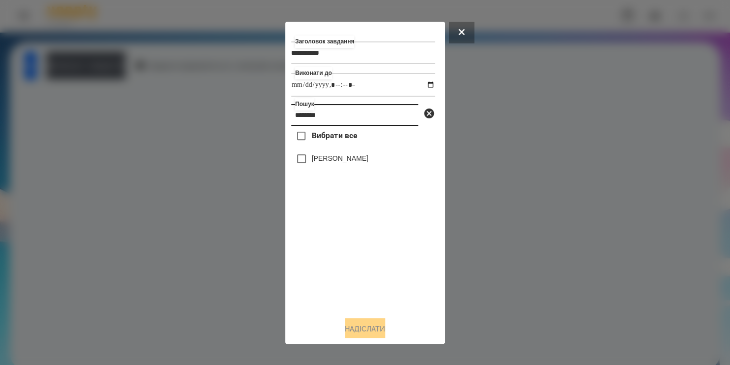
type input "********"
click at [321, 163] on label "[PERSON_NAME]" at bounding box center [340, 158] width 57 height 10
click at [354, 327] on button "Надіслати" at bounding box center [365, 329] width 40 height 22
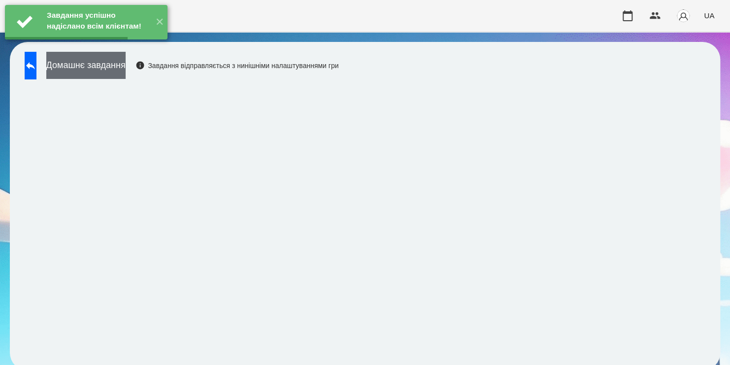
click at [126, 70] on button "Домашнє завдання" at bounding box center [85, 65] width 79 height 27
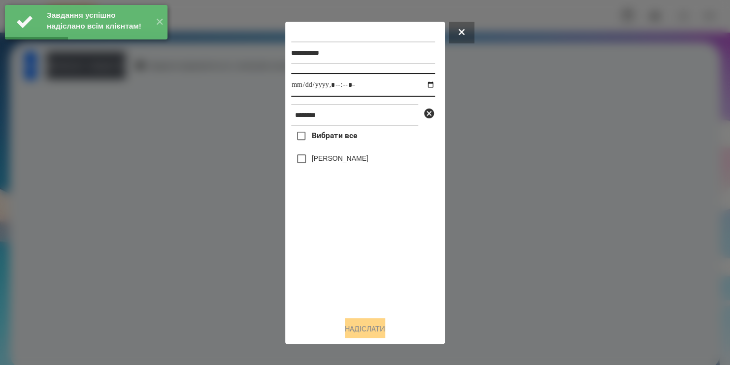
click at [424, 87] on input "datetime-local" at bounding box center [363, 85] width 144 height 24
type input "**********"
click at [352, 265] on div "Вибрати все Сорока Надія" at bounding box center [363, 217] width 144 height 182
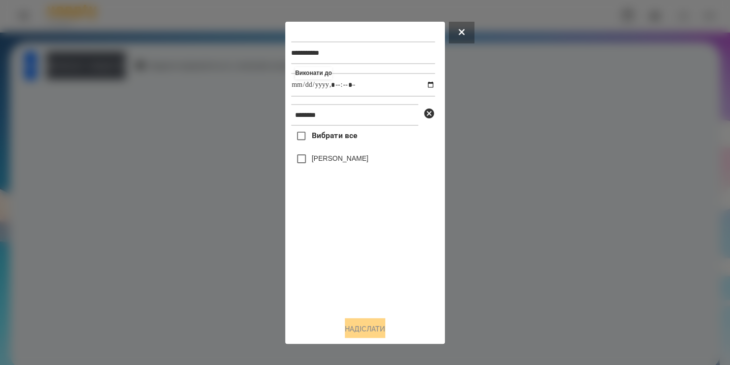
click at [320, 161] on label "[PERSON_NAME]" at bounding box center [340, 158] width 57 height 10
click at [349, 327] on button "Надіслати" at bounding box center [365, 329] width 40 height 22
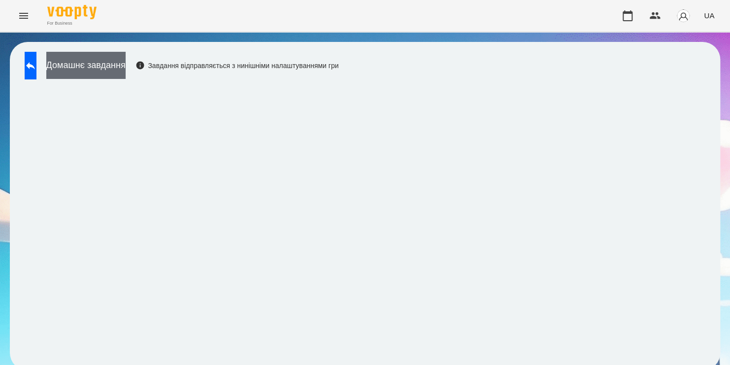
click at [126, 69] on button "Домашнє завдання" at bounding box center [85, 65] width 79 height 27
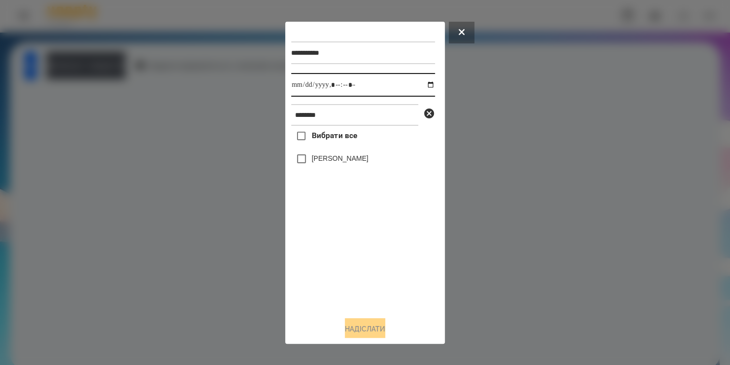
click at [422, 87] on input "datetime-local" at bounding box center [363, 85] width 144 height 24
type input "**********"
click at [309, 160] on div "Вибрати все Сорока Надія" at bounding box center [363, 217] width 144 height 182
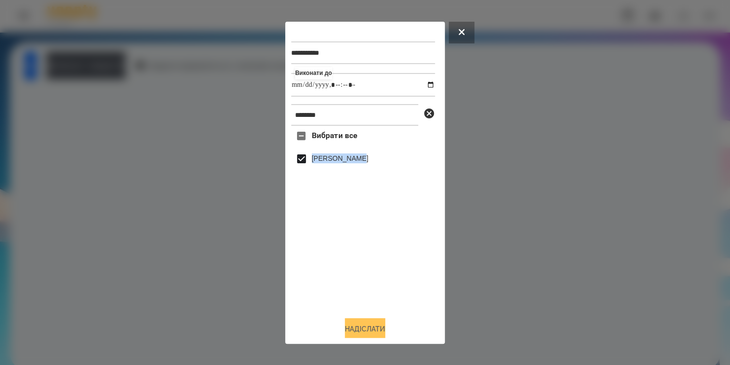
click at [356, 327] on button "Надіслати" at bounding box center [365, 329] width 40 height 22
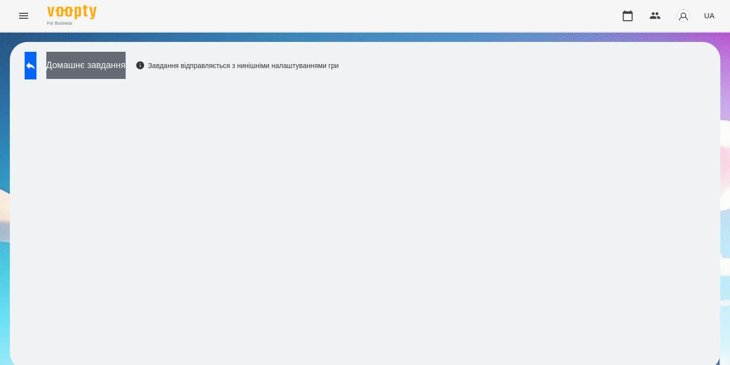
click at [104, 64] on button "Домашнє завдання" at bounding box center [85, 65] width 79 height 27
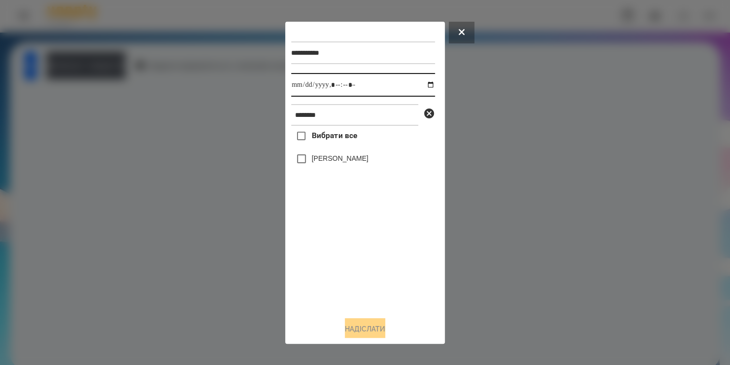
click at [423, 88] on input "datetime-local" at bounding box center [363, 85] width 144 height 24
type input "**********"
drag, startPoint x: 377, startPoint y: 266, endPoint x: 314, endPoint y: 160, distance: 123.7
click at [314, 160] on div "Вибрати все Сорока Надія" at bounding box center [363, 217] width 144 height 182
click at [314, 160] on label "[PERSON_NAME]" at bounding box center [340, 158] width 57 height 10
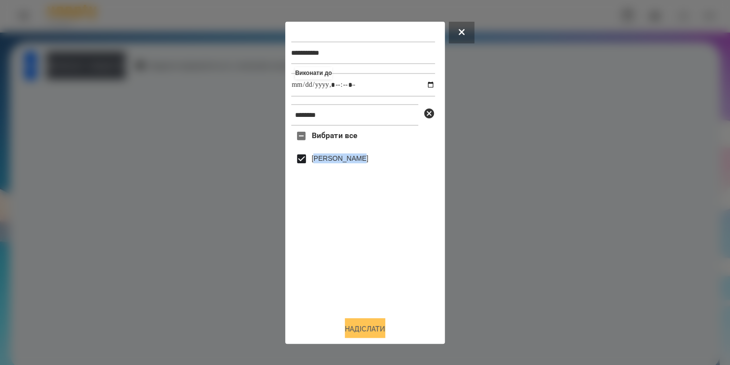
click at [357, 328] on button "Надіслати" at bounding box center [365, 329] width 40 height 22
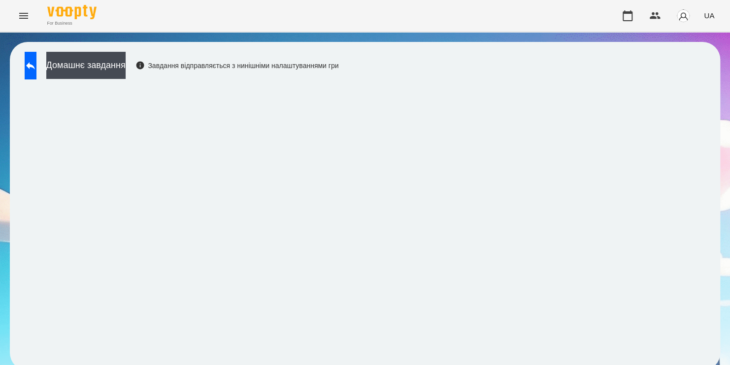
click at [103, 79] on div "Домашнє завдання Завдання відправляється з нинішніми налаштуваннями гри" at bounding box center [179, 68] width 319 height 33
click at [109, 54] on button "Домашнє завдання" at bounding box center [85, 65] width 79 height 27
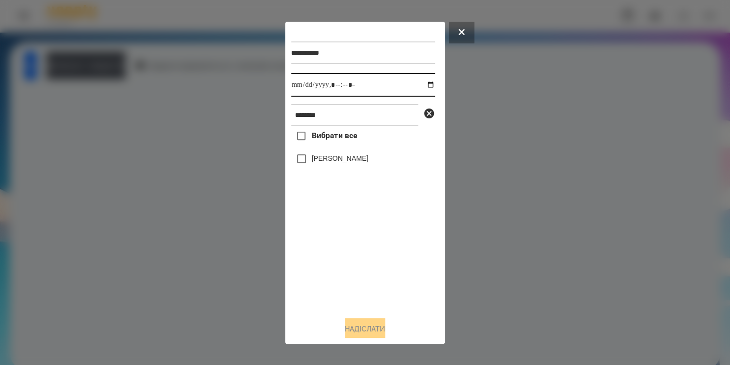
click at [418, 88] on input "datetime-local" at bounding box center [363, 85] width 144 height 24
type input "**********"
click at [304, 162] on div "Вибрати все Сорока Надія" at bounding box center [363, 217] width 144 height 182
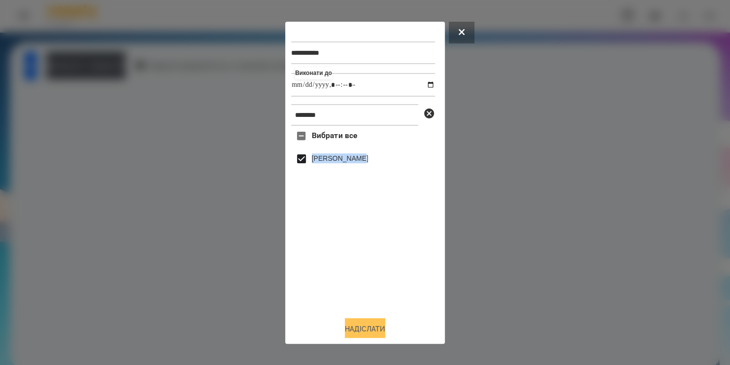
click at [353, 331] on button "Надіслати" at bounding box center [365, 329] width 40 height 22
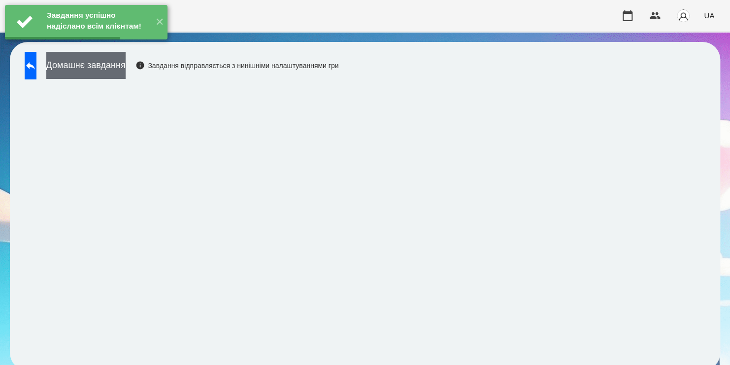
click at [108, 69] on button "Домашнє завдання" at bounding box center [85, 65] width 79 height 27
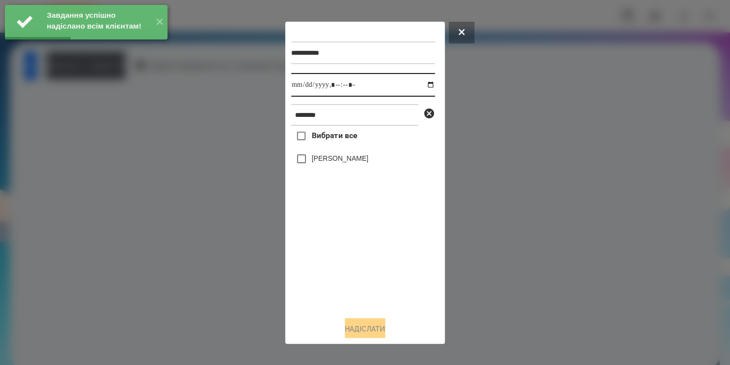
click at [420, 83] on input "datetime-local" at bounding box center [363, 85] width 144 height 24
type input "**********"
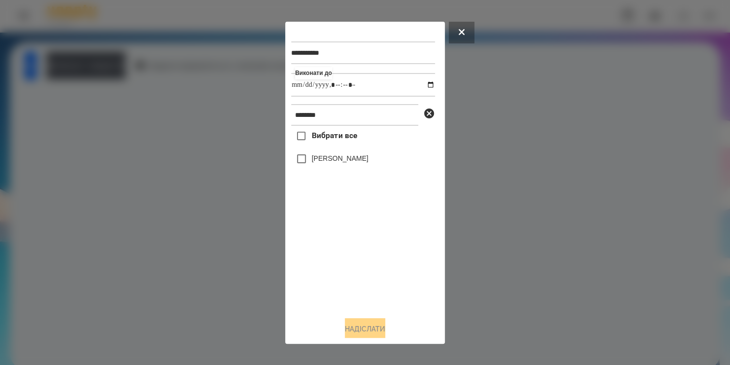
click at [300, 159] on div "Вибрати все Сорока Надія" at bounding box center [363, 217] width 144 height 182
click at [359, 323] on button "Надіслати" at bounding box center [365, 329] width 40 height 22
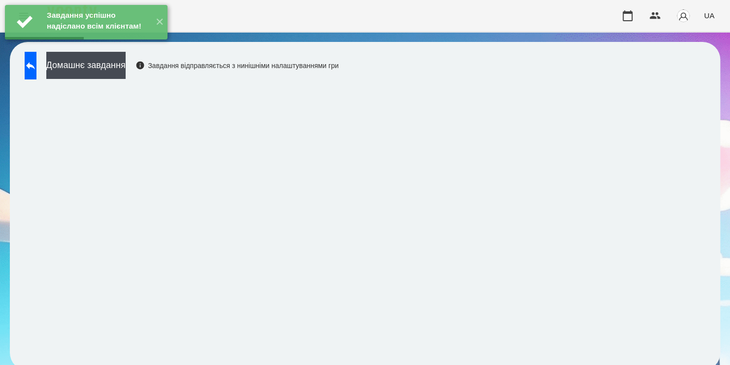
click at [57, 67] on div "Домашнє завдання Завдання відправляється з нинішніми налаштуваннями гри" at bounding box center [179, 68] width 319 height 33
click at [35, 66] on icon at bounding box center [30, 65] width 9 height 7
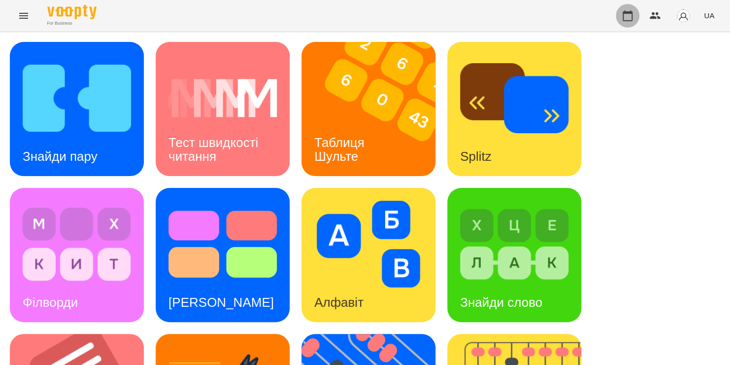
click at [625, 18] on icon "button" at bounding box center [628, 16] width 12 height 12
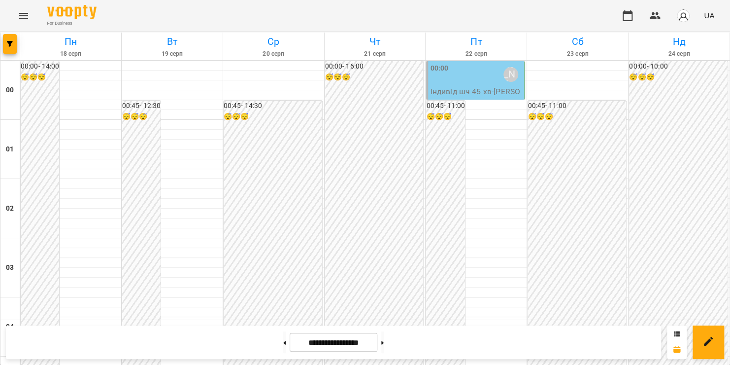
scroll to position [1155, 0]
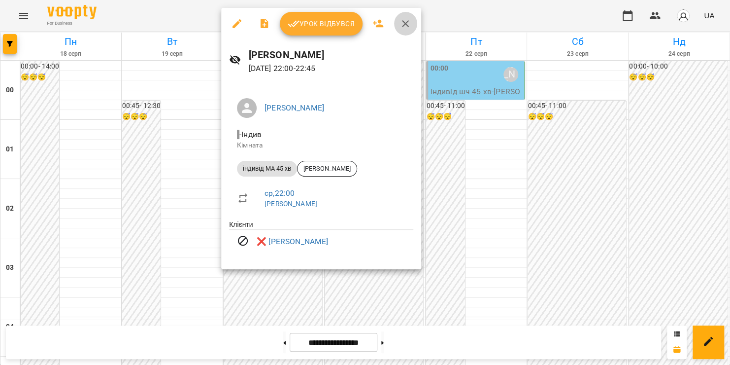
click at [406, 19] on icon "button" at bounding box center [406, 24] width 12 height 12
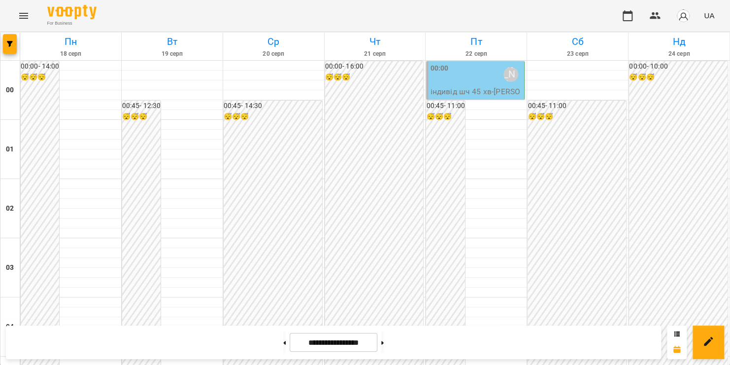
scroll to position [963, 0]
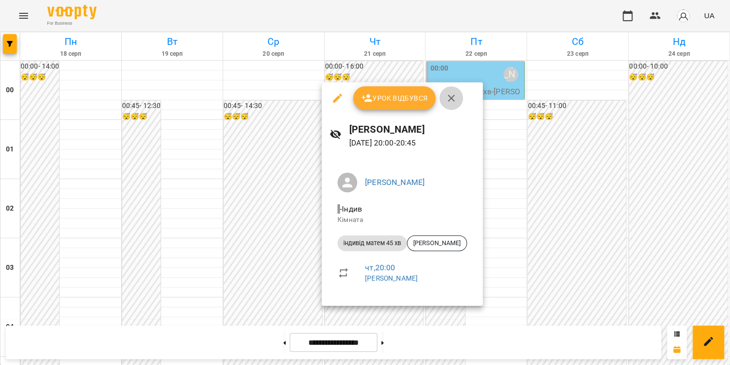
click at [453, 97] on icon "button" at bounding box center [451, 98] width 12 height 12
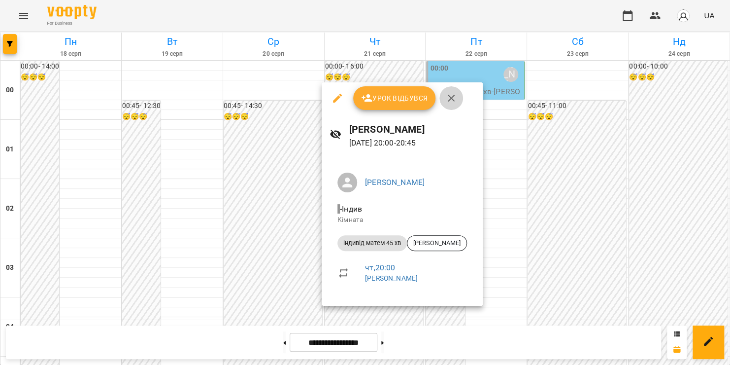
click at [449, 101] on icon "button" at bounding box center [451, 98] width 12 height 12
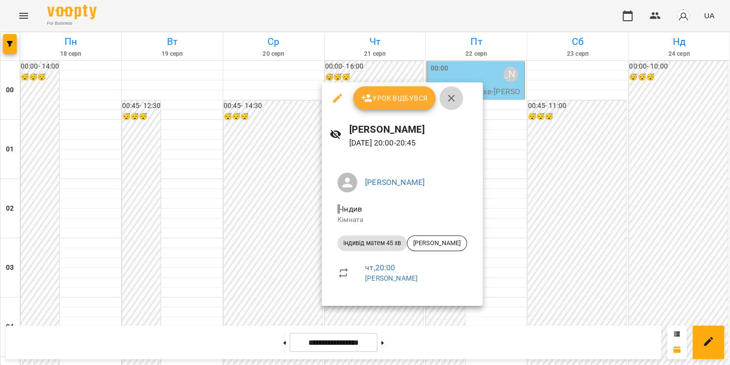
click at [450, 95] on icon "button" at bounding box center [451, 98] width 12 height 12
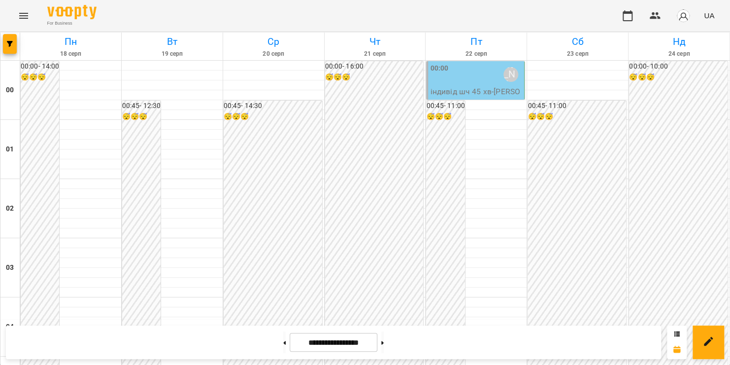
scroll to position [1156, 0]
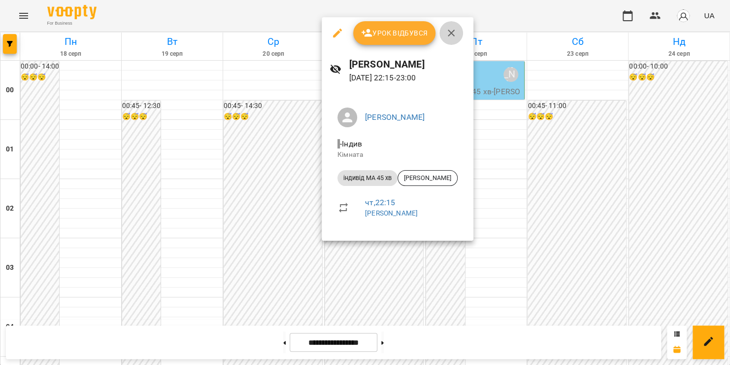
click at [451, 33] on icon "button" at bounding box center [451, 33] width 7 height 7
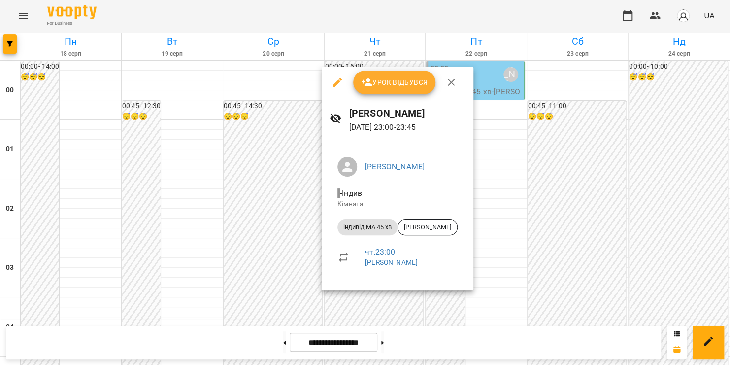
click at [452, 82] on icon "button" at bounding box center [451, 82] width 12 height 12
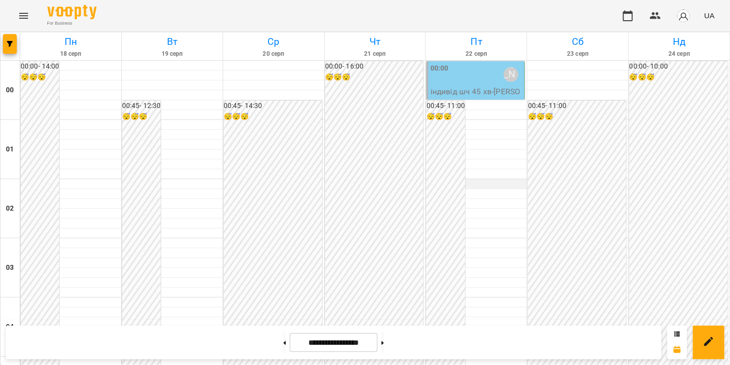
scroll to position [446, 0]
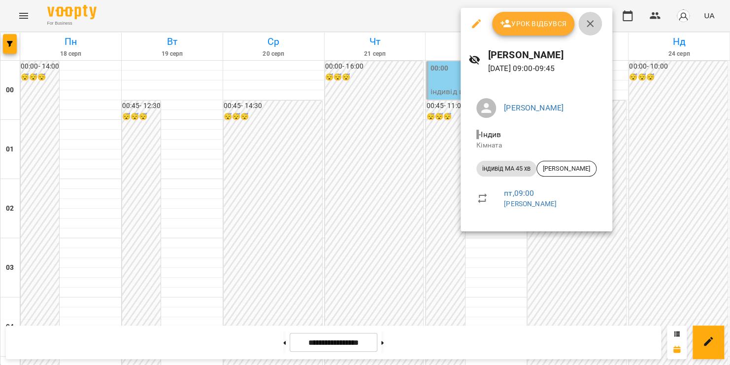
click at [588, 23] on icon "button" at bounding box center [590, 24] width 12 height 12
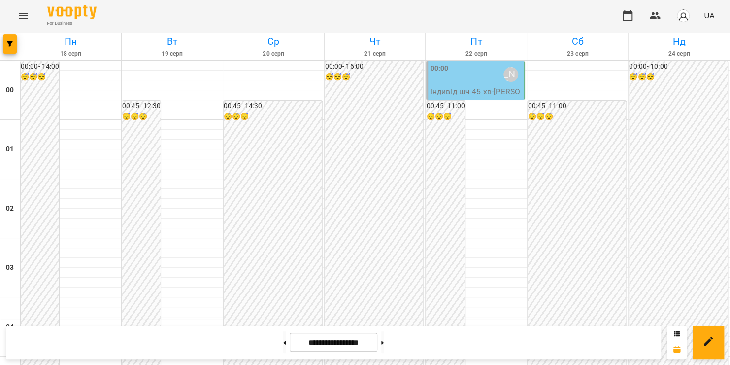
scroll to position [706, 0]
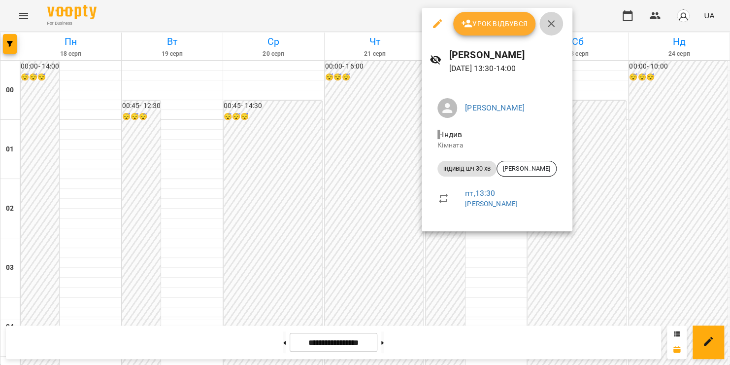
click at [549, 23] on icon "button" at bounding box center [551, 23] width 7 height 7
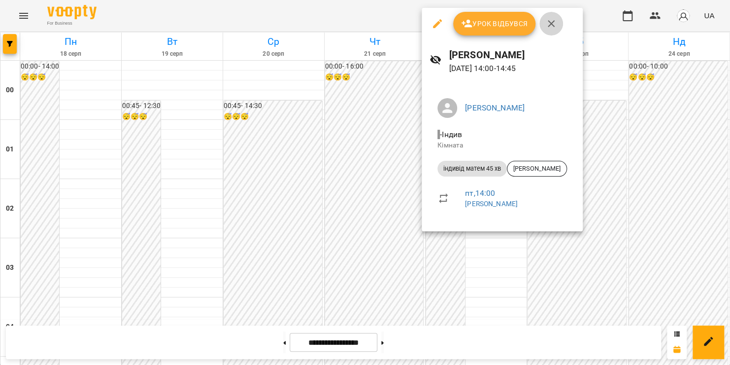
click at [550, 22] on icon "button" at bounding box center [551, 24] width 12 height 12
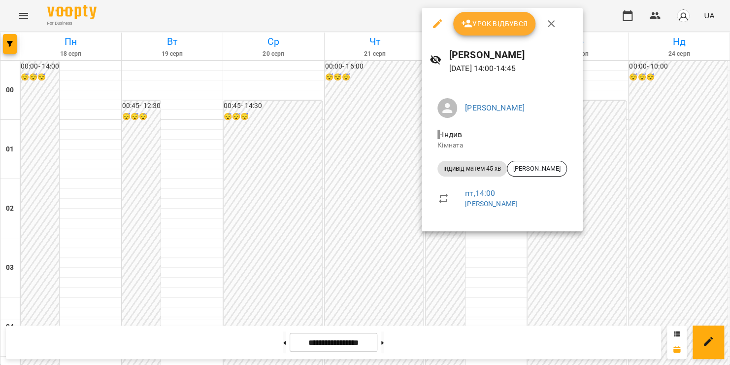
click at [548, 26] on icon "button" at bounding box center [551, 23] width 7 height 7
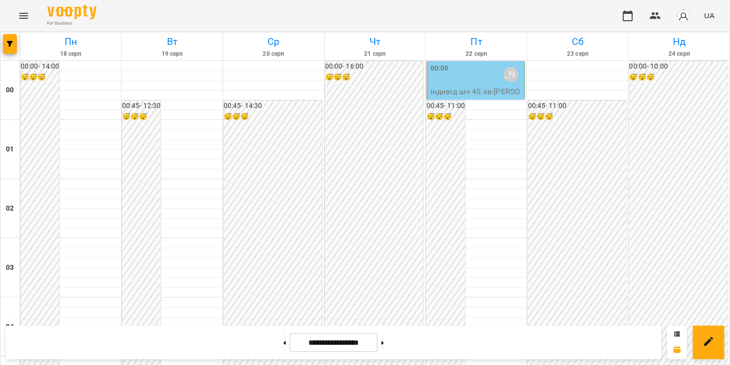
scroll to position [779, 0]
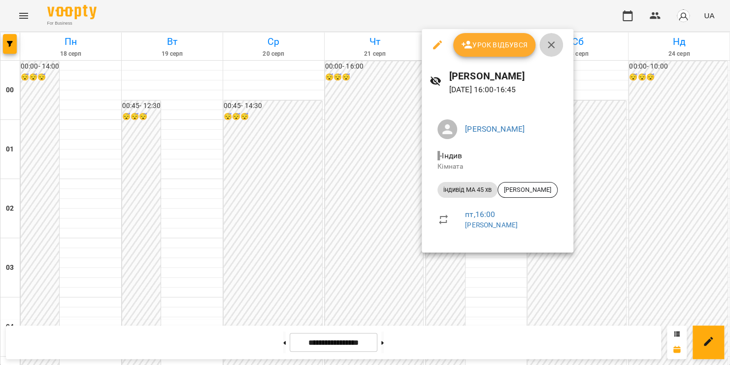
click at [550, 48] on icon "button" at bounding box center [551, 45] width 12 height 12
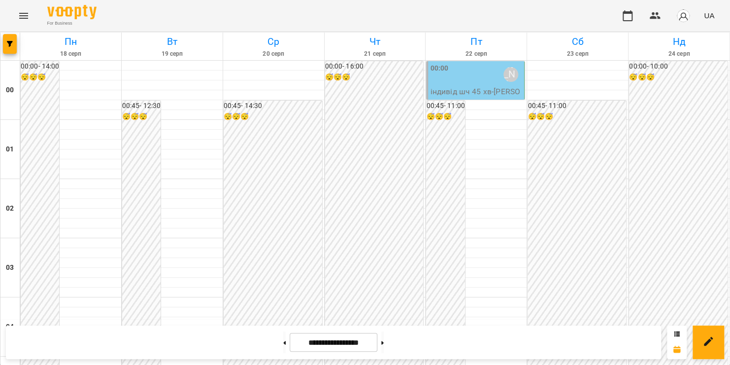
scroll to position [912, 0]
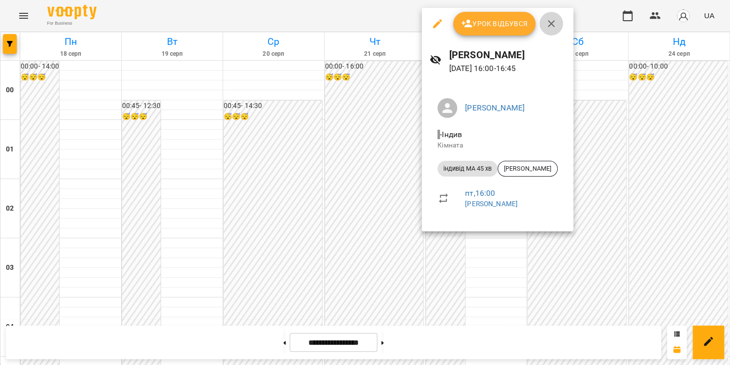
click at [552, 23] on icon "button" at bounding box center [551, 24] width 12 height 12
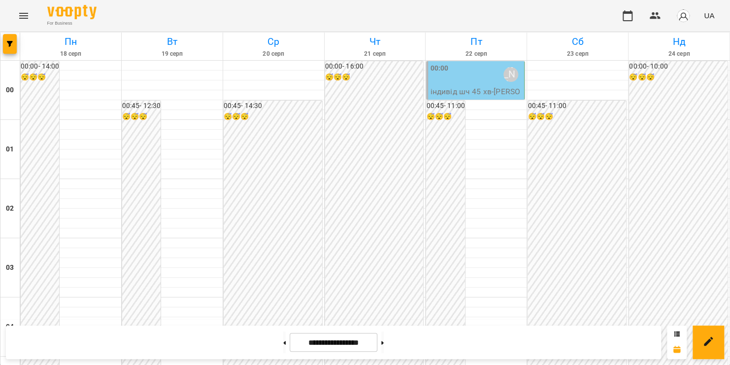
scroll to position [946, 0]
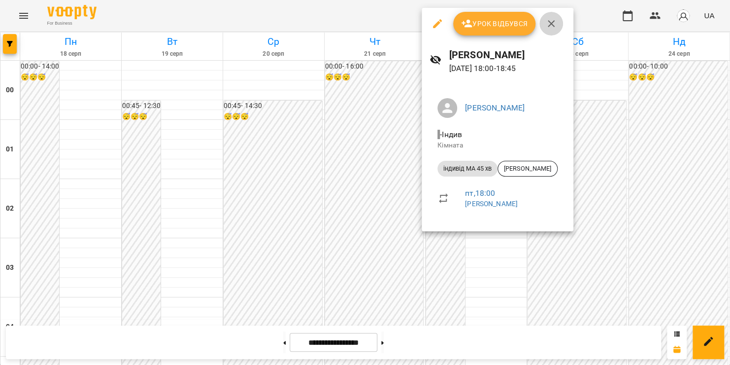
click at [550, 27] on icon "button" at bounding box center [551, 24] width 12 height 12
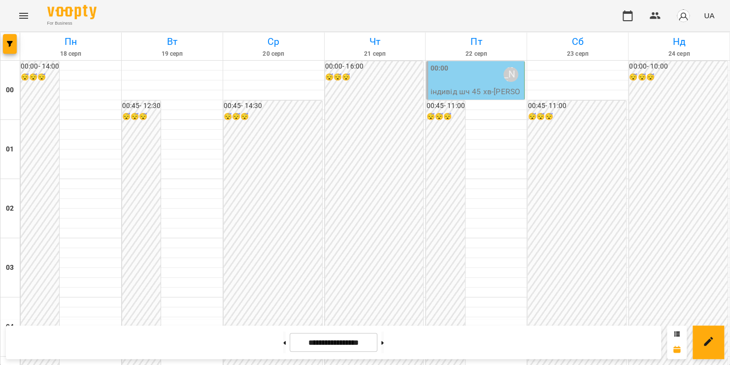
scroll to position [1156, 0]
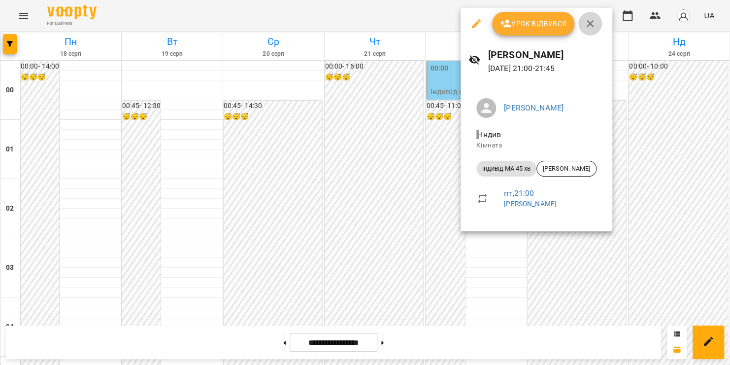
click at [590, 24] on icon "button" at bounding box center [590, 24] width 12 height 12
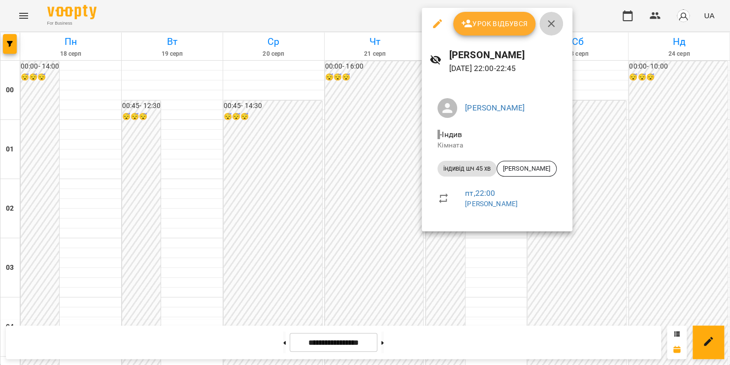
click at [550, 25] on icon "button" at bounding box center [551, 24] width 12 height 12
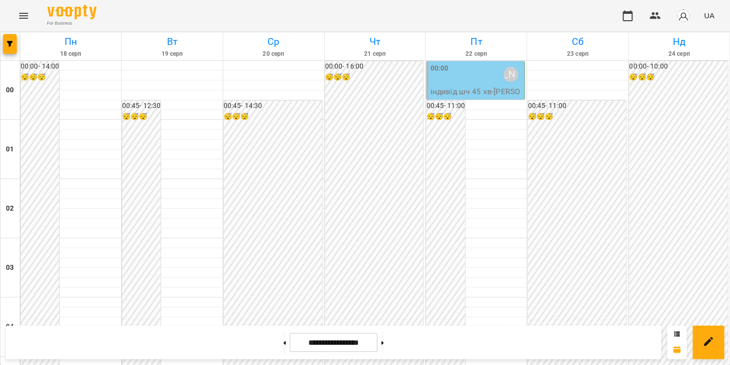
scroll to position [313, 0]
